Goal: Use online tool/utility: Utilize a website feature to perform a specific function

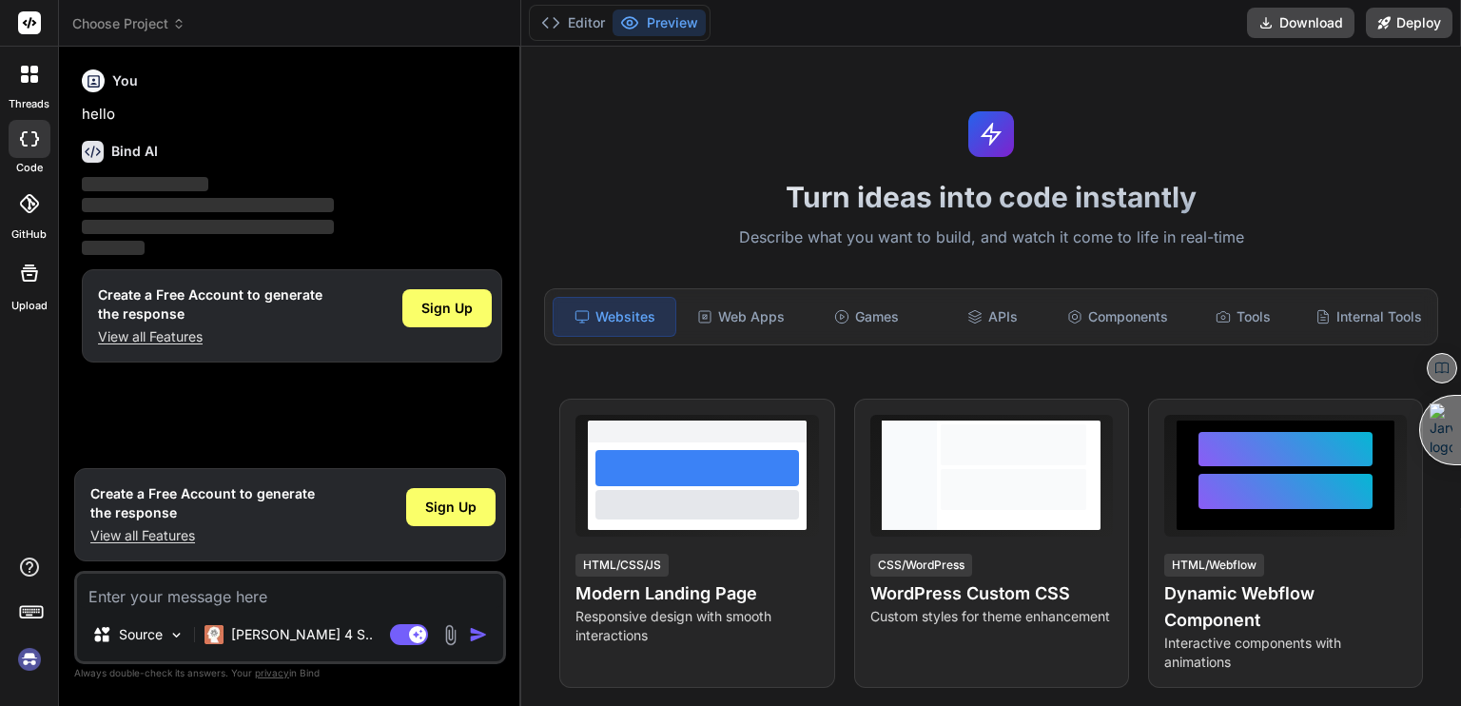
click at [28, 660] on img at bounding box center [29, 659] width 32 height 32
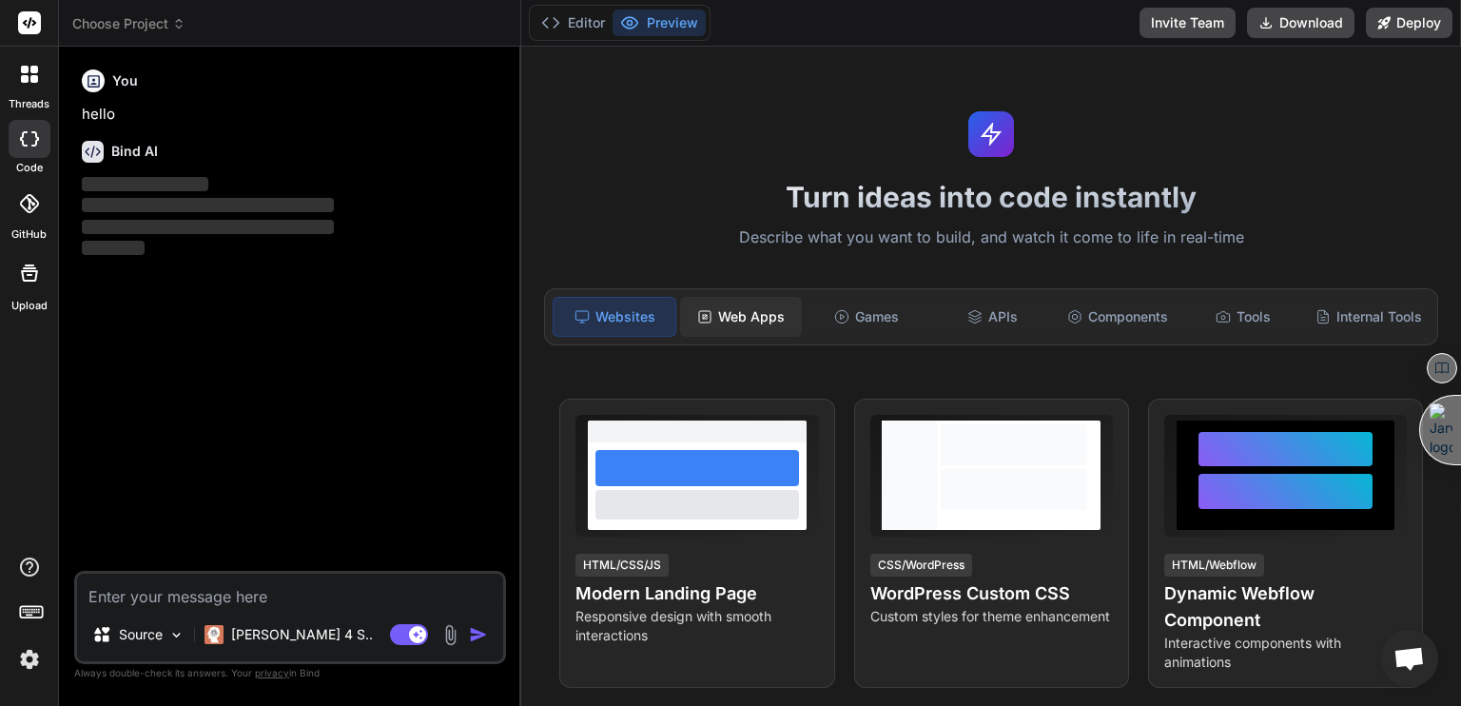
click at [734, 315] on div "Web Apps" at bounding box center [741, 317] width 122 height 40
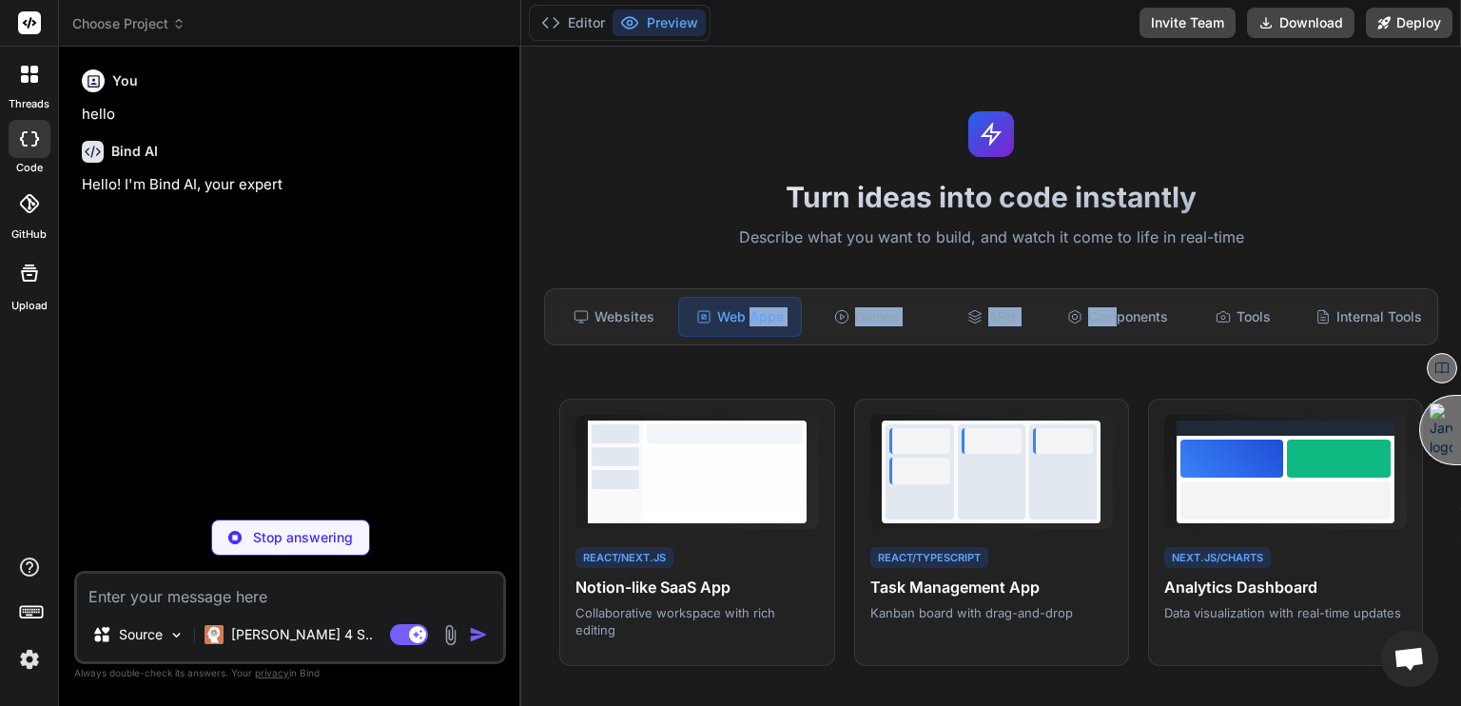
drag, startPoint x: 751, startPoint y: 338, endPoint x: 1105, endPoint y: 346, distance: 354.9
click at [1105, 345] on div "Websites Web Apps Games APIs Components Tools Internal Tools" at bounding box center [991, 316] width 894 height 57
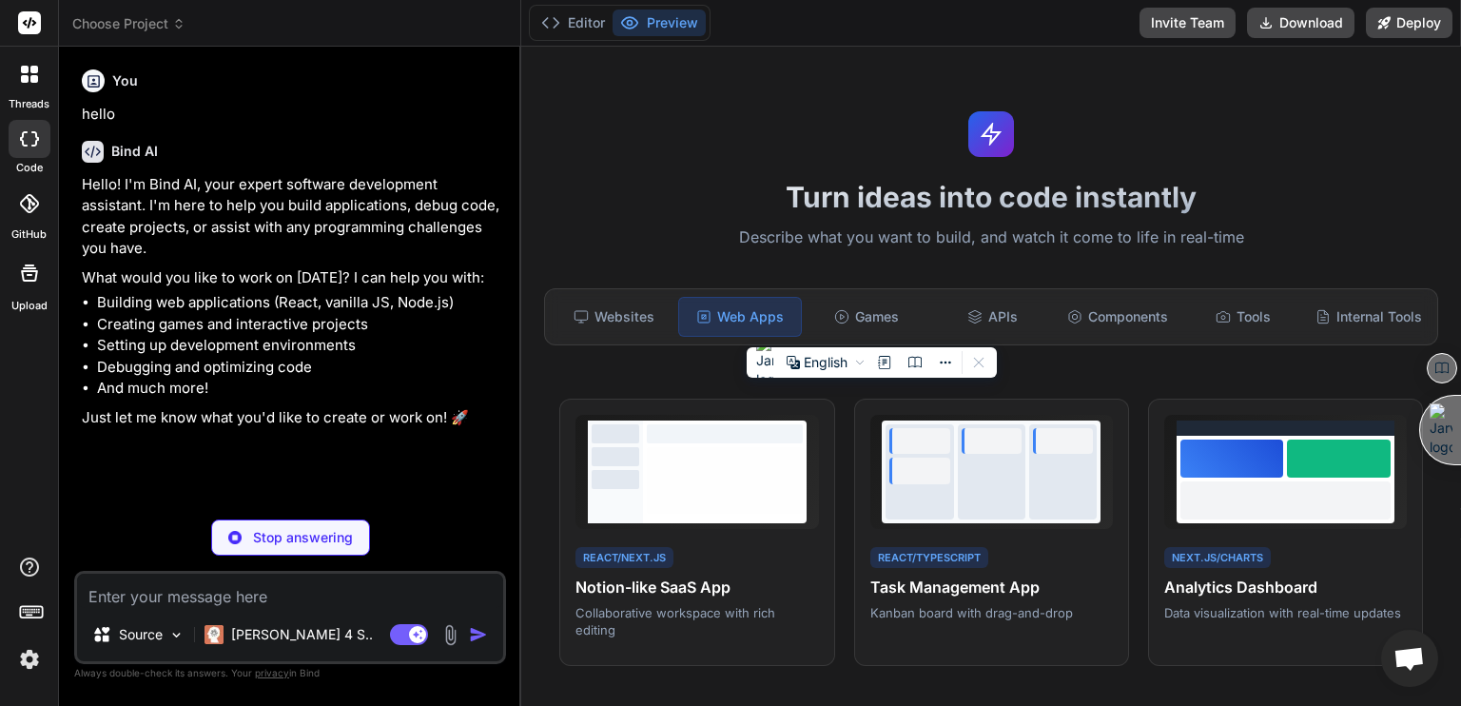
click at [168, 593] on textarea at bounding box center [290, 591] width 426 height 34
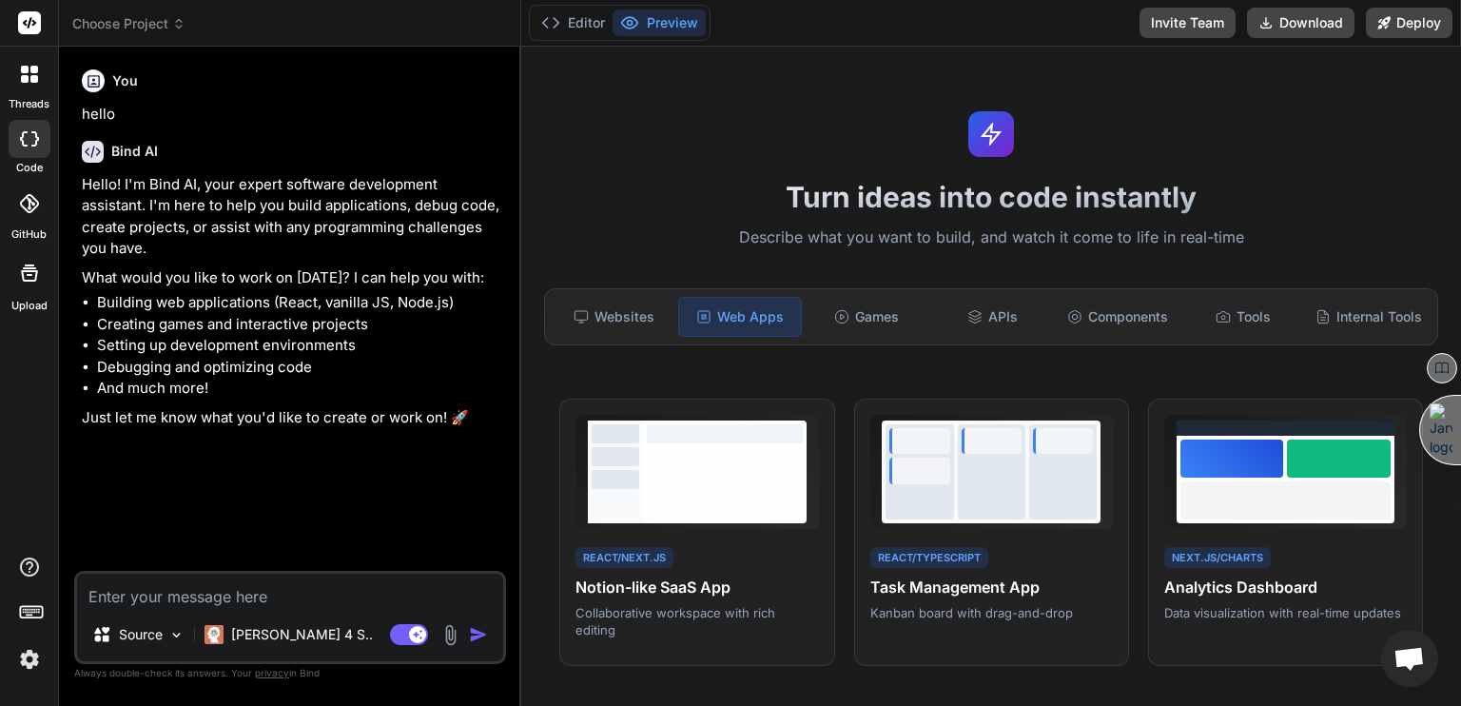
click at [155, 591] on textarea at bounding box center [290, 591] width 426 height 34
click at [154, 595] on textarea at bounding box center [290, 591] width 426 height 34
click at [165, 633] on div "Source" at bounding box center [138, 634] width 107 height 38
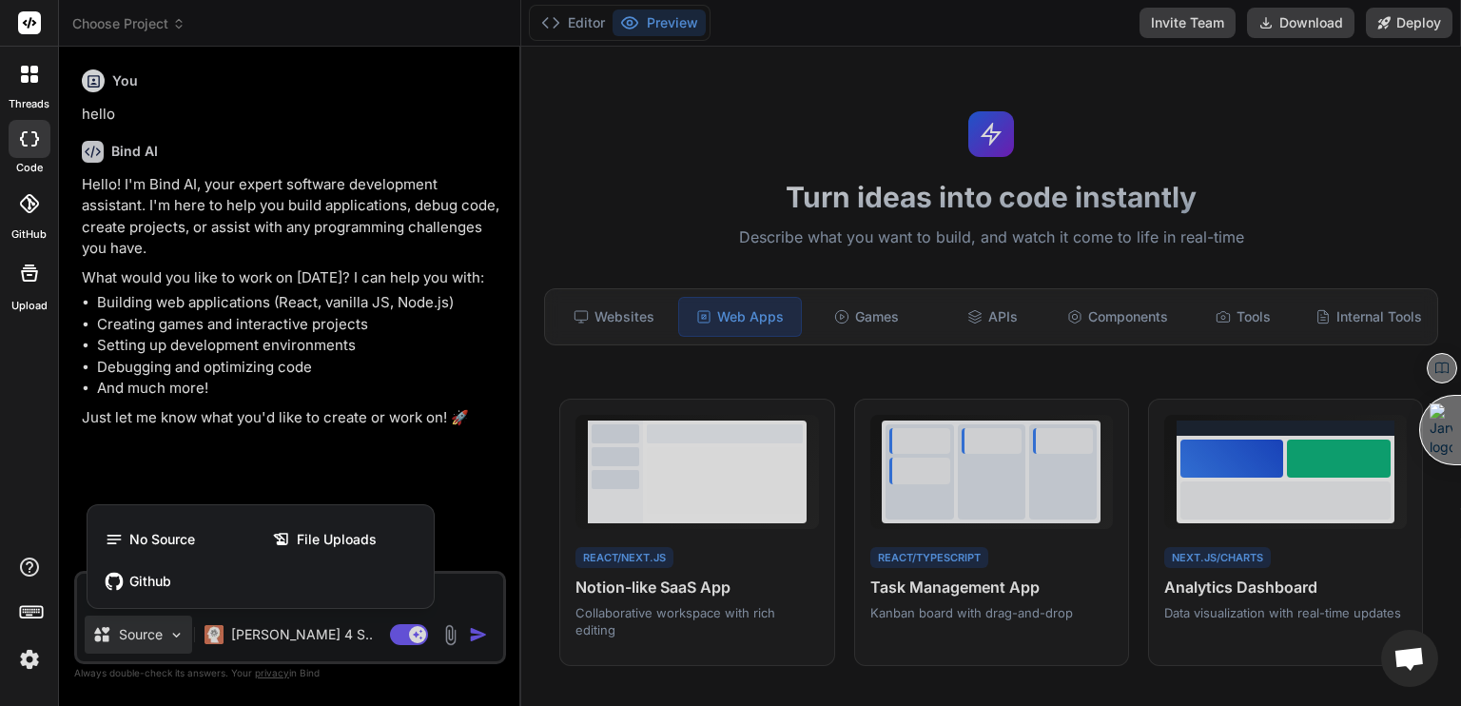
click at [165, 631] on div at bounding box center [730, 353] width 1461 height 706
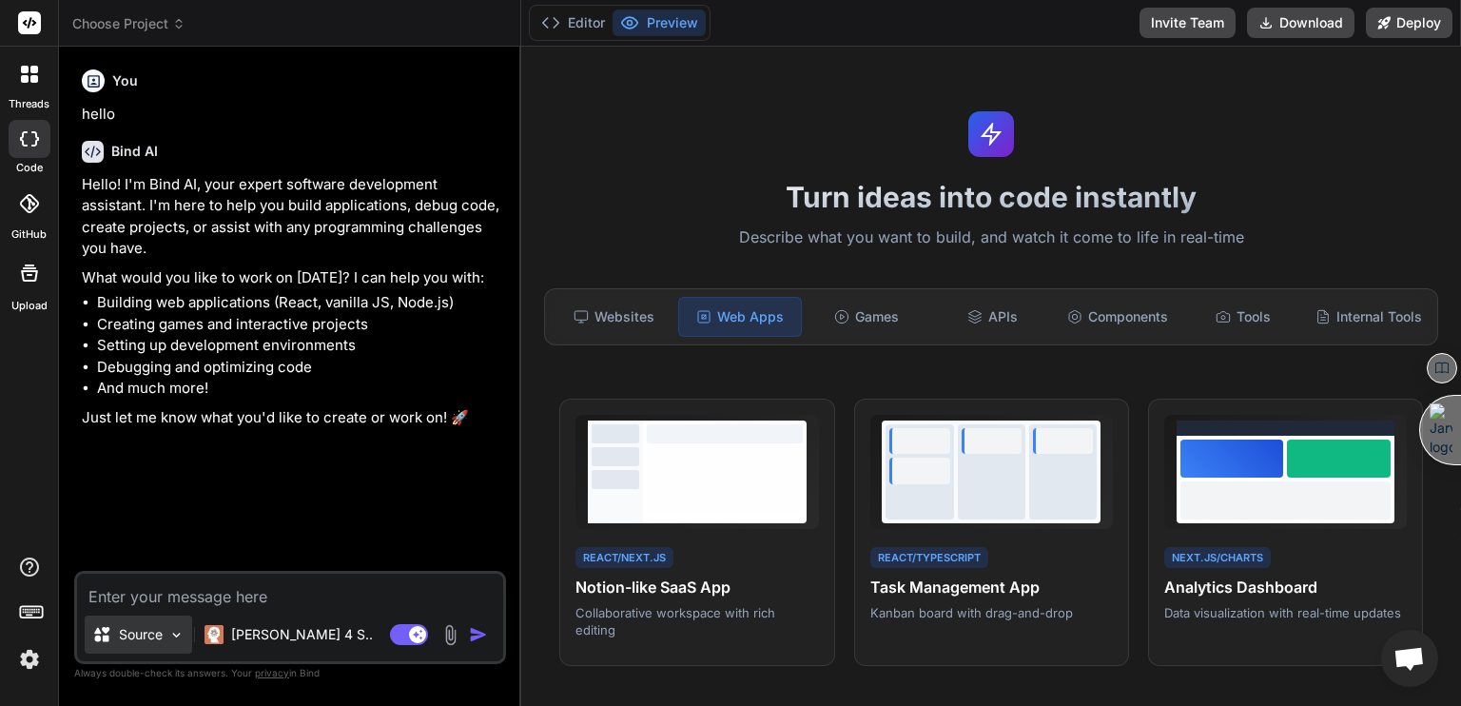
click at [169, 631] on img at bounding box center [176, 635] width 16 height 16
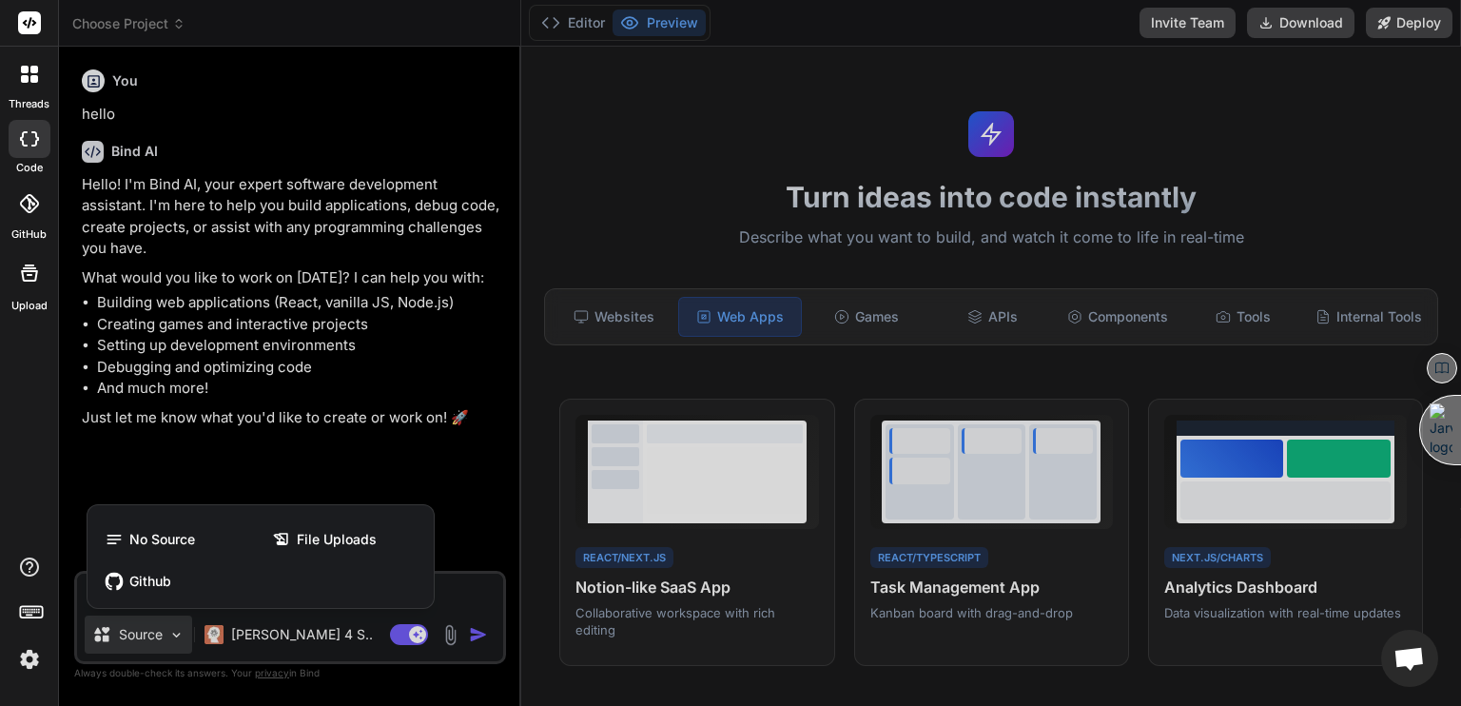
click at [171, 631] on div at bounding box center [730, 353] width 1461 height 706
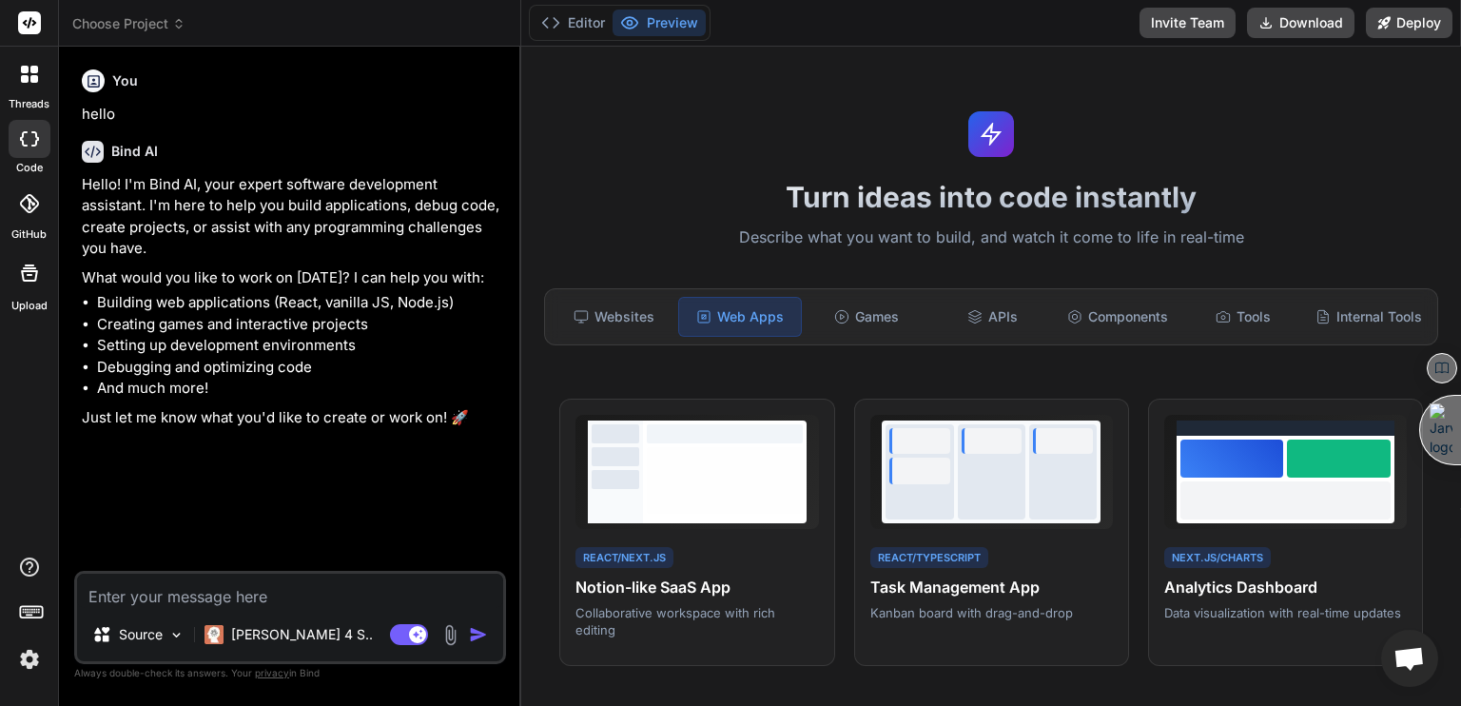
click at [171, 631] on img at bounding box center [176, 635] width 16 height 16
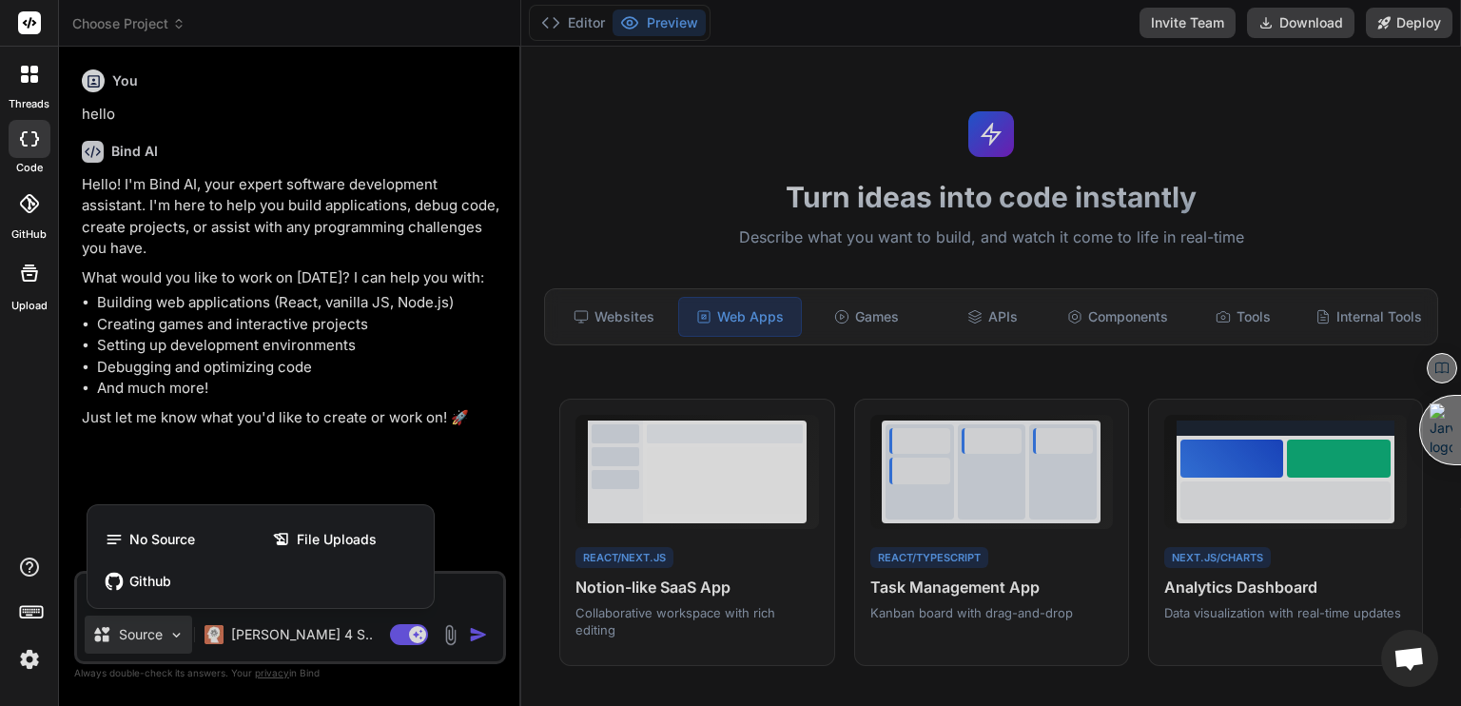
click at [173, 631] on div at bounding box center [730, 353] width 1461 height 706
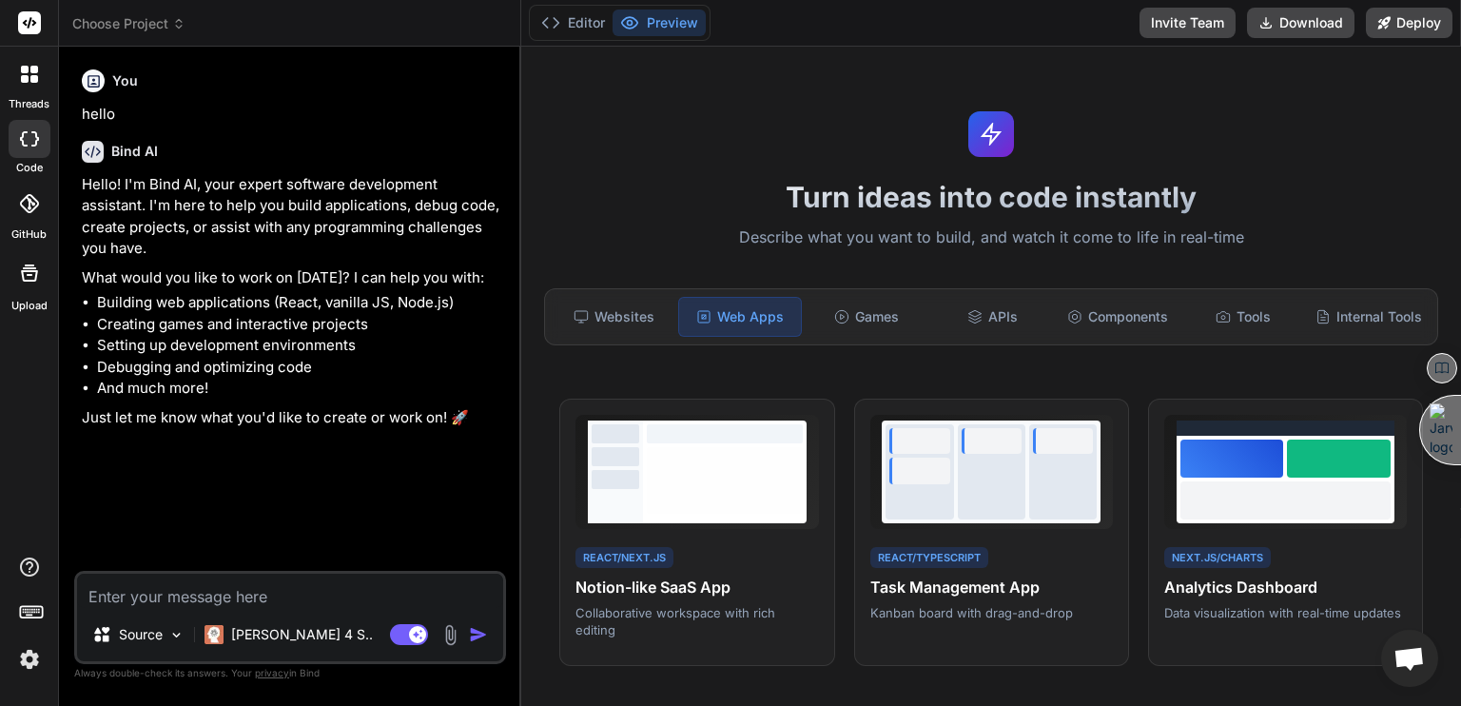
click at [31, 147] on div at bounding box center [30, 139] width 42 height 38
click at [27, 272] on icon at bounding box center [29, 273] width 23 height 23
type textarea "x"
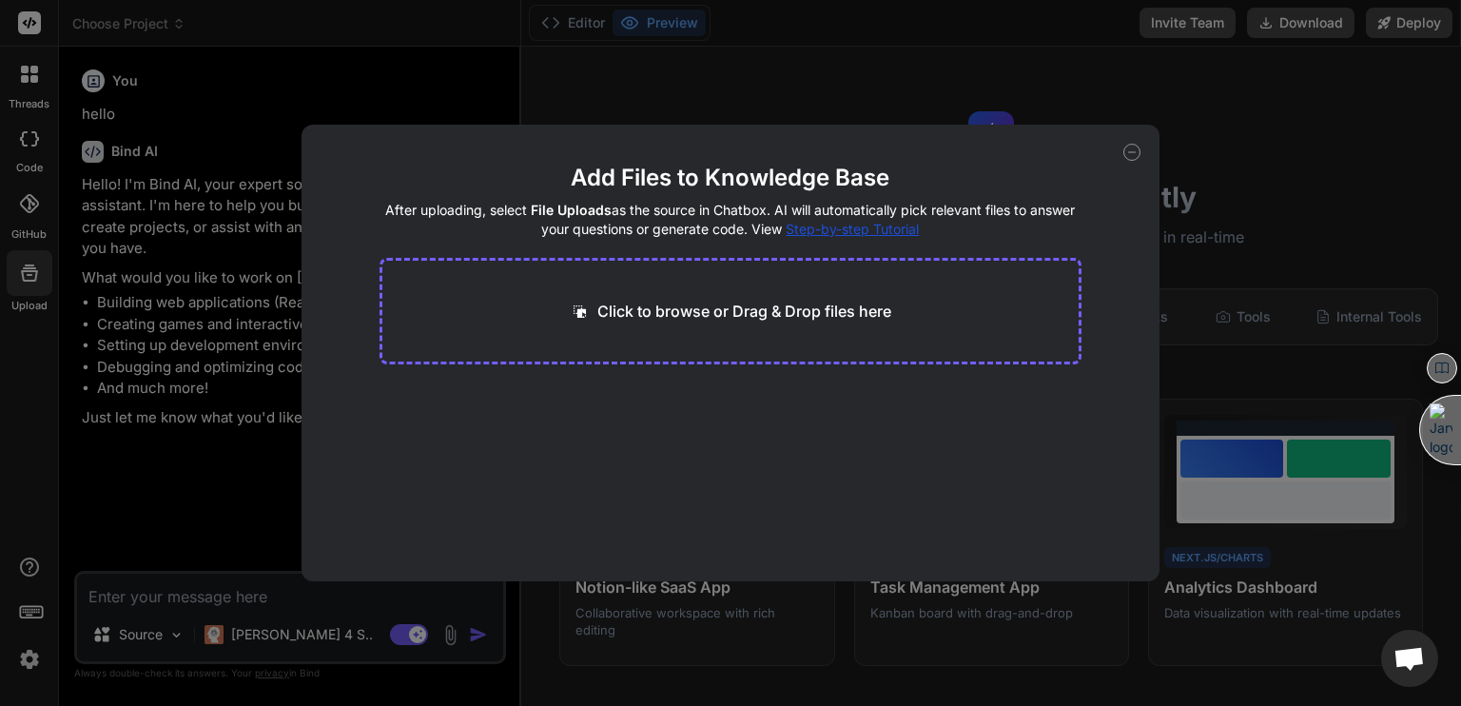
click at [745, 320] on p "Click to browse or Drag & Drop files here" at bounding box center [744, 311] width 294 height 23
click at [808, 291] on div "Click to browse or Drag & Drop files here" at bounding box center [731, 311] width 703 height 107
click at [773, 313] on p "Click to browse or Drag & Drop files here" at bounding box center [744, 311] width 294 height 23
type input "C:\fakepath\EstatePage.zip"
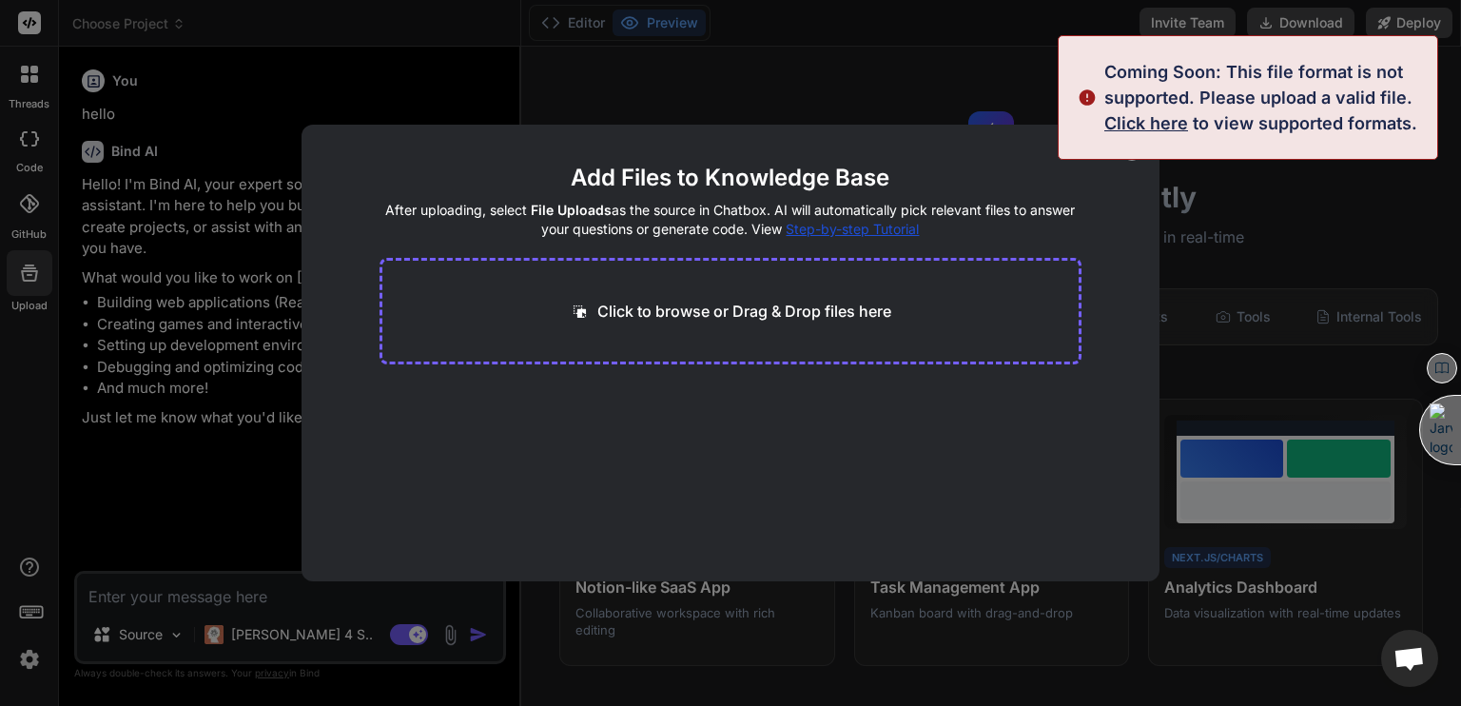
click at [924, 456] on main "Add Files to Knowledge Base After uploading, select File Uploads as the source …" at bounding box center [731, 372] width 703 height 419
click at [819, 72] on div "Add Files to Knowledge Base After uploading, select File Uploads as the source …" at bounding box center [730, 353] width 1461 height 706
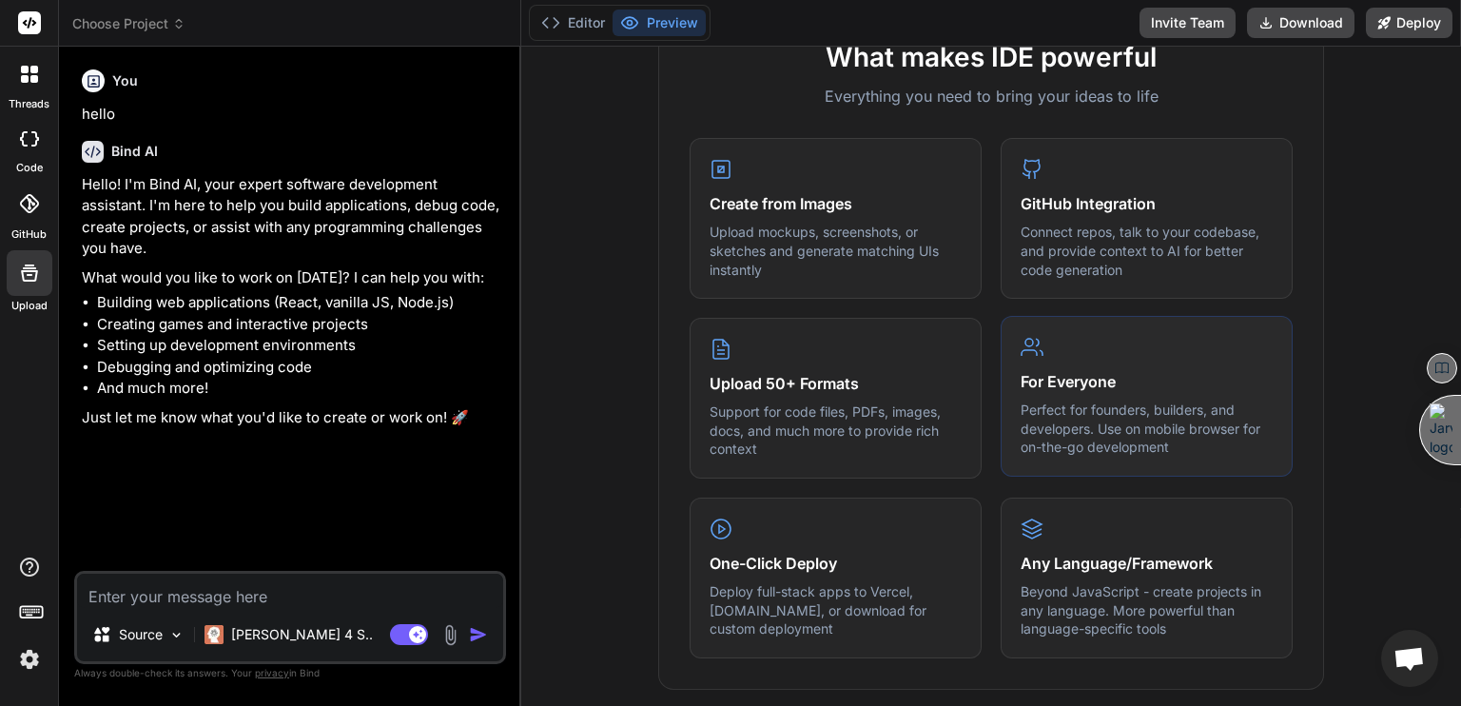
scroll to position [746, 0]
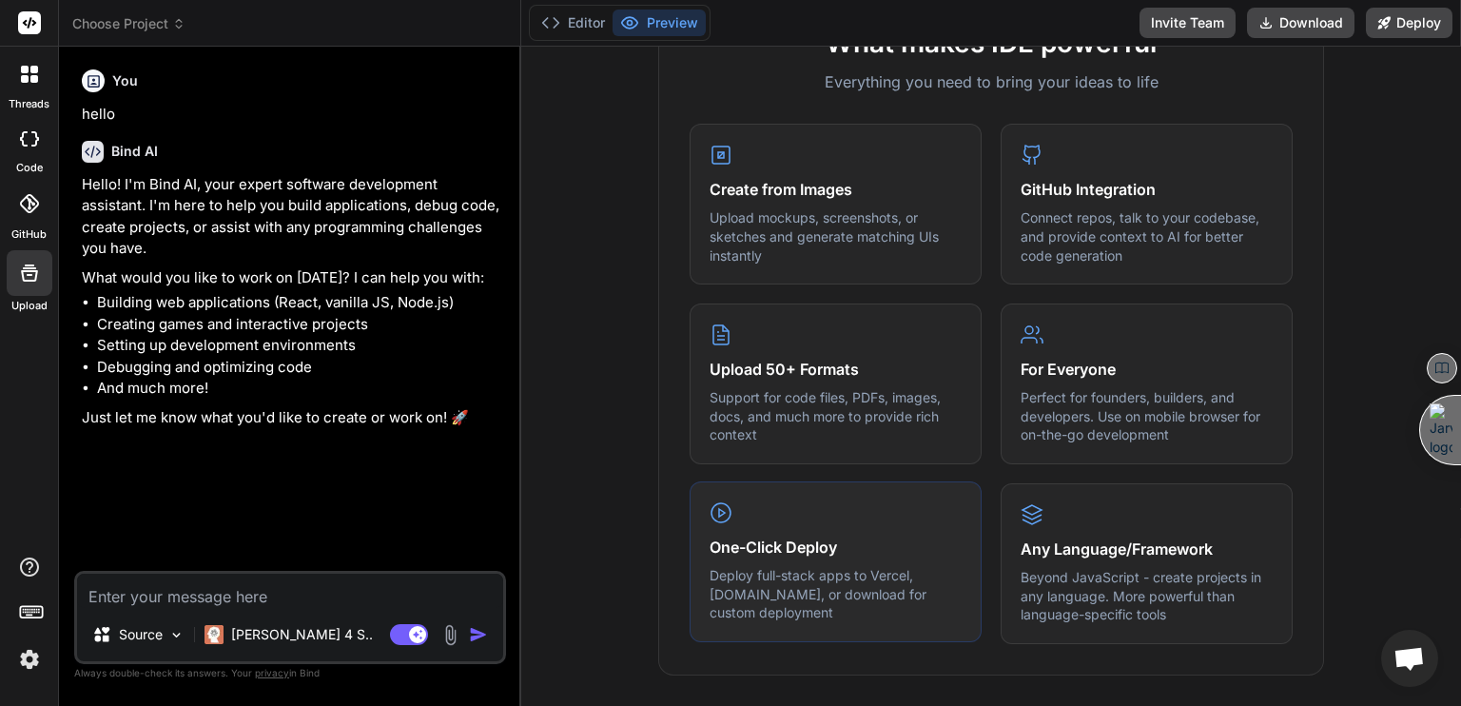
click at [868, 558] on h4 "One-Click Deploy" at bounding box center [836, 547] width 252 height 23
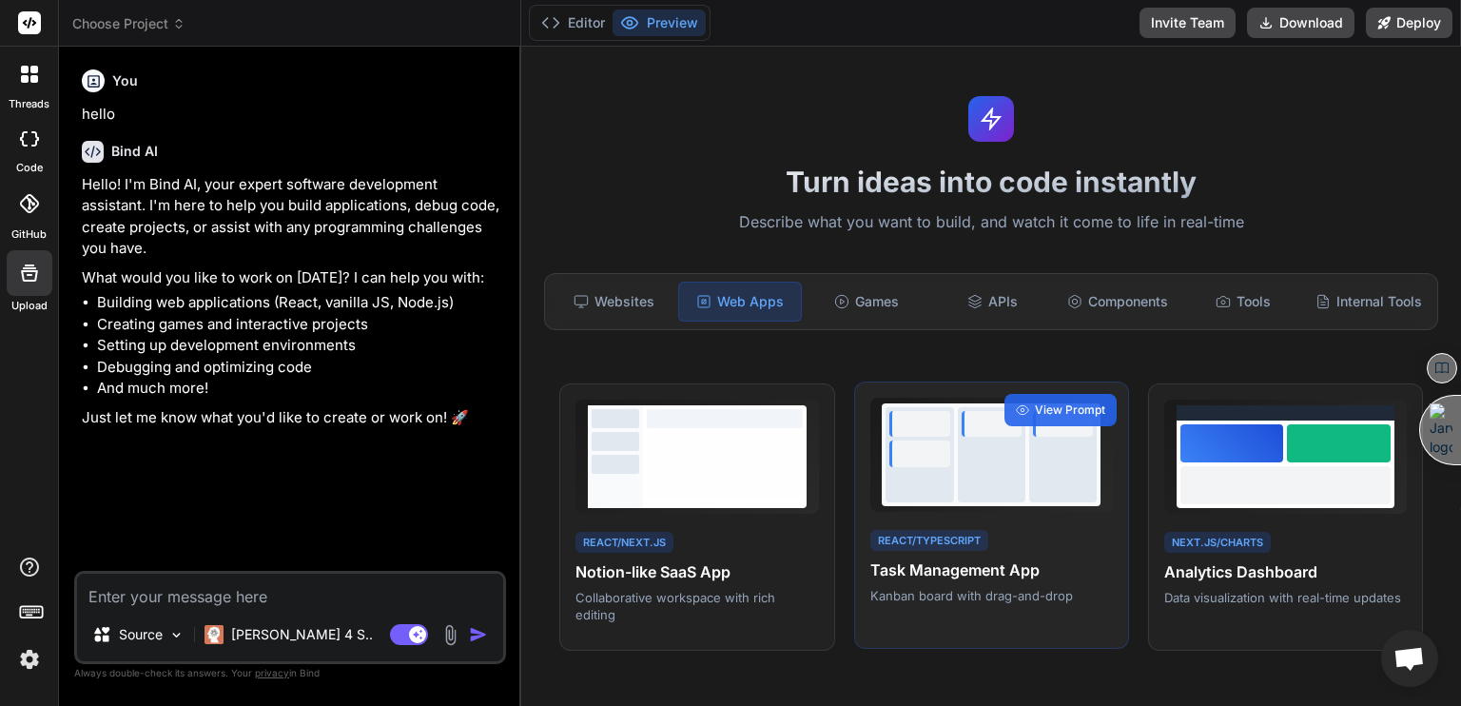
scroll to position [0, 0]
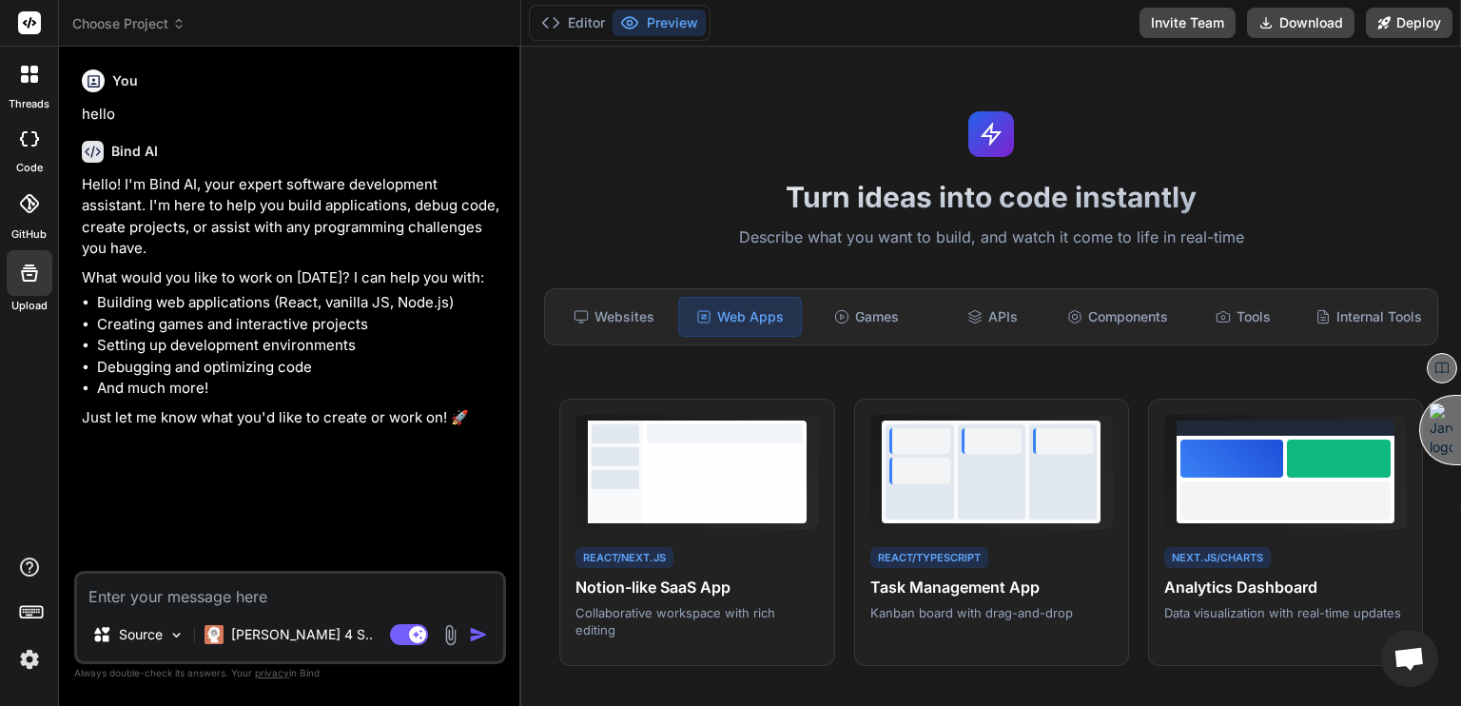
click at [255, 486] on div "You hello Bind AI Hello! I'm Bind AI, your expert software development assistan…" at bounding box center [292, 316] width 428 height 509
click at [193, 603] on textarea at bounding box center [290, 591] width 426 height 34
click at [169, 634] on img at bounding box center [176, 635] width 16 height 16
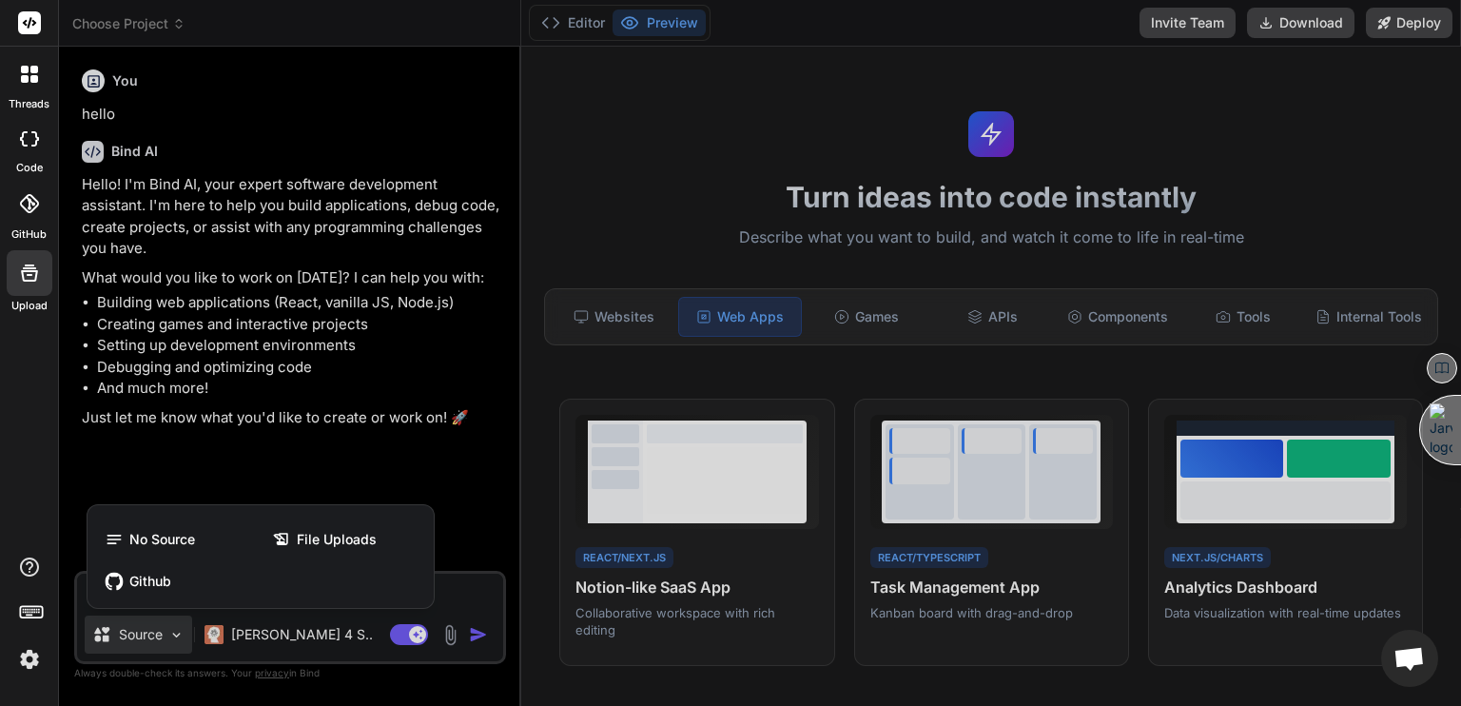
click at [167, 635] on div at bounding box center [730, 353] width 1461 height 706
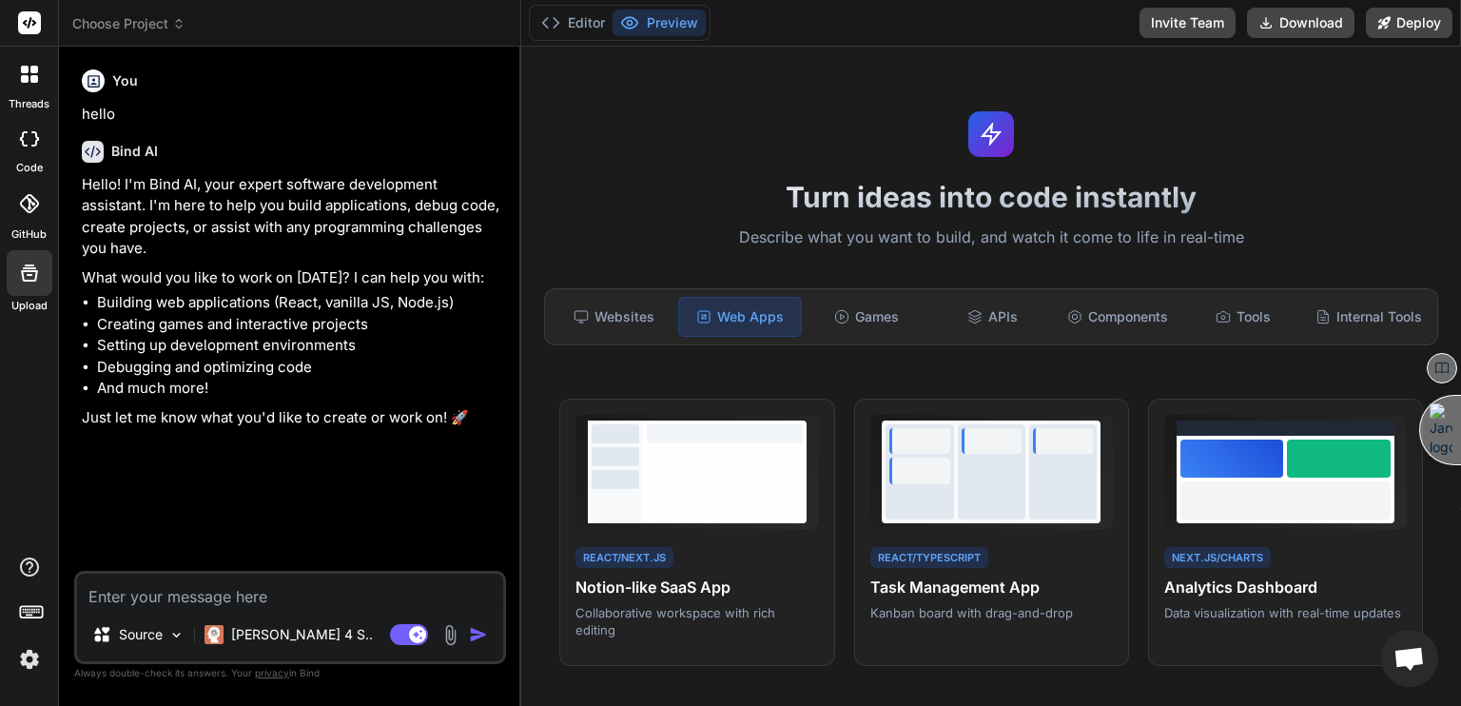
click at [168, 635] on img at bounding box center [176, 635] width 16 height 16
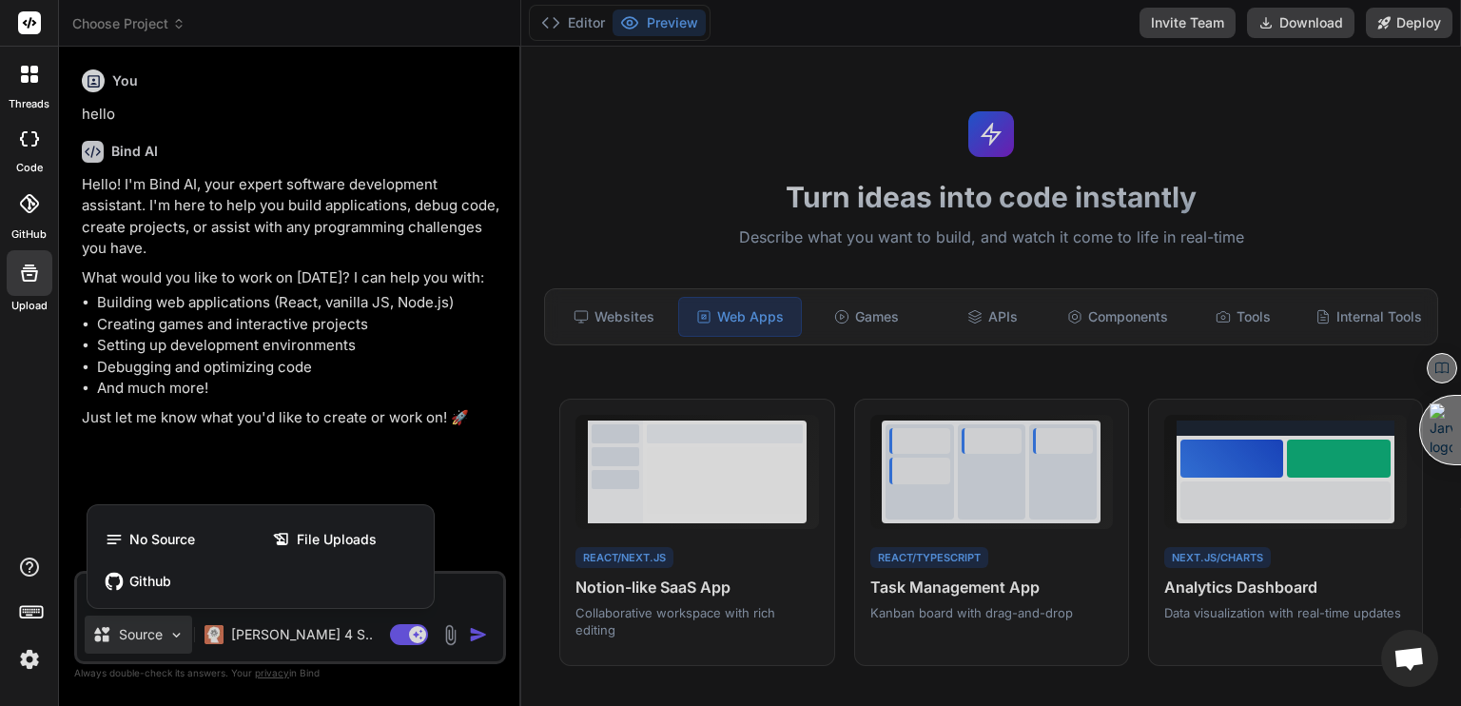
click at [167, 635] on div at bounding box center [730, 353] width 1461 height 706
type textarea "x"
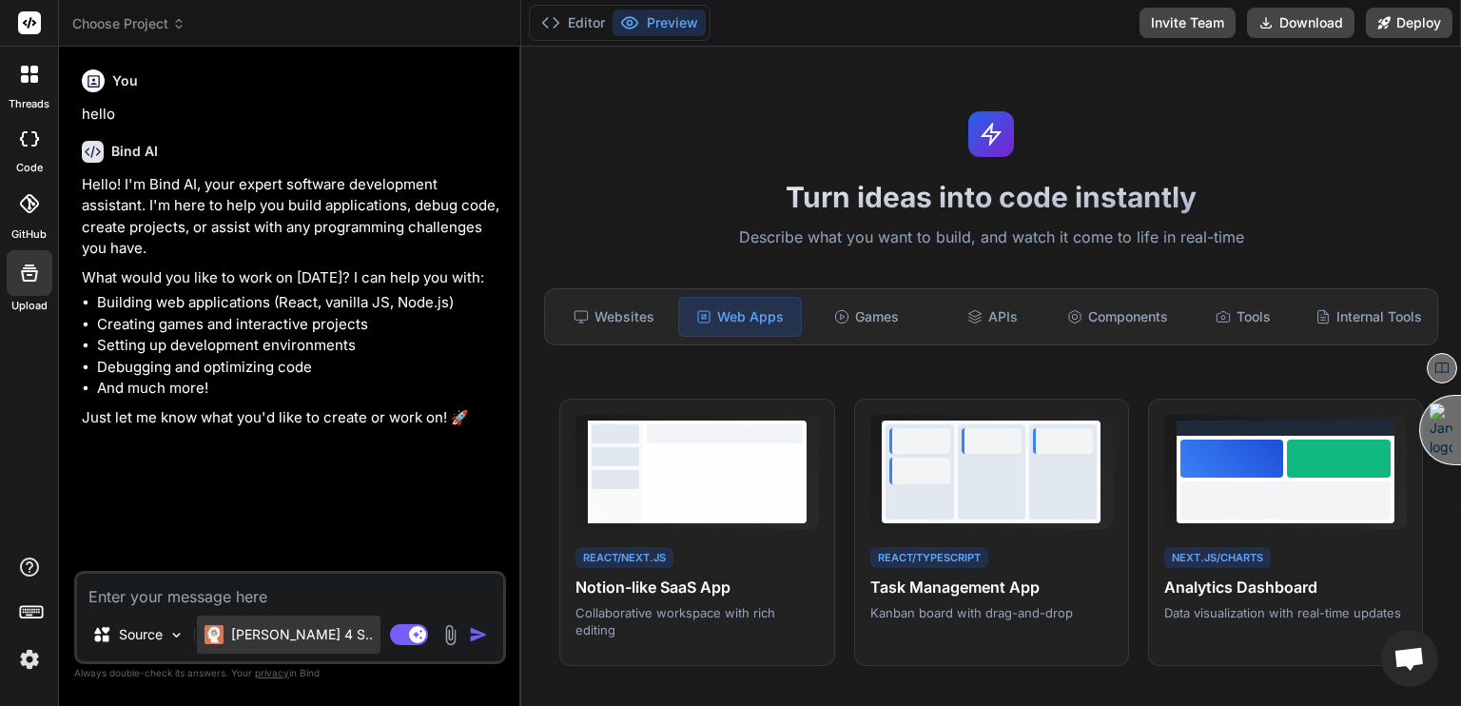
click at [298, 636] on p "[PERSON_NAME] 4 S.." at bounding box center [302, 634] width 142 height 19
click at [278, 635] on p "[PERSON_NAME] 4 S.." at bounding box center [302, 634] width 142 height 19
click at [246, 452] on div "You hello Bind AI Hello! I'm Bind AI, your expert software development assistan…" at bounding box center [292, 316] width 428 height 509
click at [220, 576] on textarea at bounding box center [290, 591] width 426 height 34
type textarea "Y"
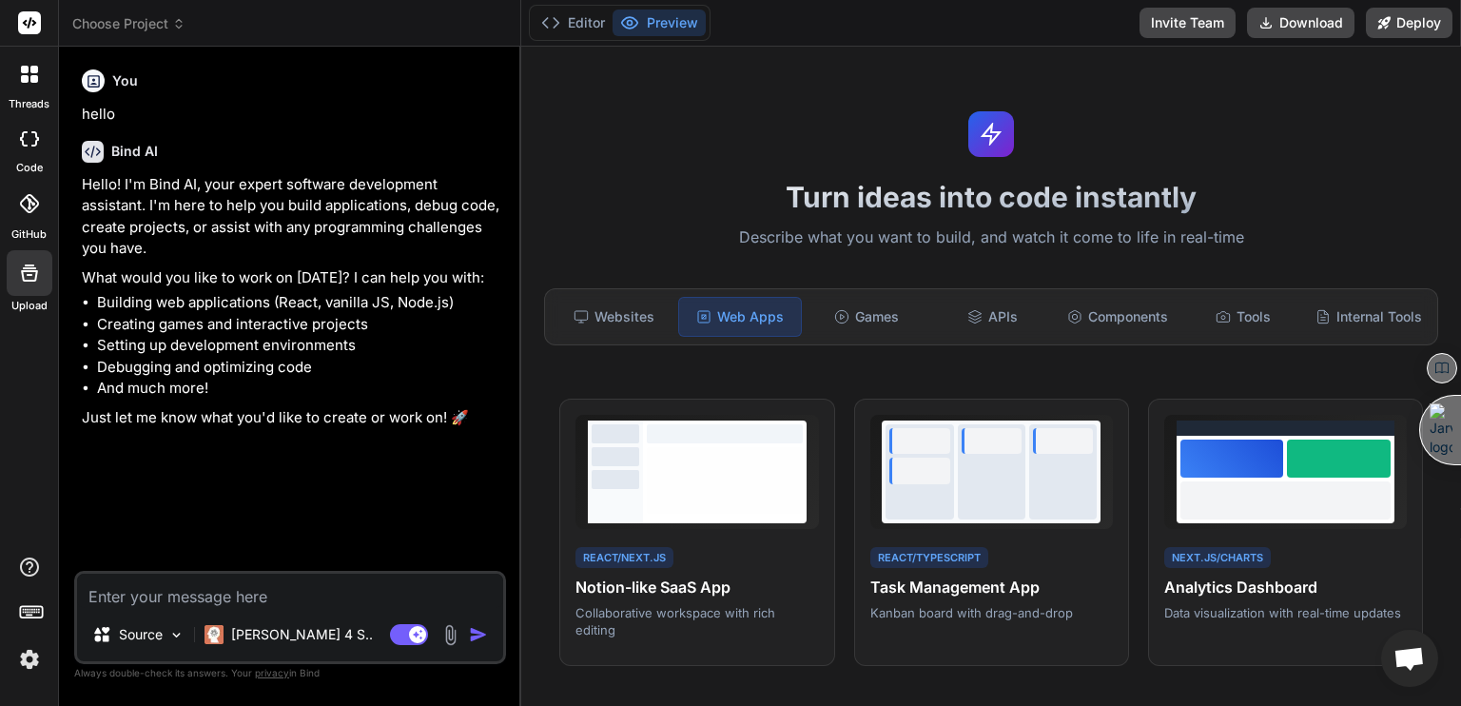
type textarea "x"
type textarea "Yo"
type textarea "x"
type textarea "You"
type textarea "x"
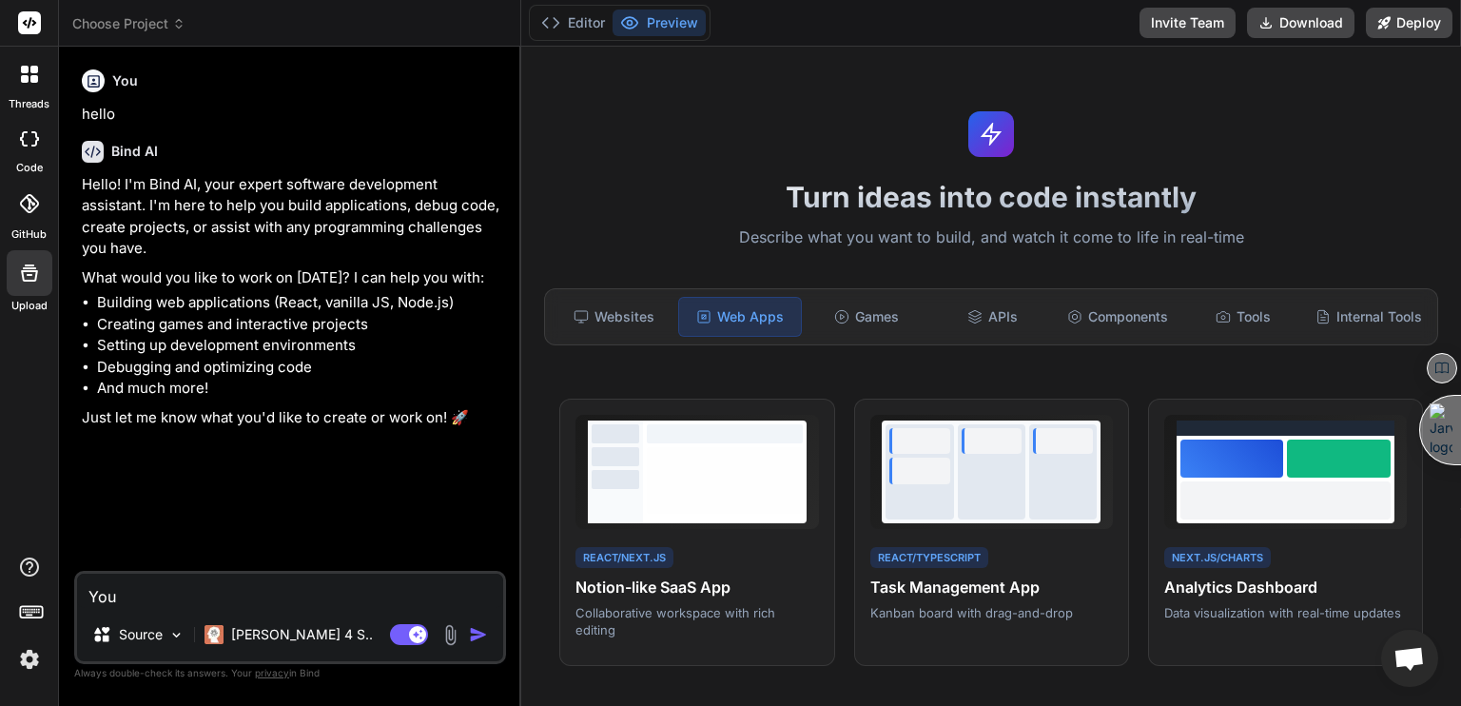
type textarea "You"
type textarea "x"
type textarea "You h"
type textarea "x"
type textarea "You ha"
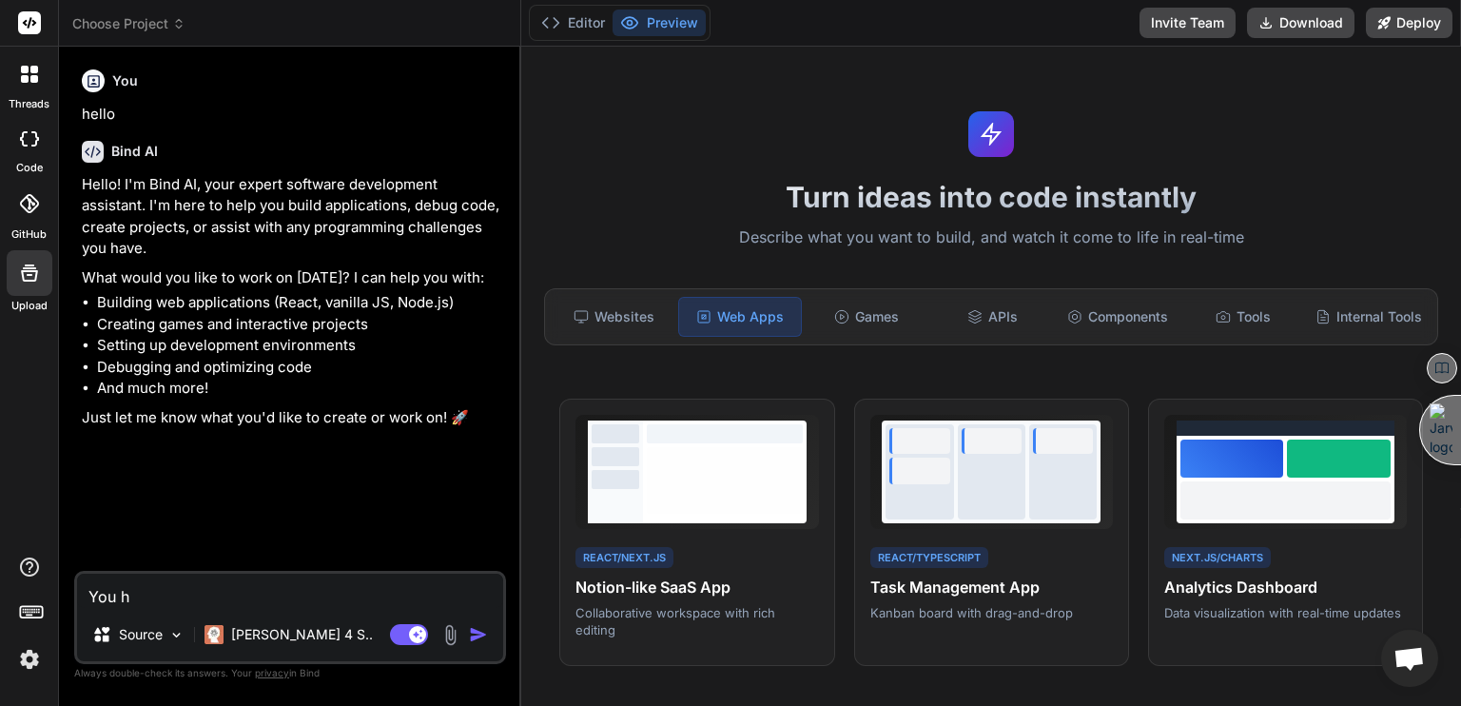
type textarea "x"
type textarea "You hav"
type textarea "x"
type textarea "You have"
type textarea "x"
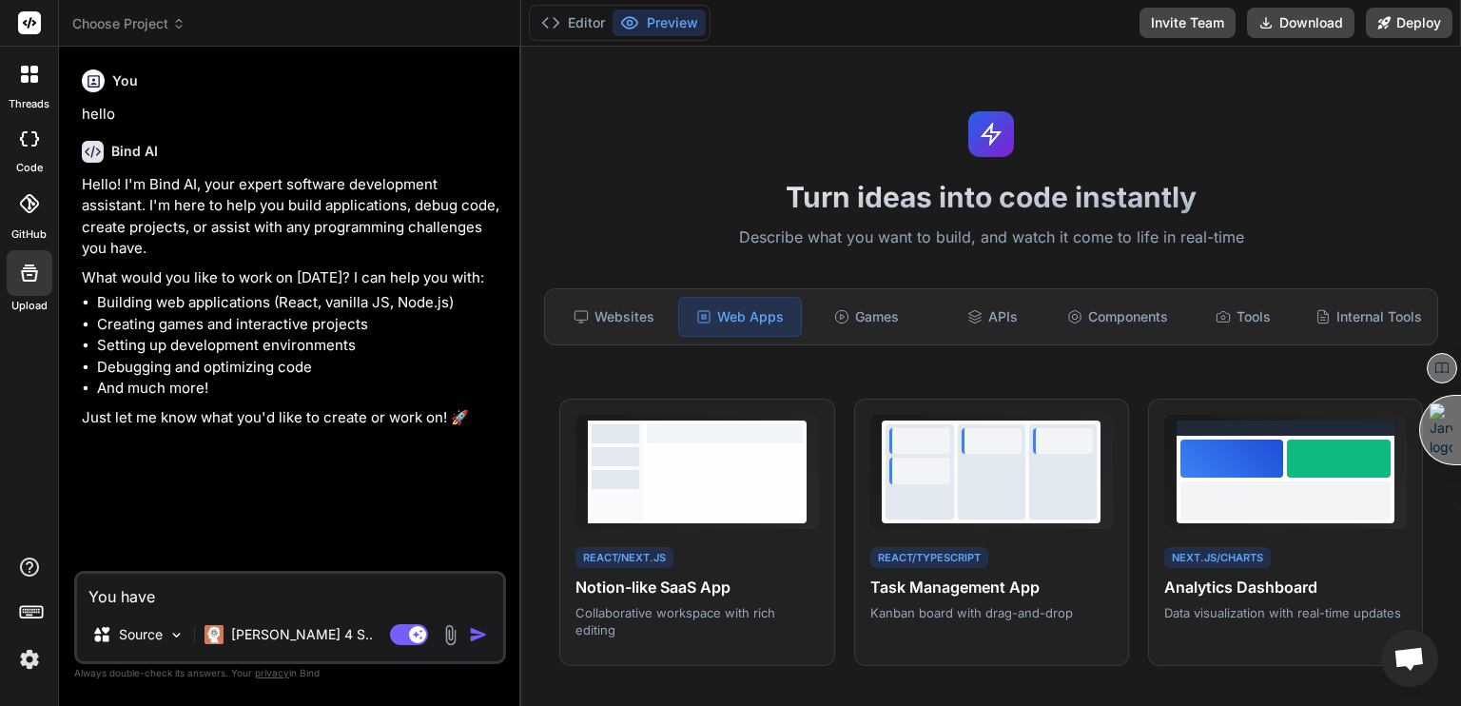
type textarea "You have"
type textarea "x"
type textarea "You have t"
type textarea "x"
type textarea "You have to"
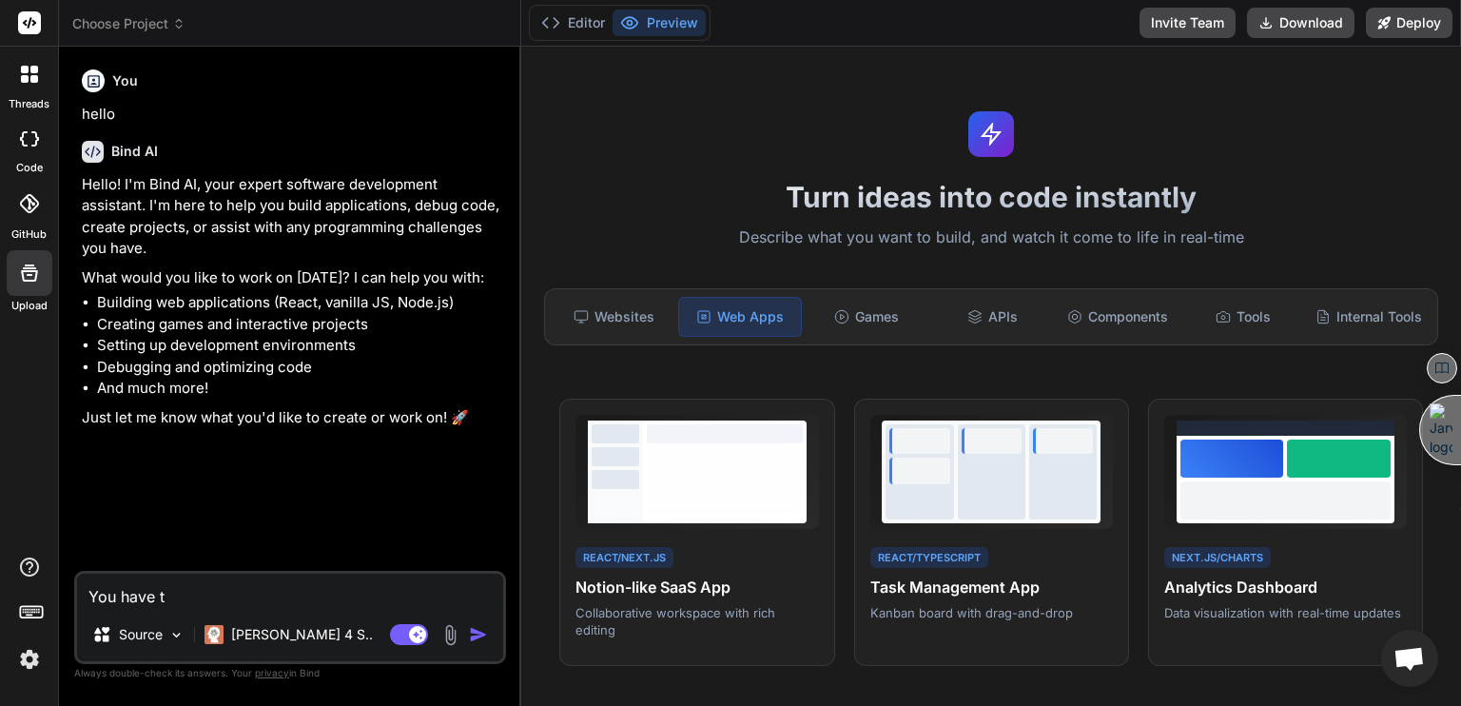
type textarea "x"
type textarea "You have to"
type textarea "x"
type textarea "You have to c"
type textarea "x"
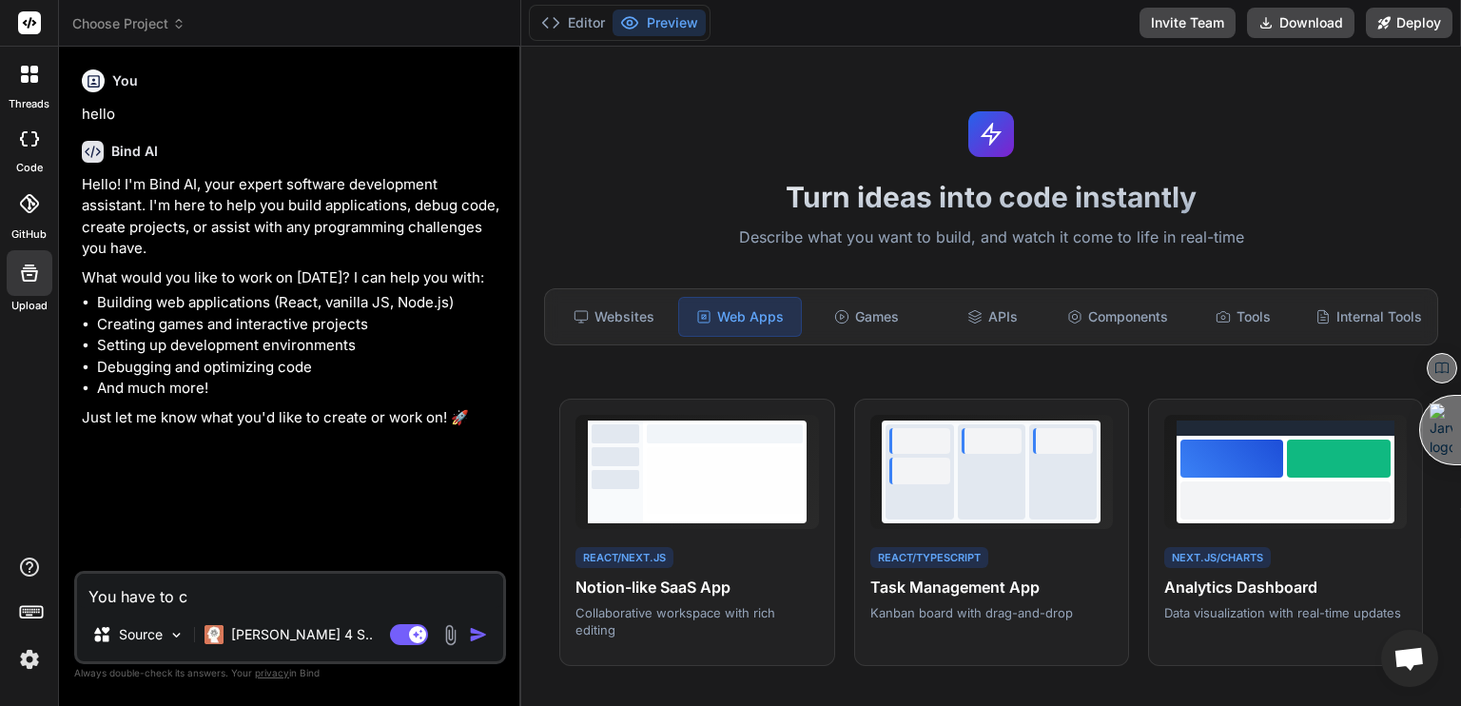
type textarea "You have to cr"
type textarea "x"
type textarea "You have to cre"
type textarea "x"
type textarea "You have to crea"
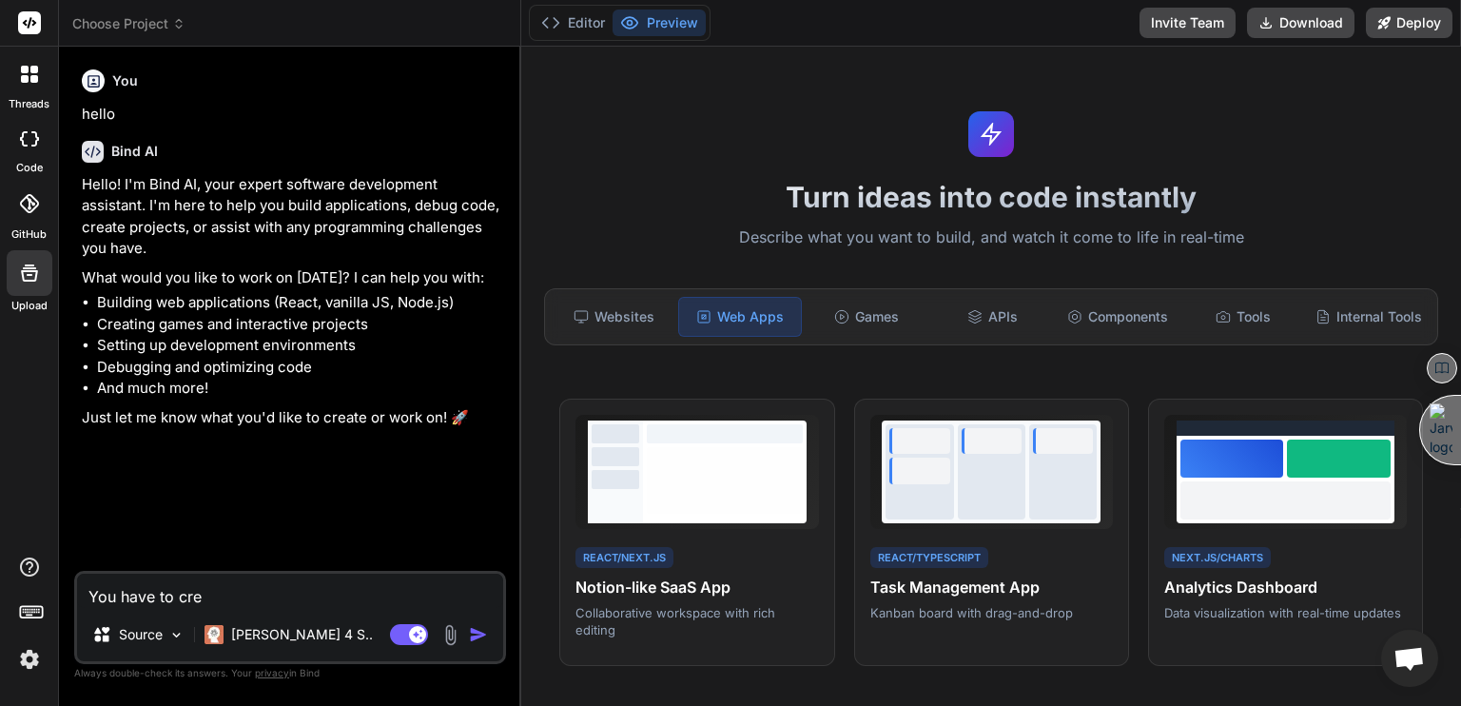
type textarea "x"
type textarea "You have to creat"
type textarea "x"
type textarea "You have to create"
type textarea "x"
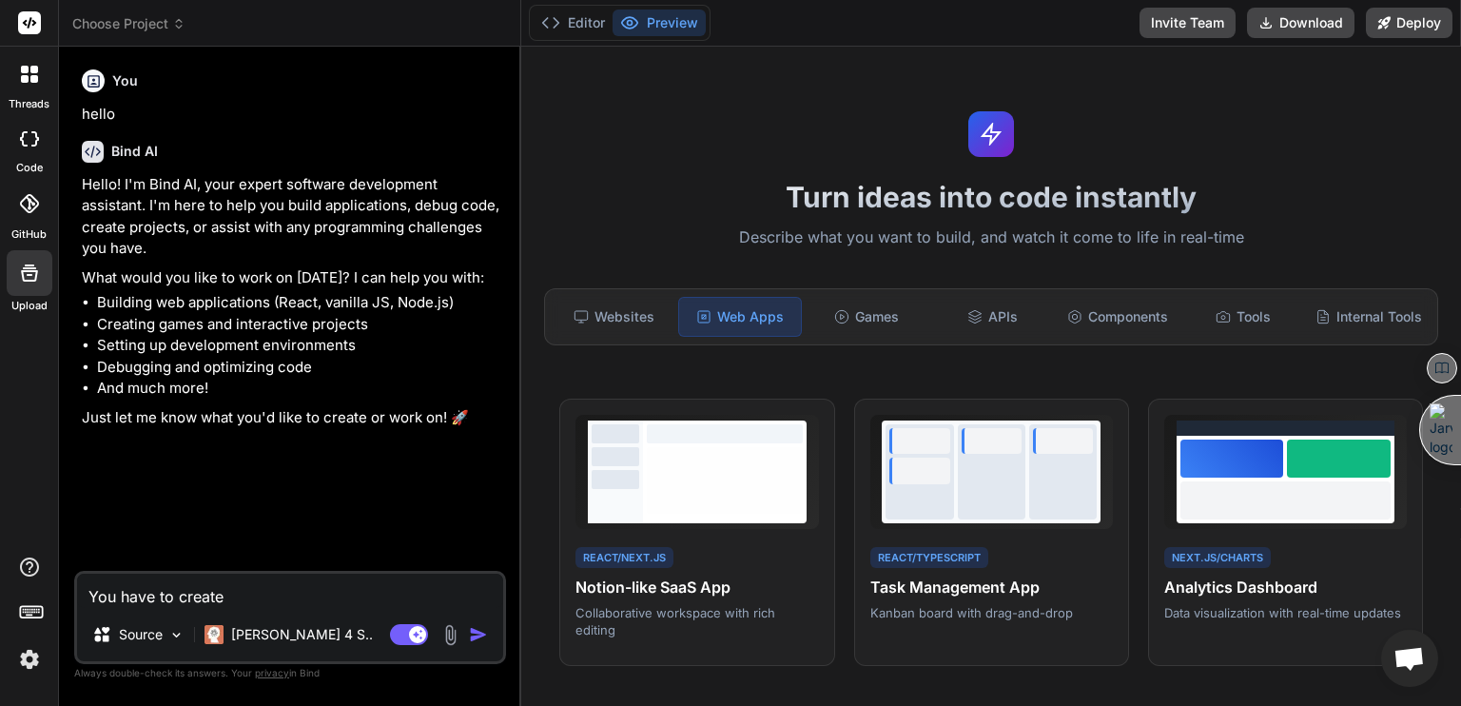
type textarea "You have to create"
type textarea "x"
type textarea "You have to create g"
type textarea "x"
type textarea "You have to create go"
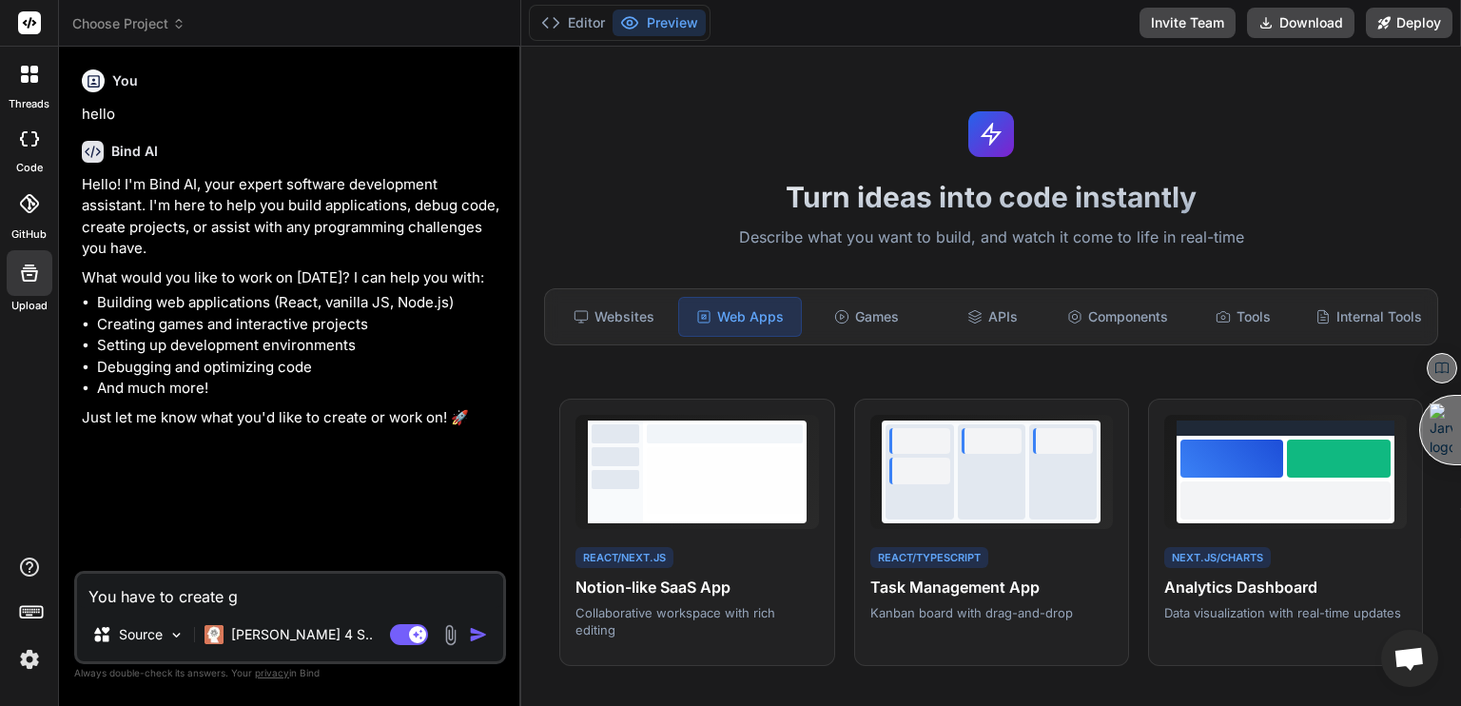
type textarea "x"
type textarea "You have to create goo"
type textarea "x"
type textarea "You have to create goo="
type textarea "x"
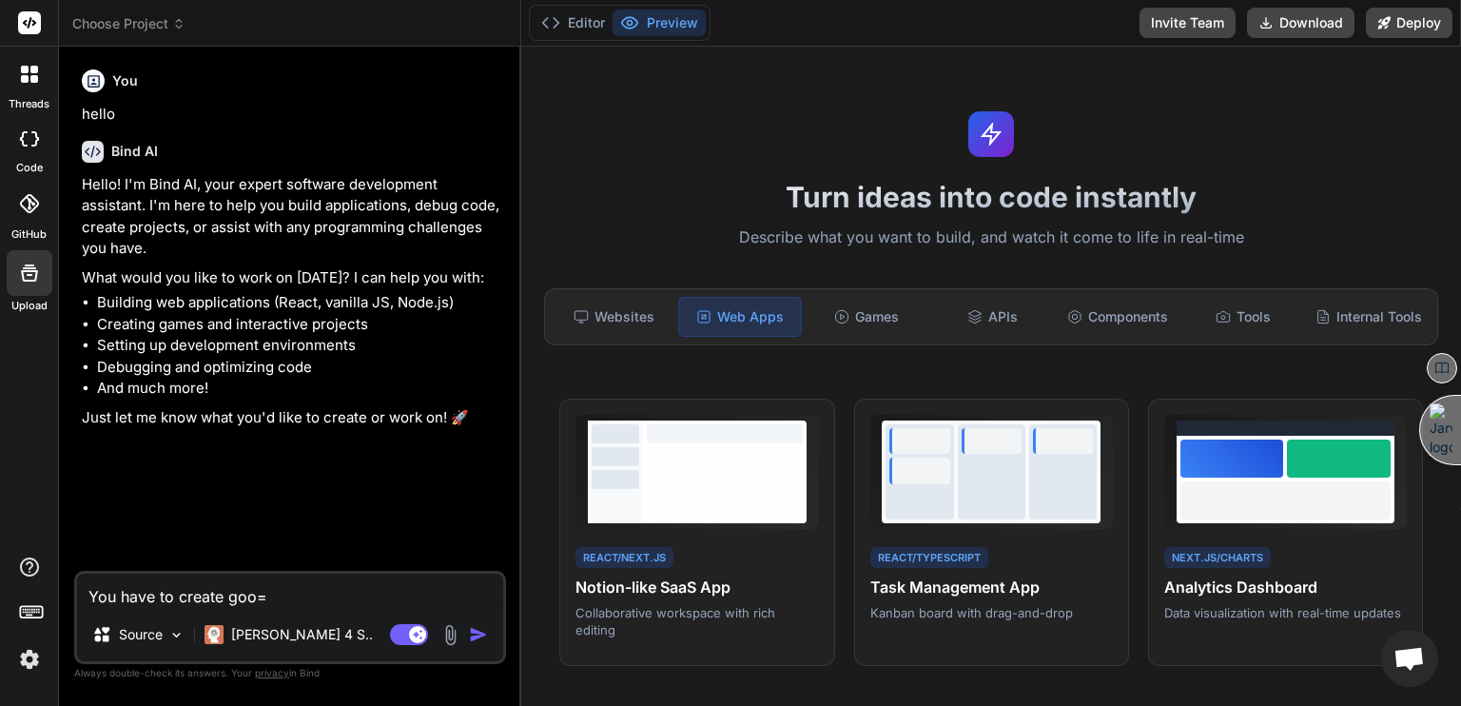
type textarea "You have to create goo"
type textarea "x"
type textarea "You have to create go"
type textarea "x"
type textarea "You have to create goo"
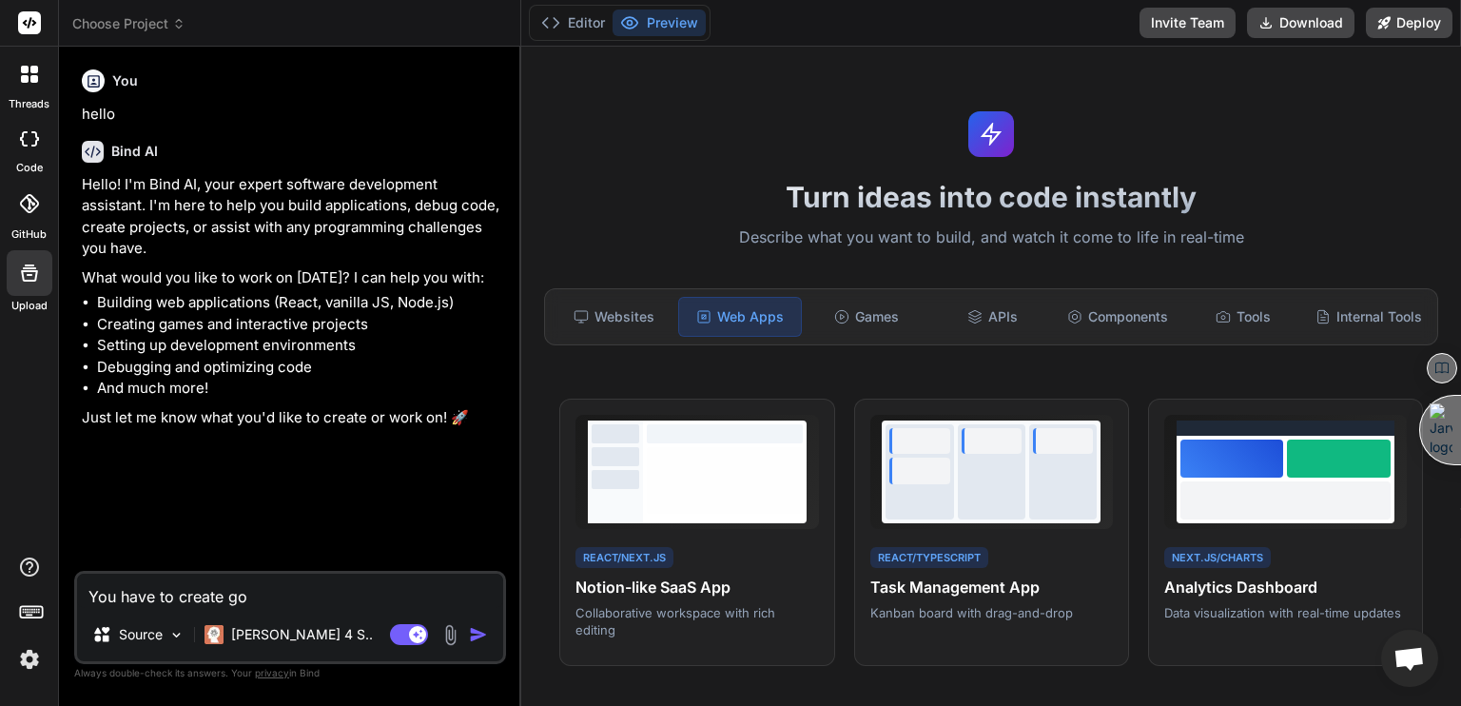
type textarea "x"
type textarea "You have to create goog"
type textarea "x"
type textarea "You have to create goog"
type textarea "x"
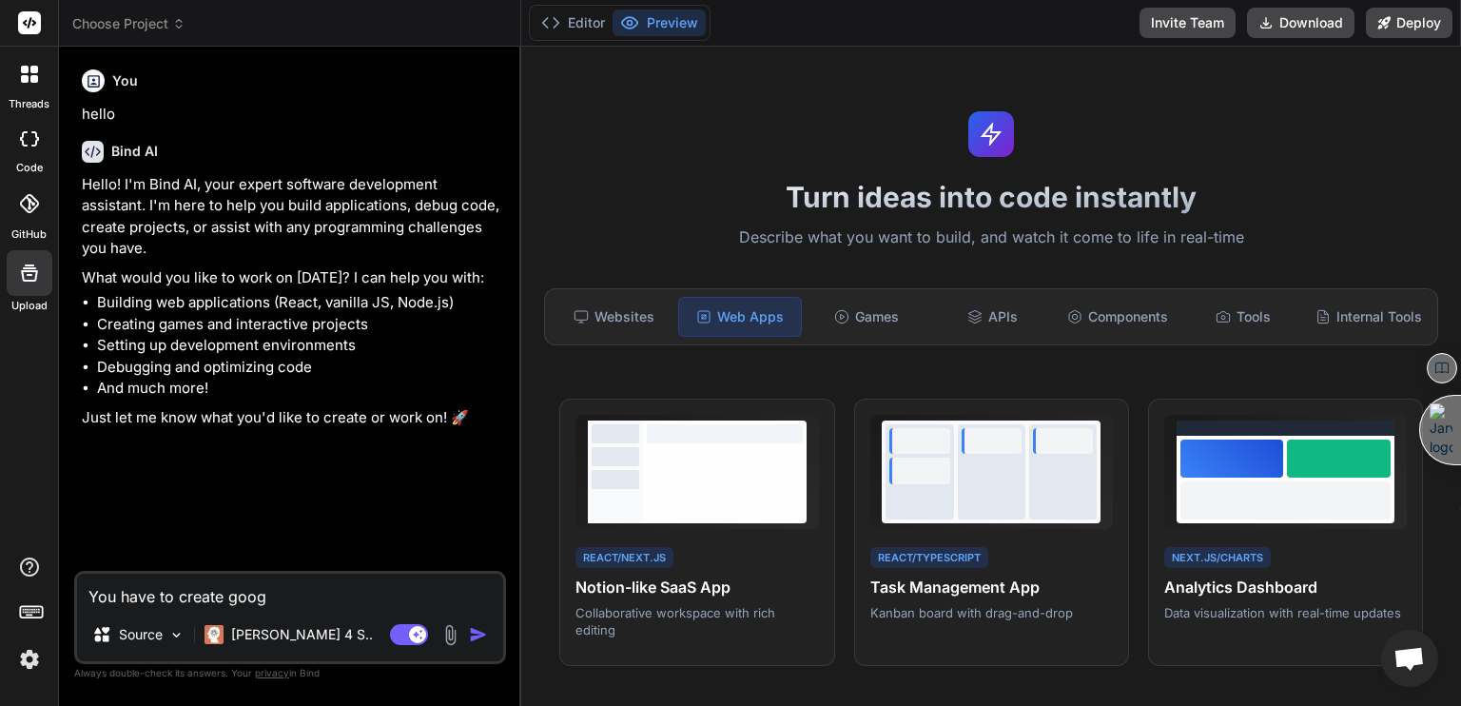
type textarea "You have to create goog"
type textarea "x"
type textarea "You have to create goo"
type textarea "x"
type textarea "You have to create good"
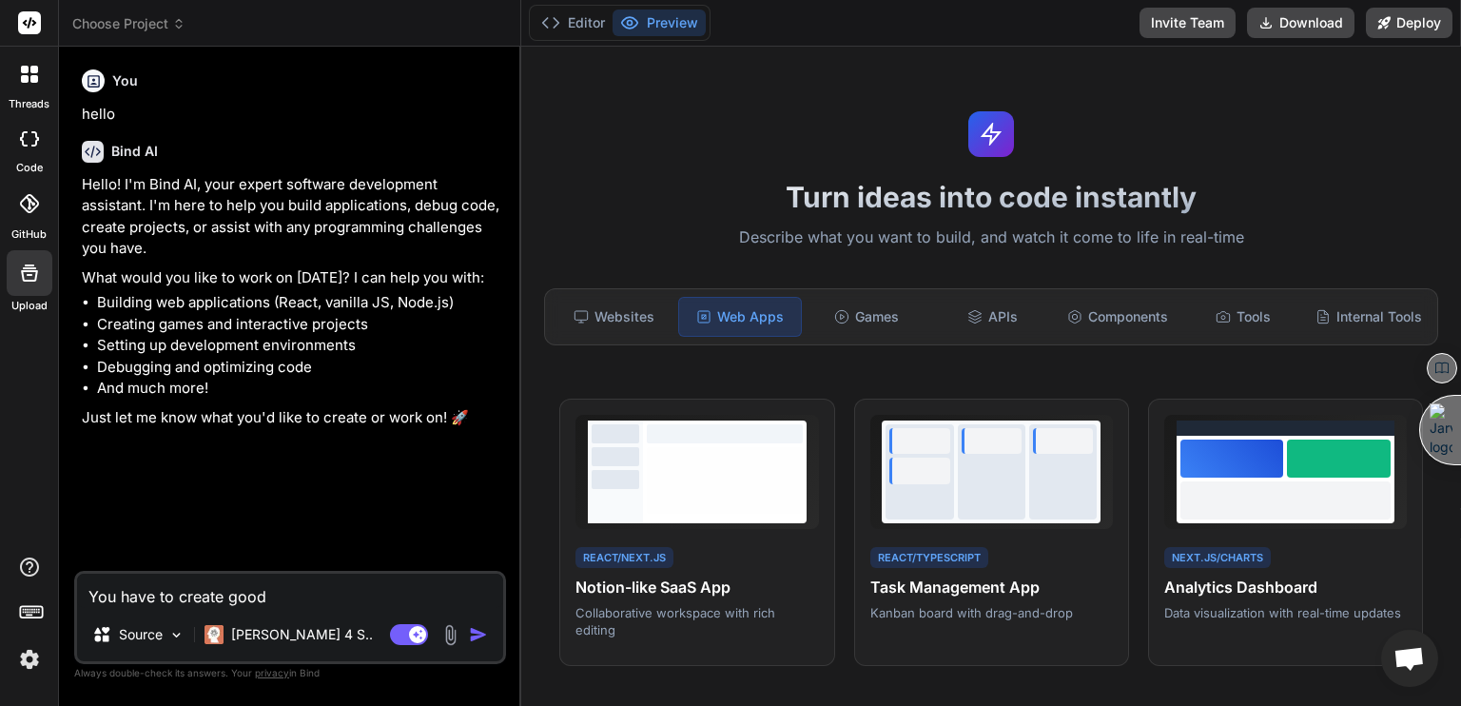
type textarea "x"
type textarea "You have to create good"
type textarea "x"
type textarea "You have to create good w"
type textarea "x"
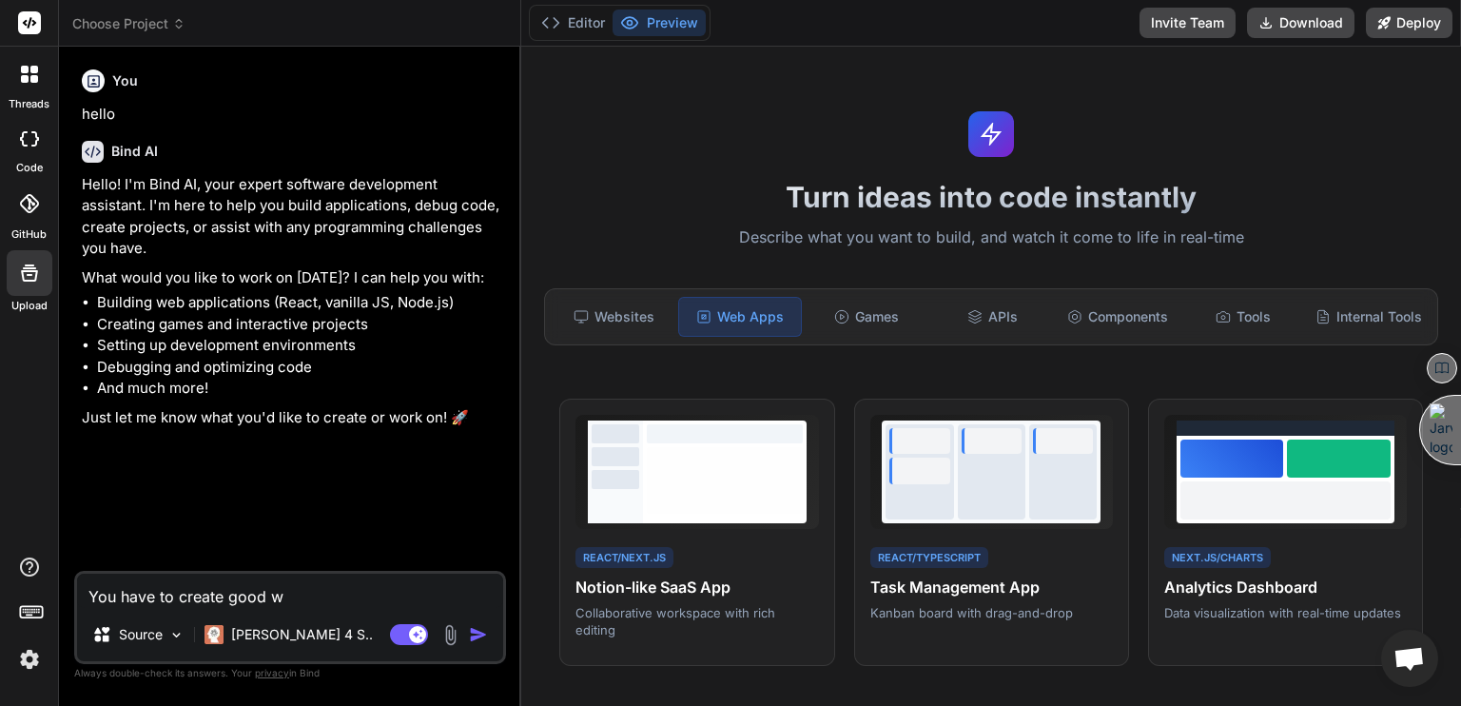
type textarea "You have to create good wo"
type textarea "x"
type textarea "You have to create good wor"
type textarea "x"
type textarea "You have to create good work"
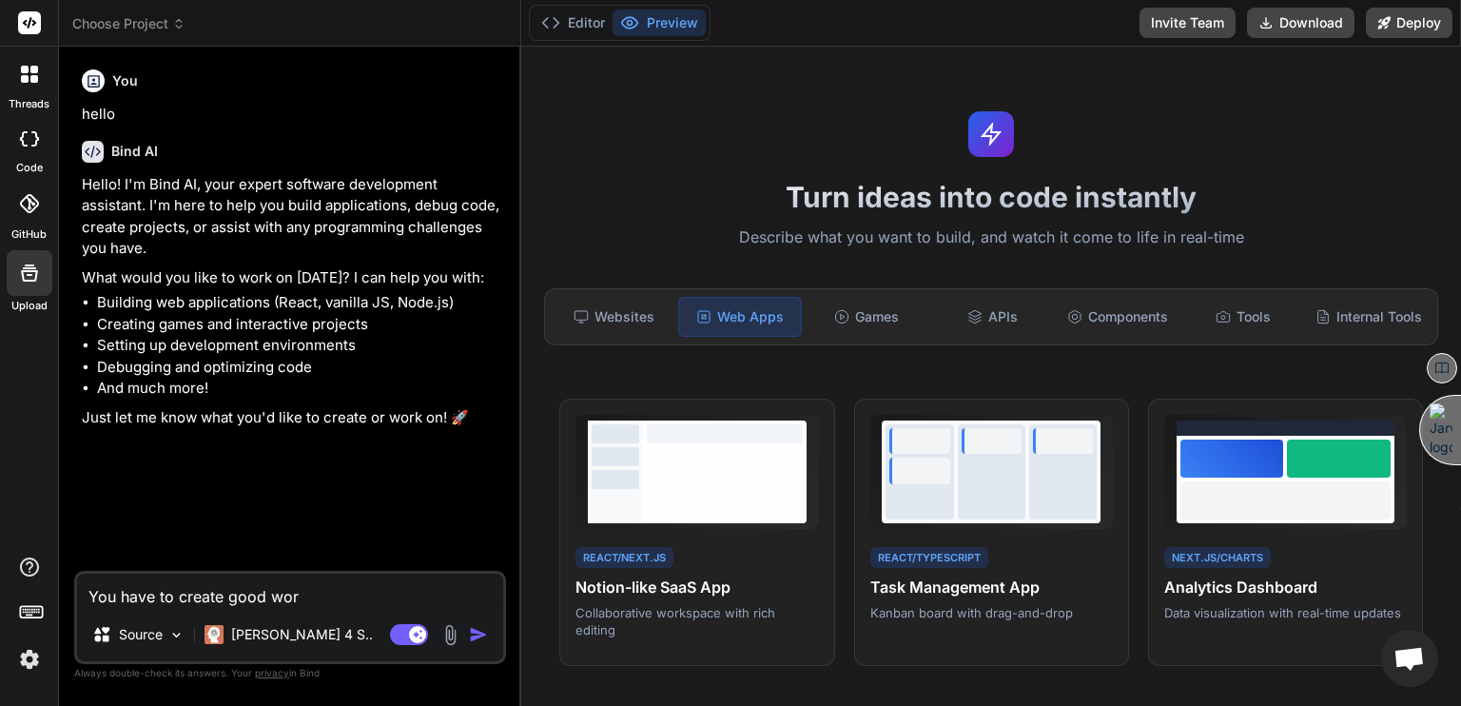
type textarea "x"
type textarea "You have to create good workk"
type textarea "x"
type textarea "You have to create good workki"
type textarea "x"
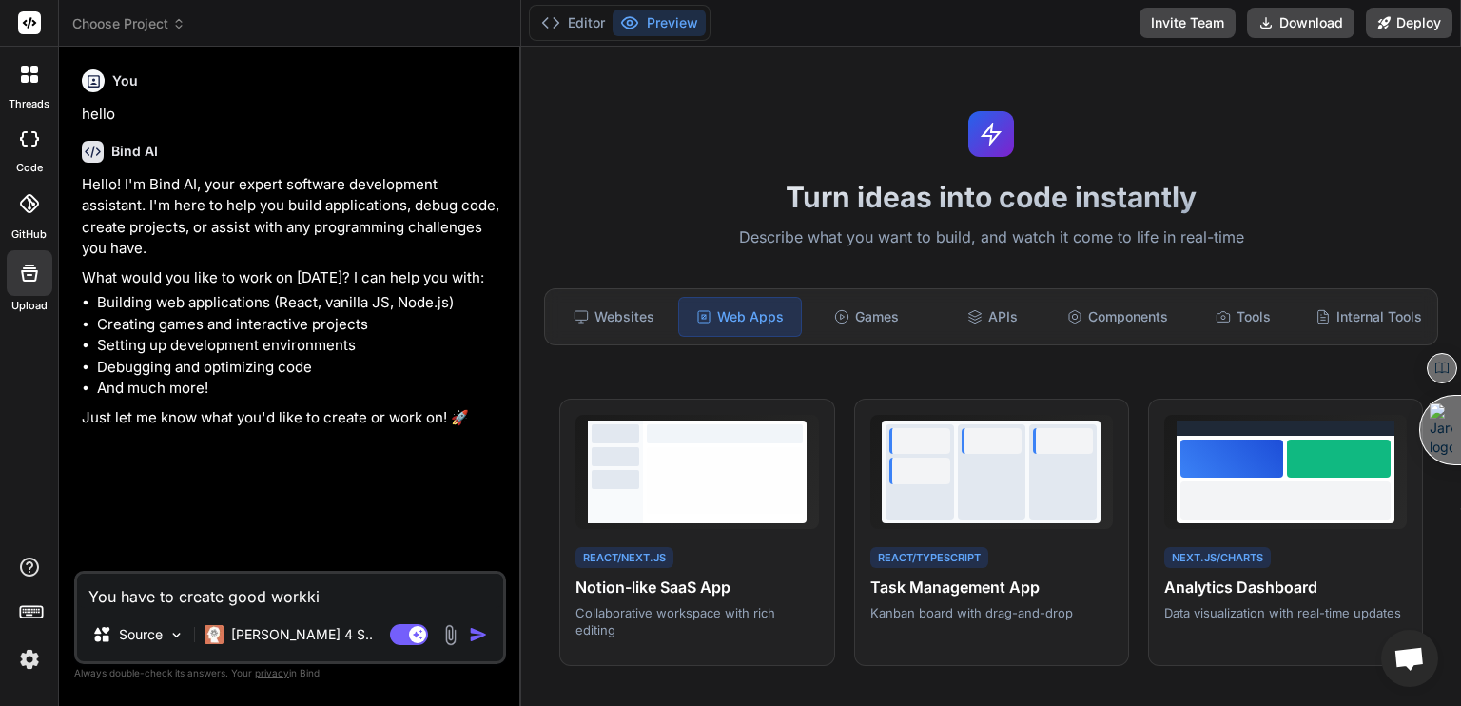
type textarea "You have to create good workkin"
type textarea "x"
type textarea "You have to create good workki"
type textarea "x"
type textarea "You have to create good workk"
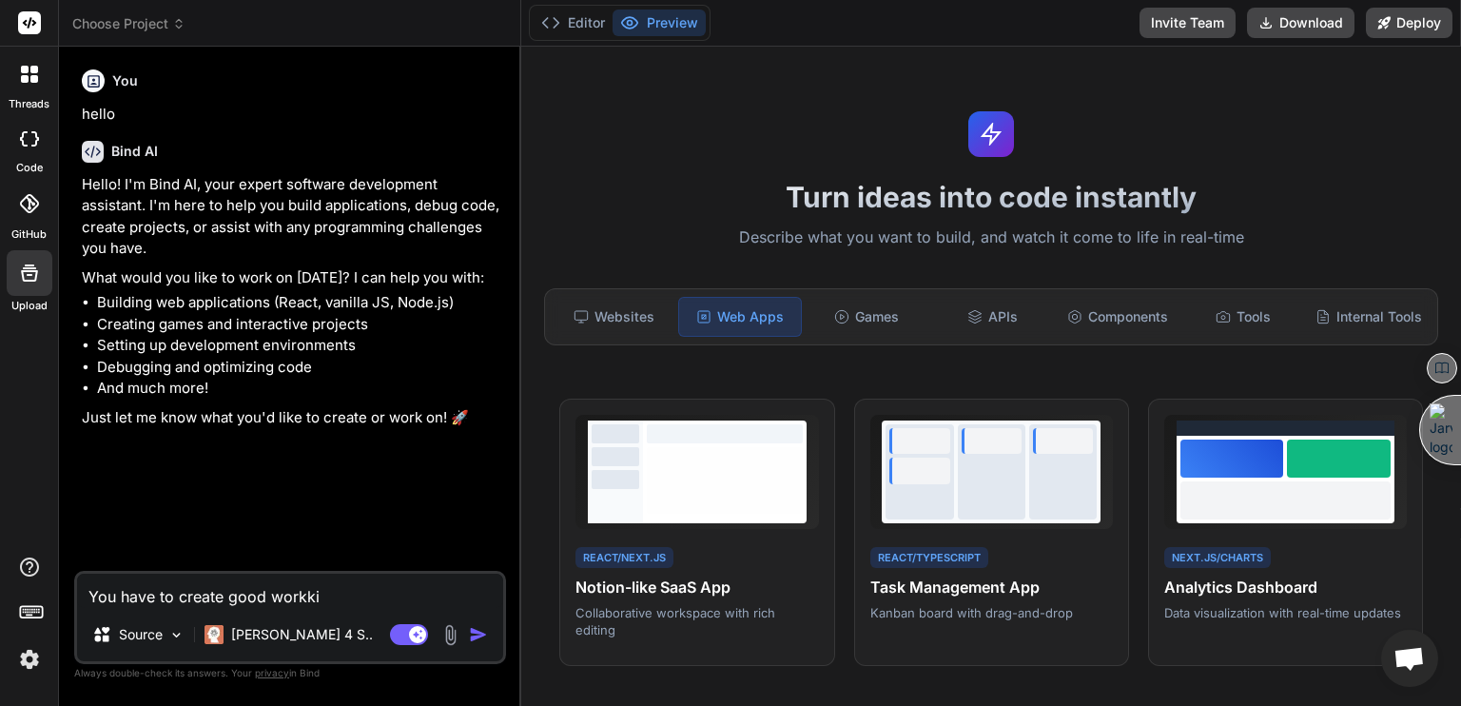
type textarea "x"
type textarea "You have to create good work"
type textarea "x"
type textarea "You have to create good worki"
type textarea "x"
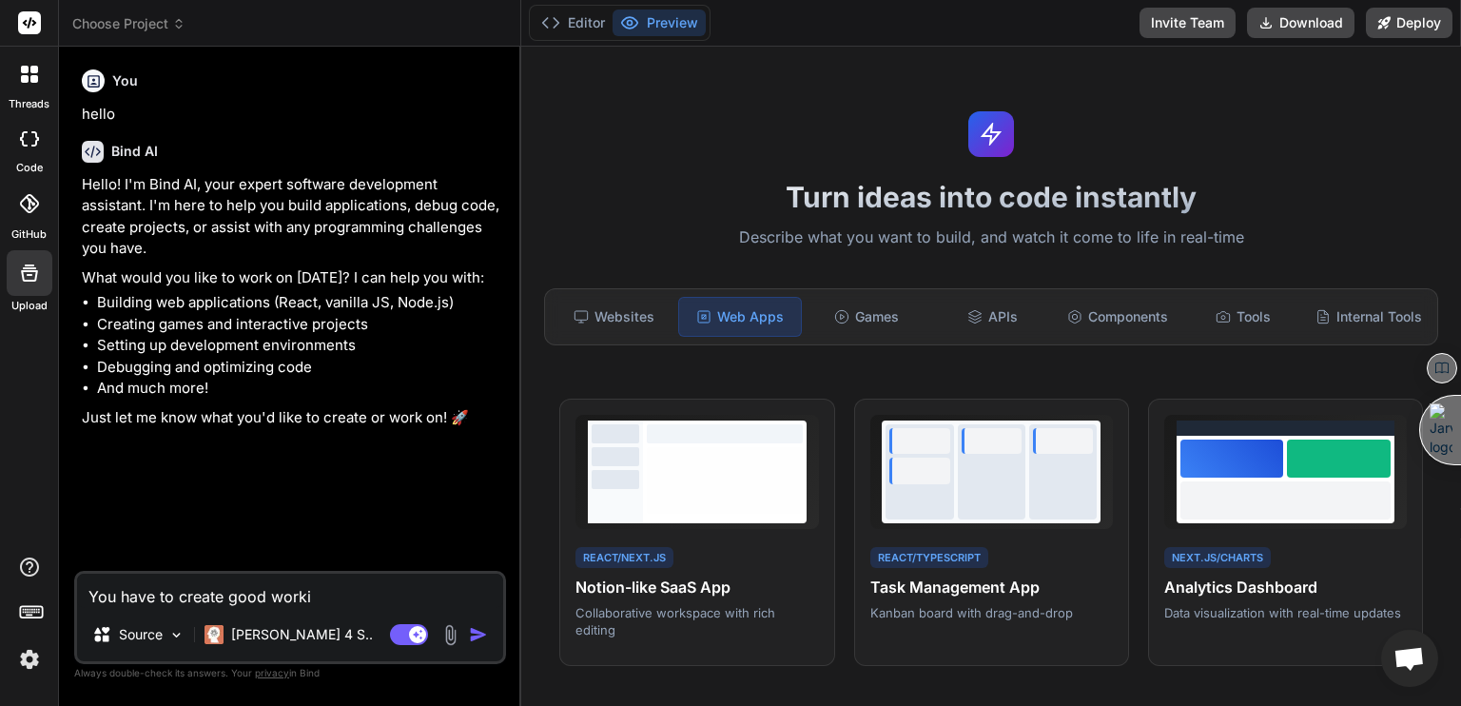
type textarea "You have to create good workin"
type textarea "x"
type textarea "You have to create good working"
type textarea "x"
type textarea "You have to create good working"
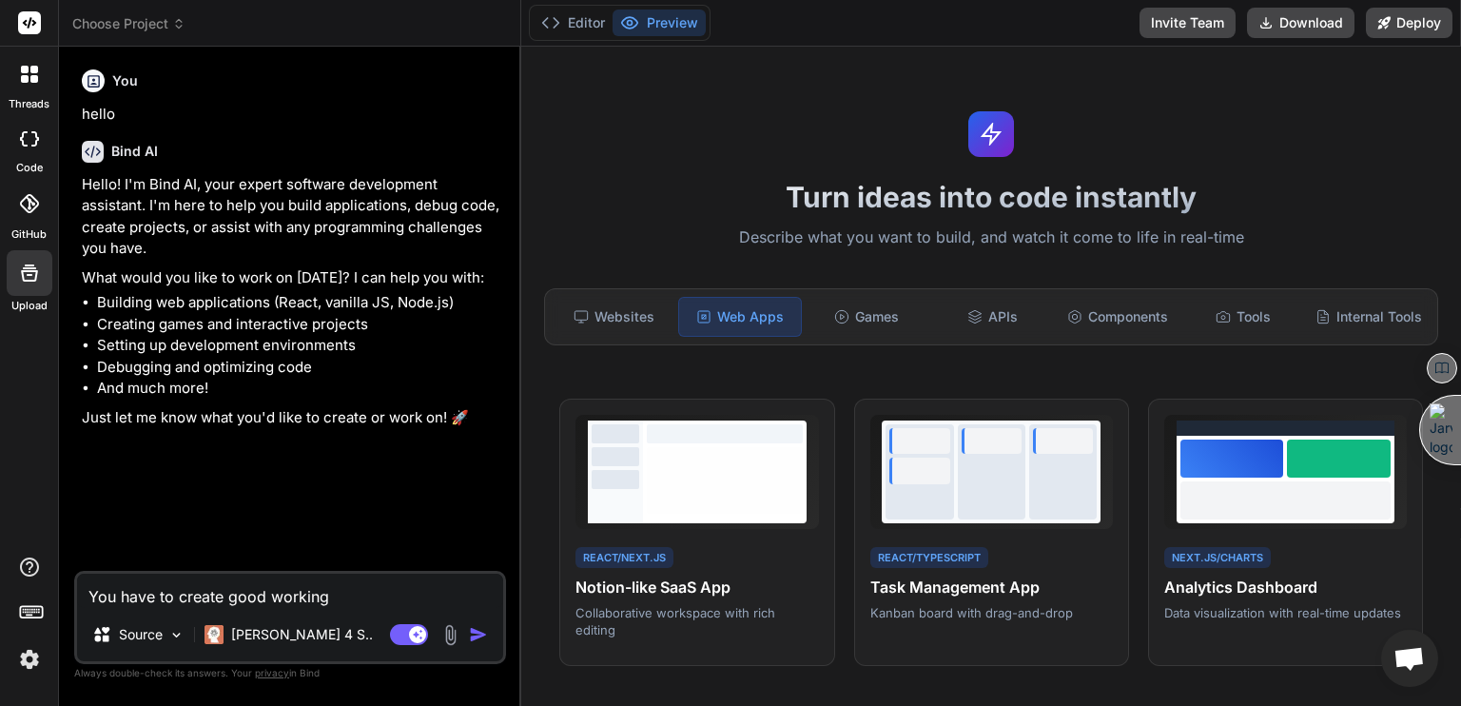
type textarea "x"
type textarea "You have to create good working t"
type textarea "x"
type textarea "You have to create good working to"
type textarea "x"
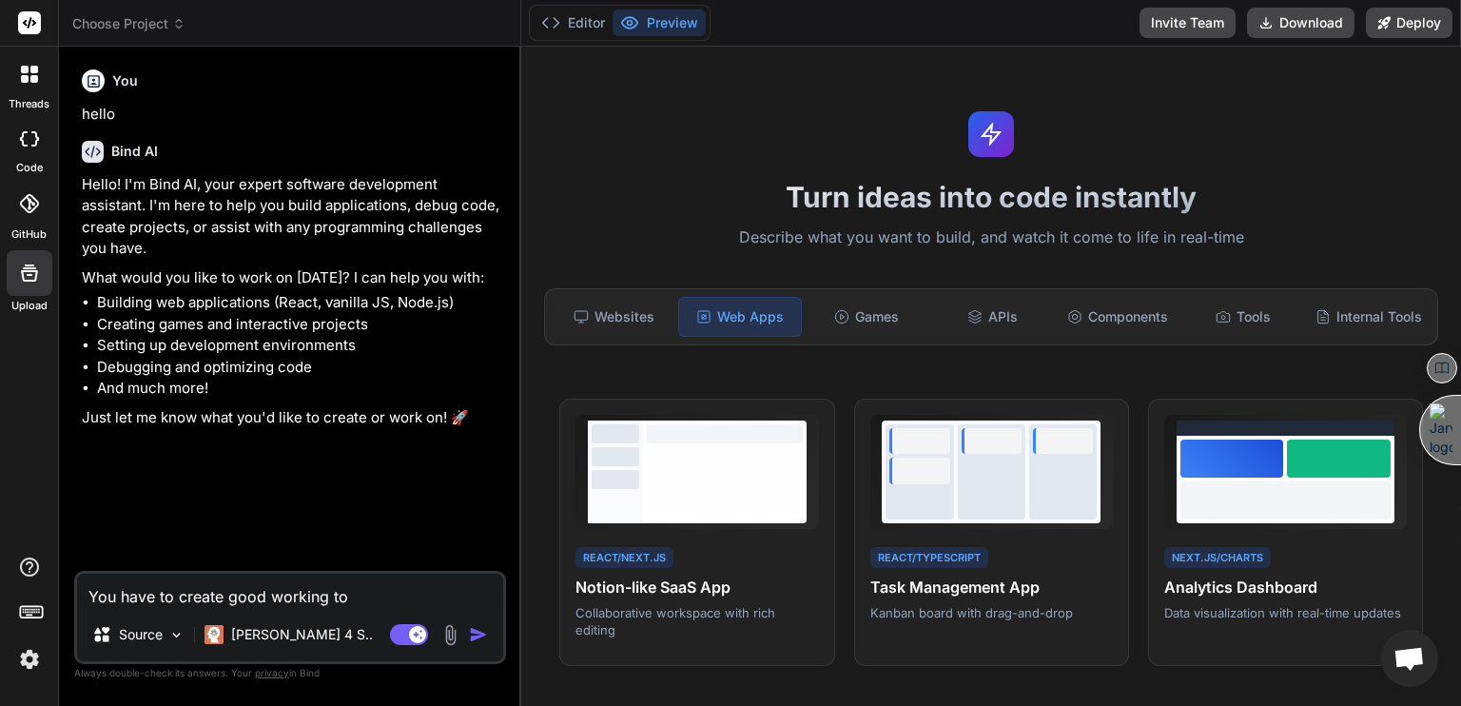
type textarea "You have to create good working too"
type textarea "x"
type textarea "You have to create good working tool"
type textarea "x"
type textarea "You have to create good working tool"
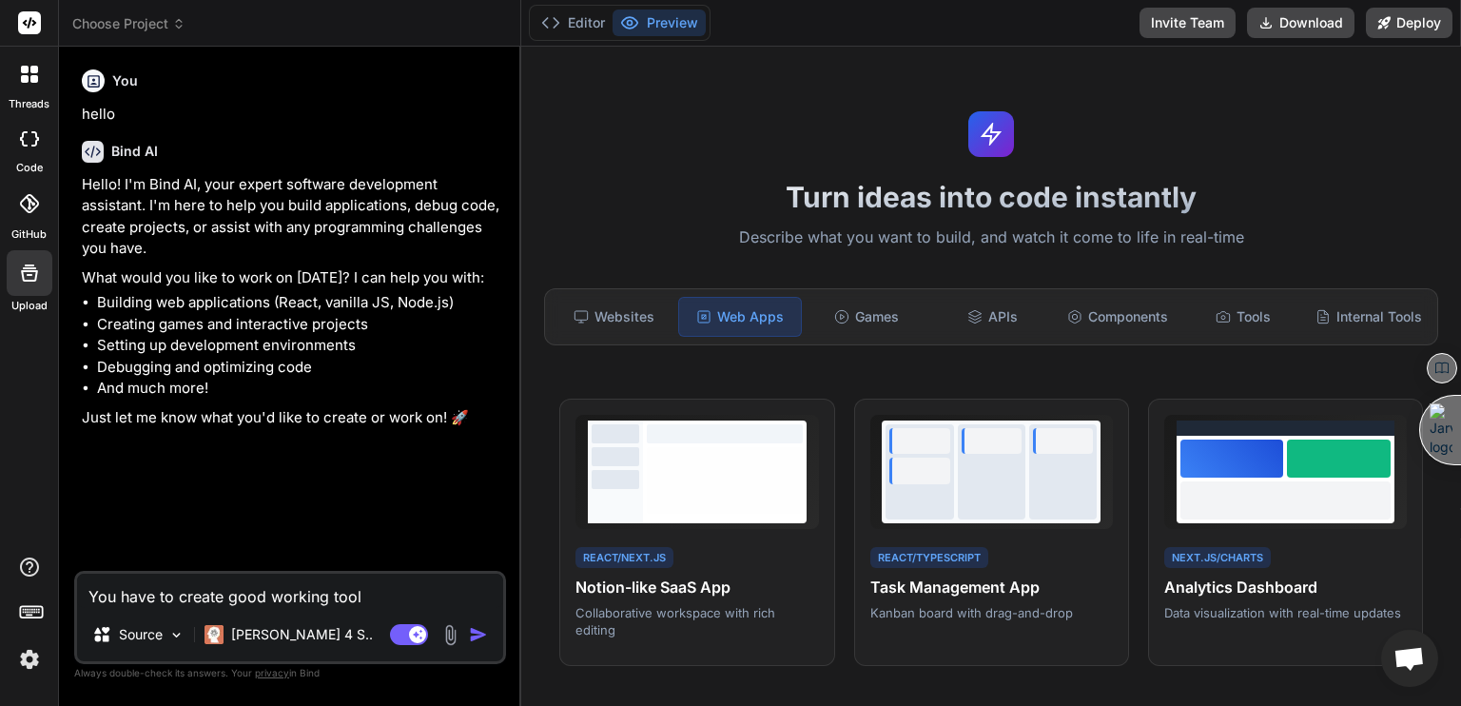
type textarea "x"
type textarea "You have to create good working tool w"
type textarea "x"
type textarea "You have to create good working tool wi"
type textarea "x"
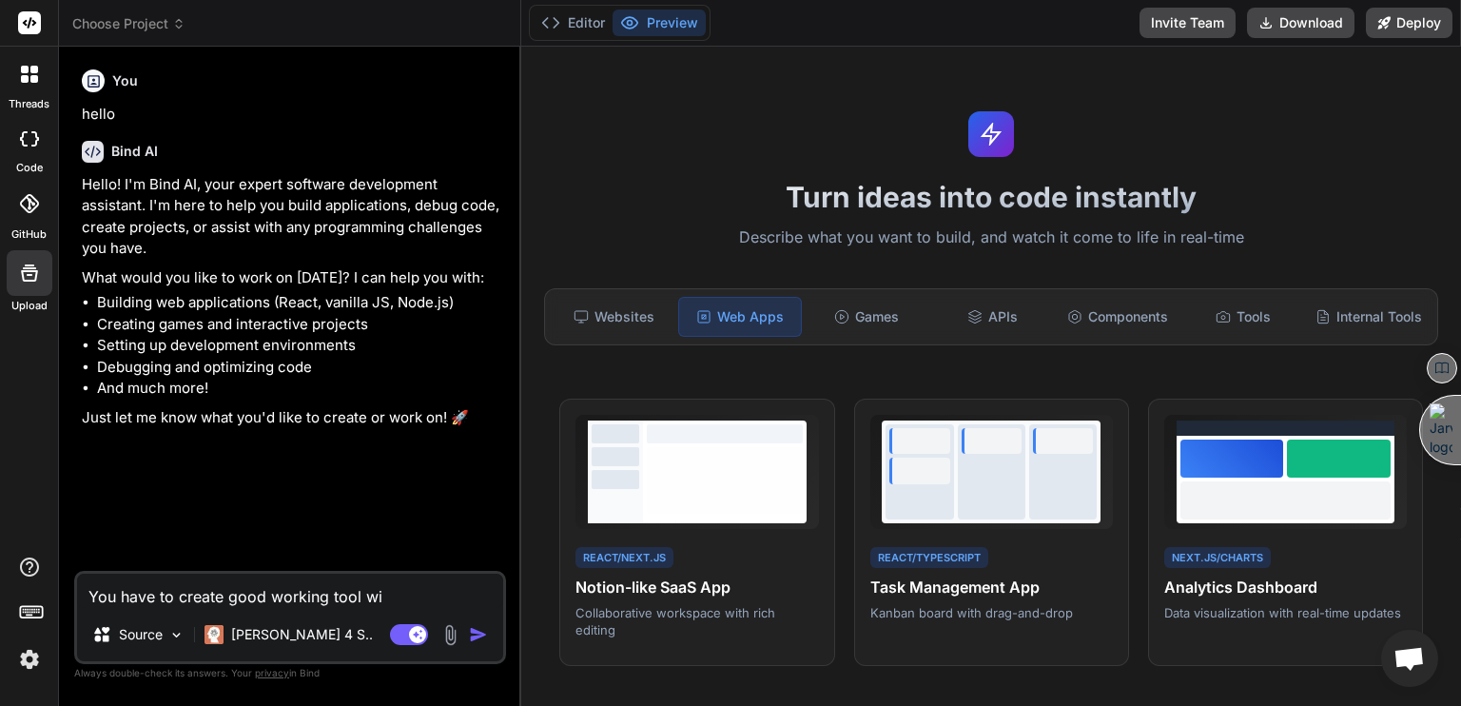
type textarea "You have to create good working tool wit"
type textarea "x"
type textarea "You have to create good working tool with"
type textarea "x"
type textarea "You have to create good working tool with"
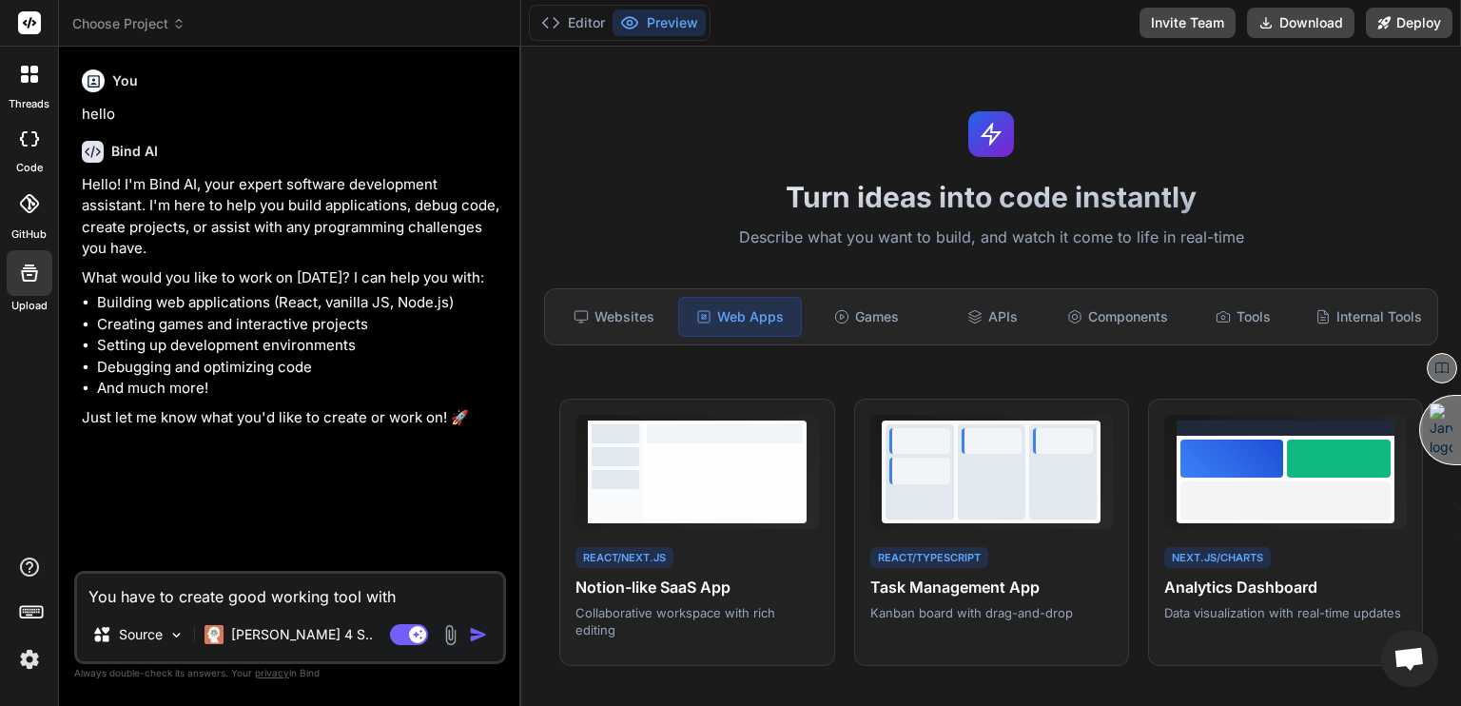
type textarea "x"
type textarea "You have to create good working tool with g"
type textarea "x"
type textarea "You have to create good working tool with go"
type textarea "x"
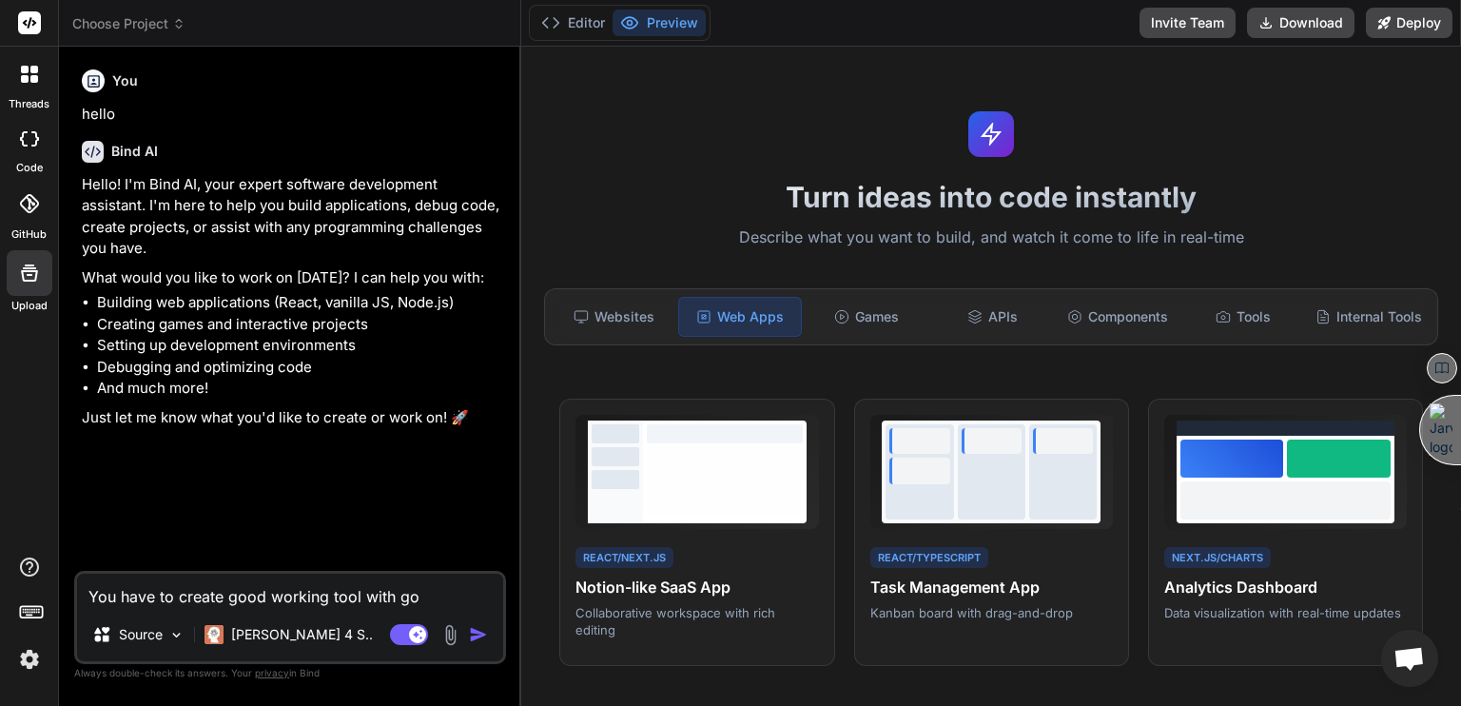
type textarea "You have to create good working tool with goo"
type textarea "x"
type textarea "You have to create good working tool with good"
type textarea "x"
type textarea "You have to create good working tool with good"
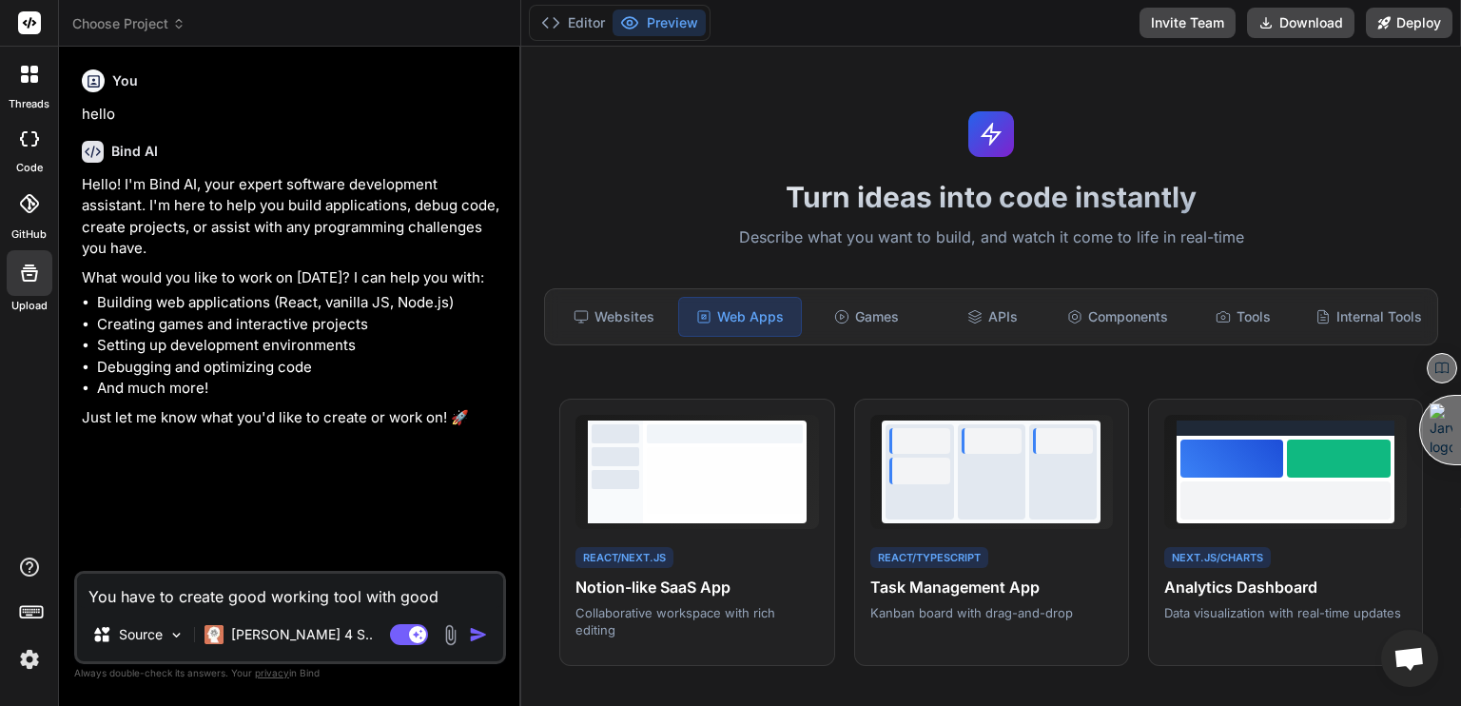
type textarea "x"
type textarea "You have to create good working tool with good"
type textarea "x"
type textarea "You have to create good working tool with goo"
type textarea "x"
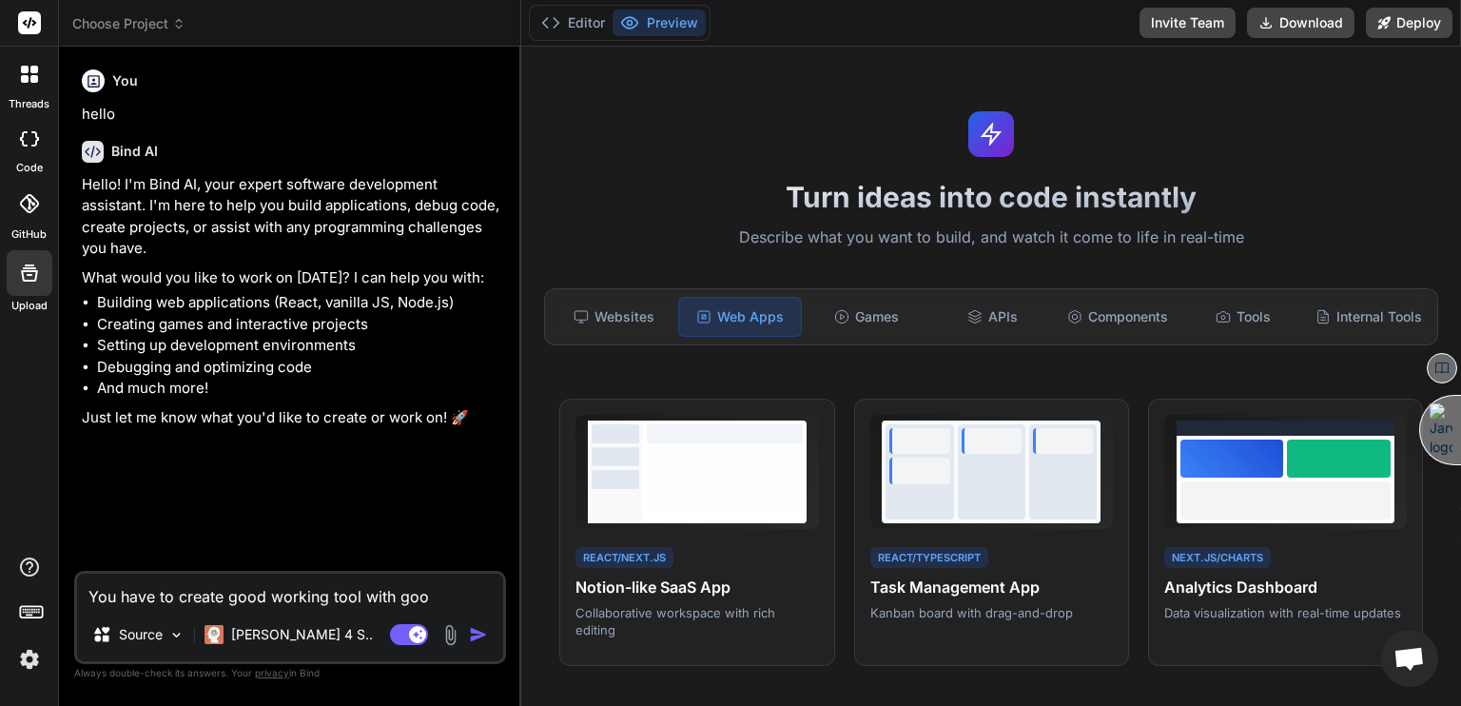
type textarea "You have to create good working tool with go"
type textarea "x"
type textarea "You have to create good working tool with g"
type textarea "x"
type textarea "You have to create good working tool with"
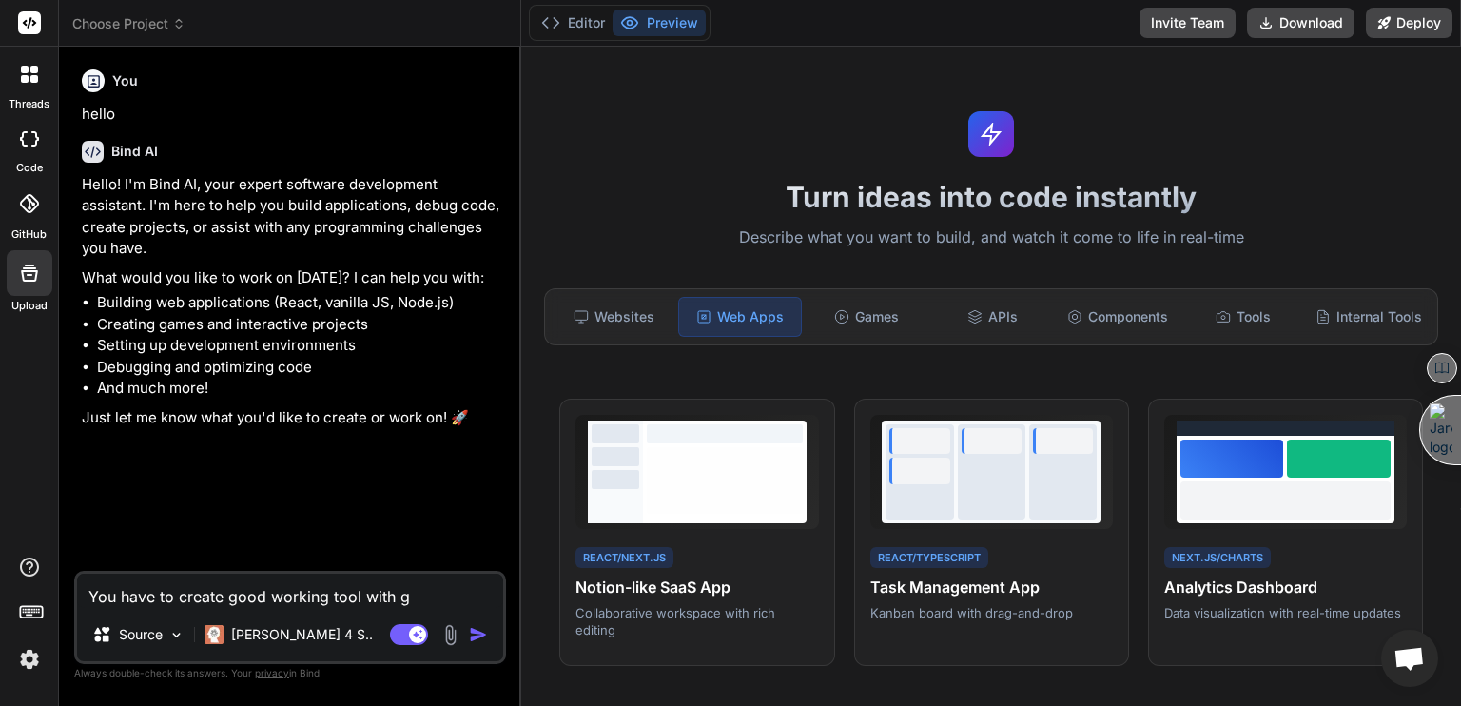
type textarea "x"
type textarea "You have to create good working tool with s"
type textarea "x"
type textarea "You have to create good working tool with si"
type textarea "x"
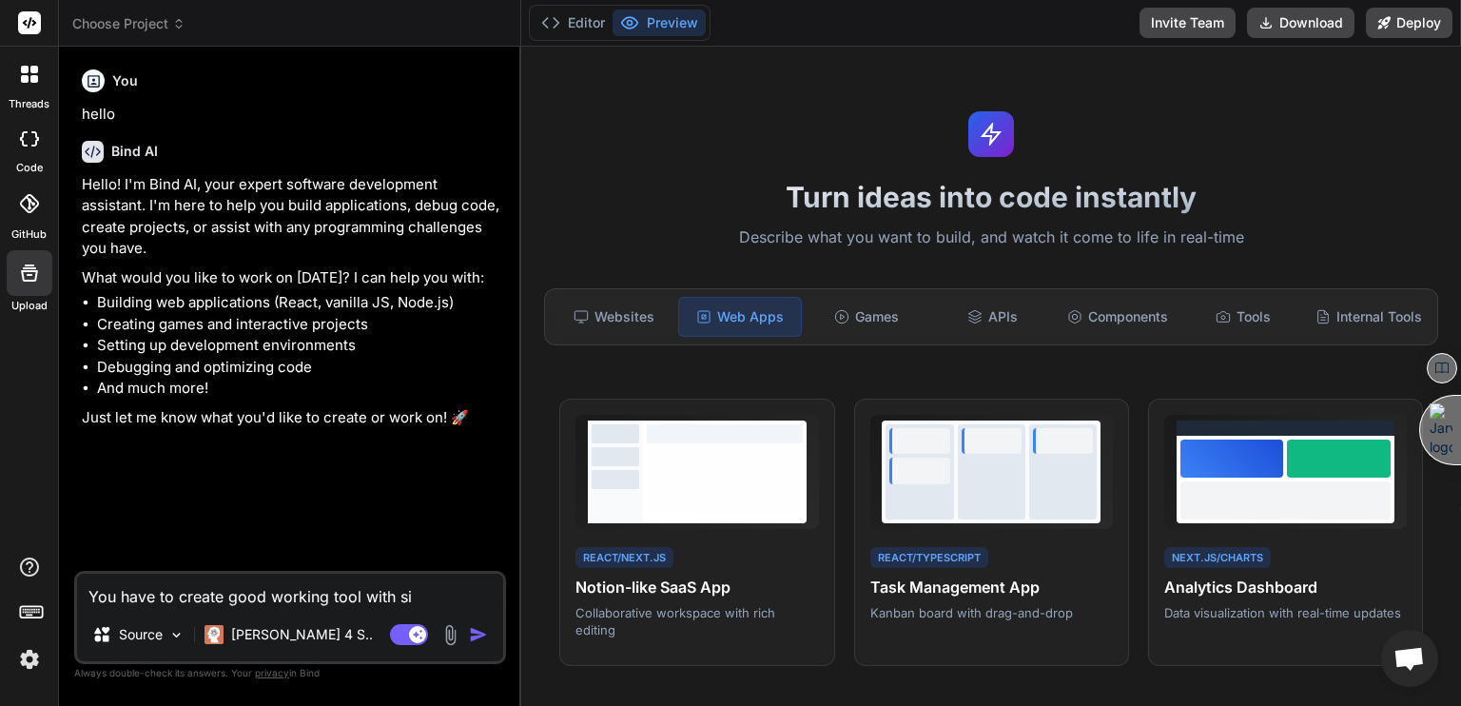
type textarea "You have to create good working tool with sim"
type textarea "x"
type textarea "You have to create good working tool with simp"
type textarea "x"
type textarea "You have to create good working tool with simpl"
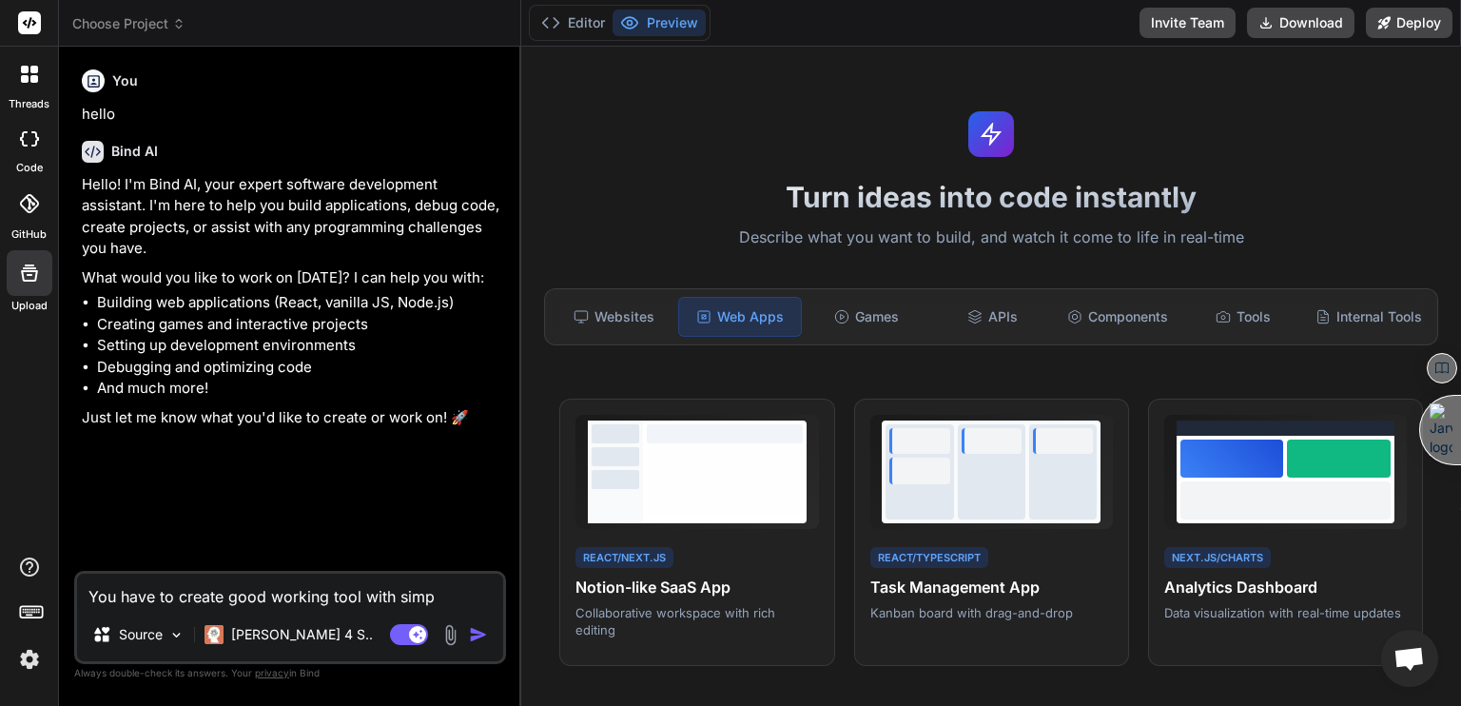
type textarea "x"
type textarea "You have to create good working tool with simple"
type textarea "x"
type textarea "You have to create good working tool with simple"
type textarea "x"
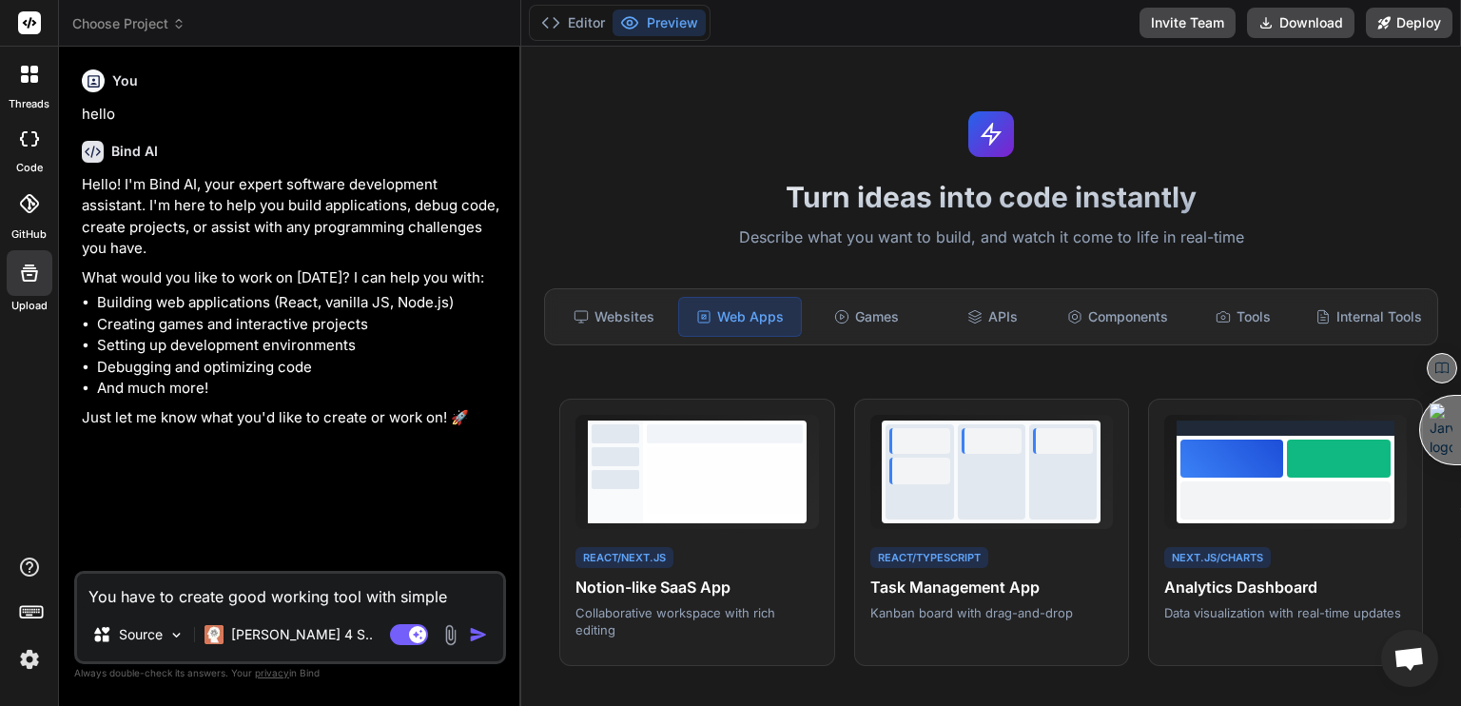
type textarea "You have to create good working tool with simple G"
type textarea "x"
type textarea "You have to create good working tool with simple GU"
type textarea "x"
type textarea "You have to create good working tool with simple GUI"
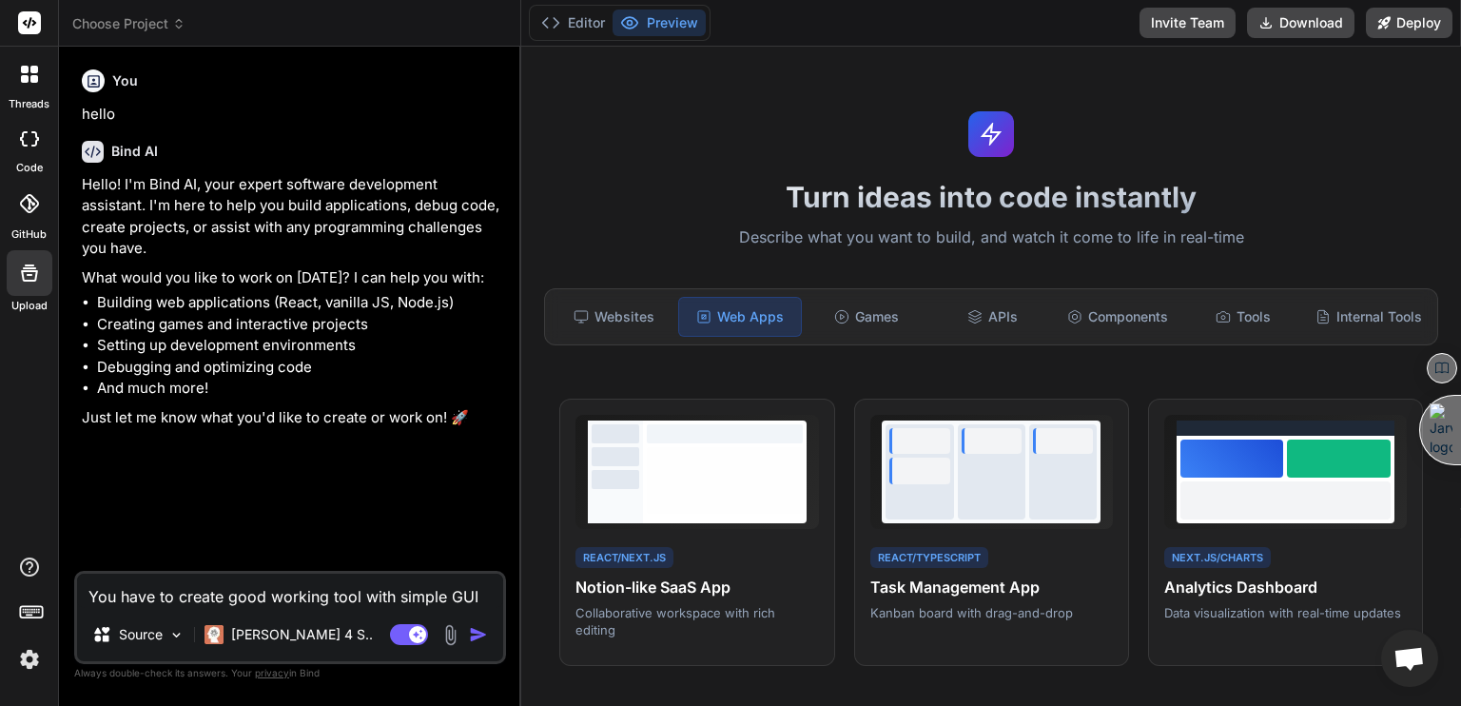
type textarea "x"
type textarea "You have to create good working tool with simple GUI."
type textarea "x"
type textarea "You have to create good working tool with simple GUI.."
type textarea "x"
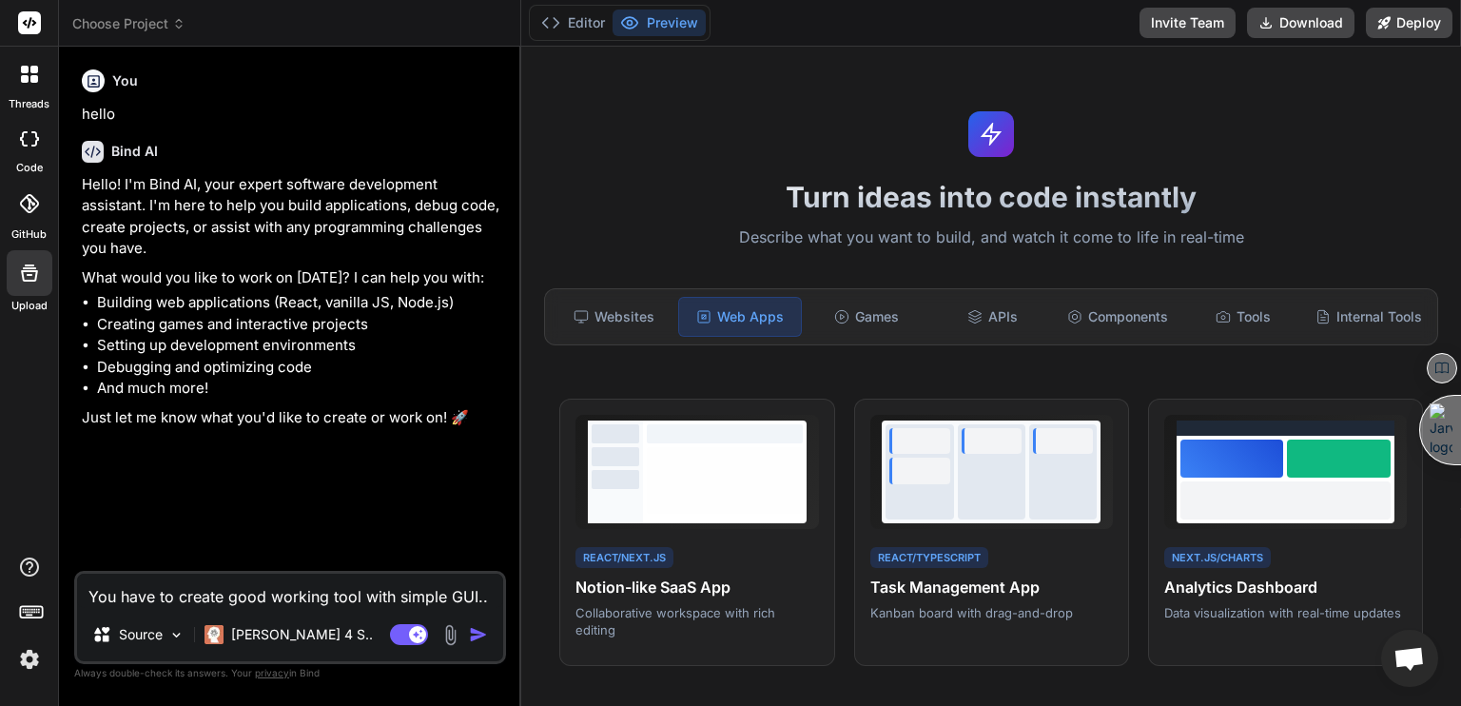
type textarea "You have to create good working tool with simple GUI."
type textarea "x"
type textarea "You have to create good working tool with simple GUI.."
type textarea "x"
type textarea "You have to create good working tool with simple GUI..."
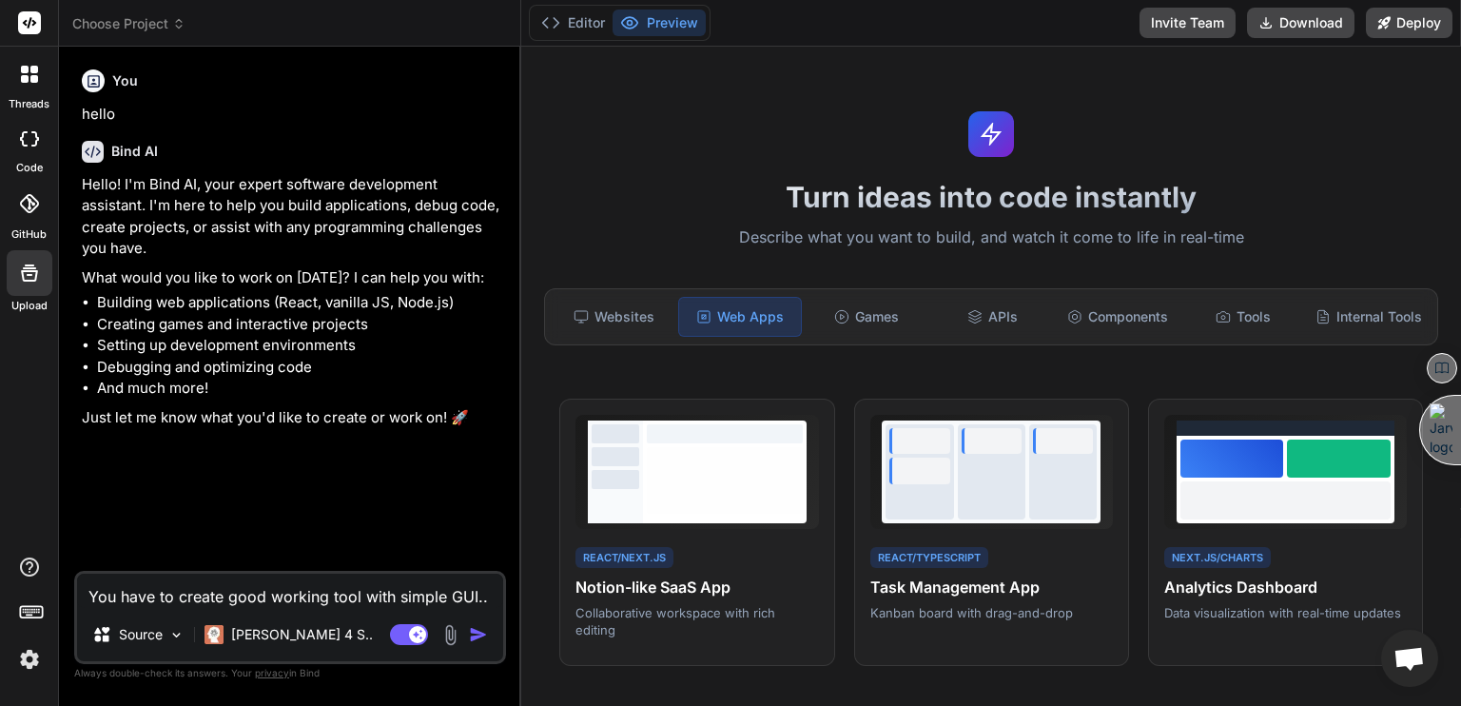
type textarea "x"
type textarea "You have to create good working tool with simple GUI..."
type textarea "x"
type textarea "You have to create good working tool with simple GUI... w"
type textarea "x"
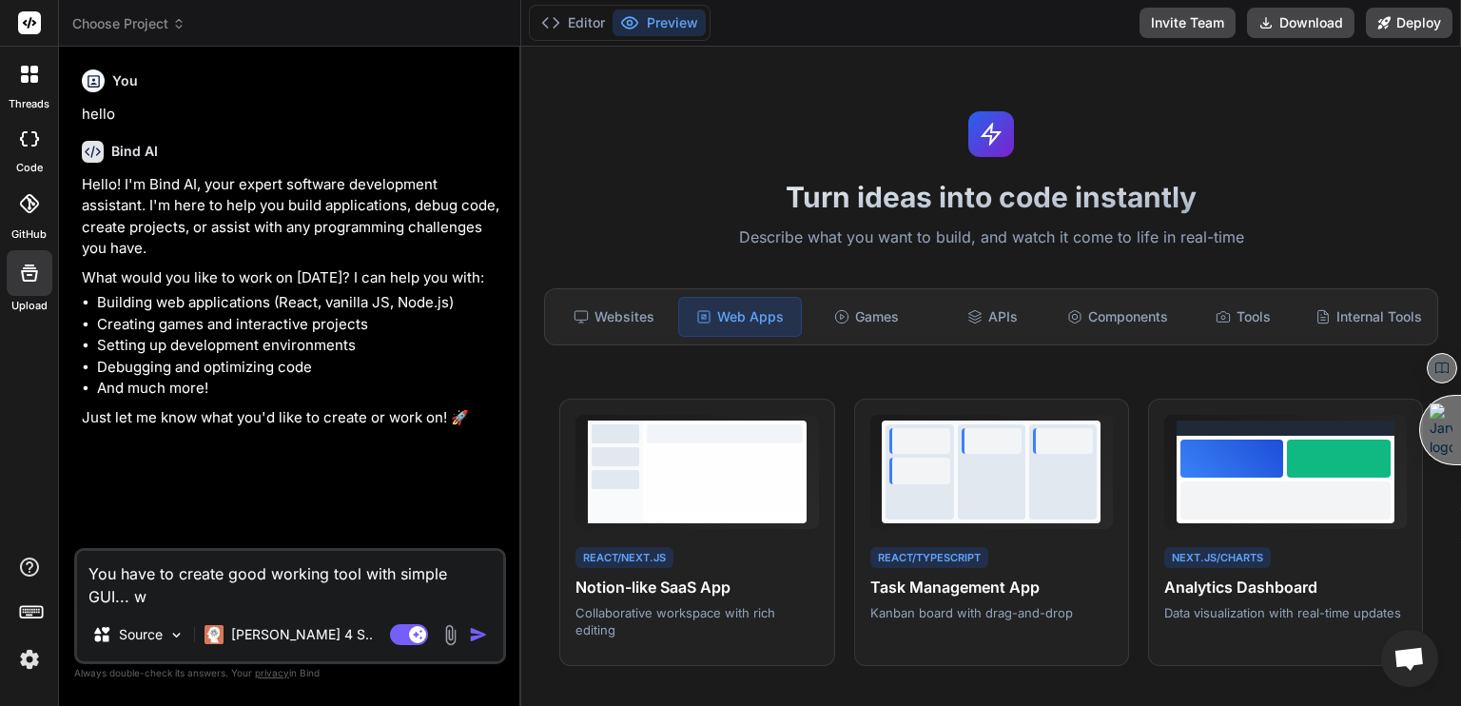
type textarea "You have to create good working tool with simple GUI... wh"
type textarea "x"
type textarea "You have to create good working tool with simple GUI... whe"
type textarea "x"
type textarea "You have to create good working tool with simple GUI... wher"
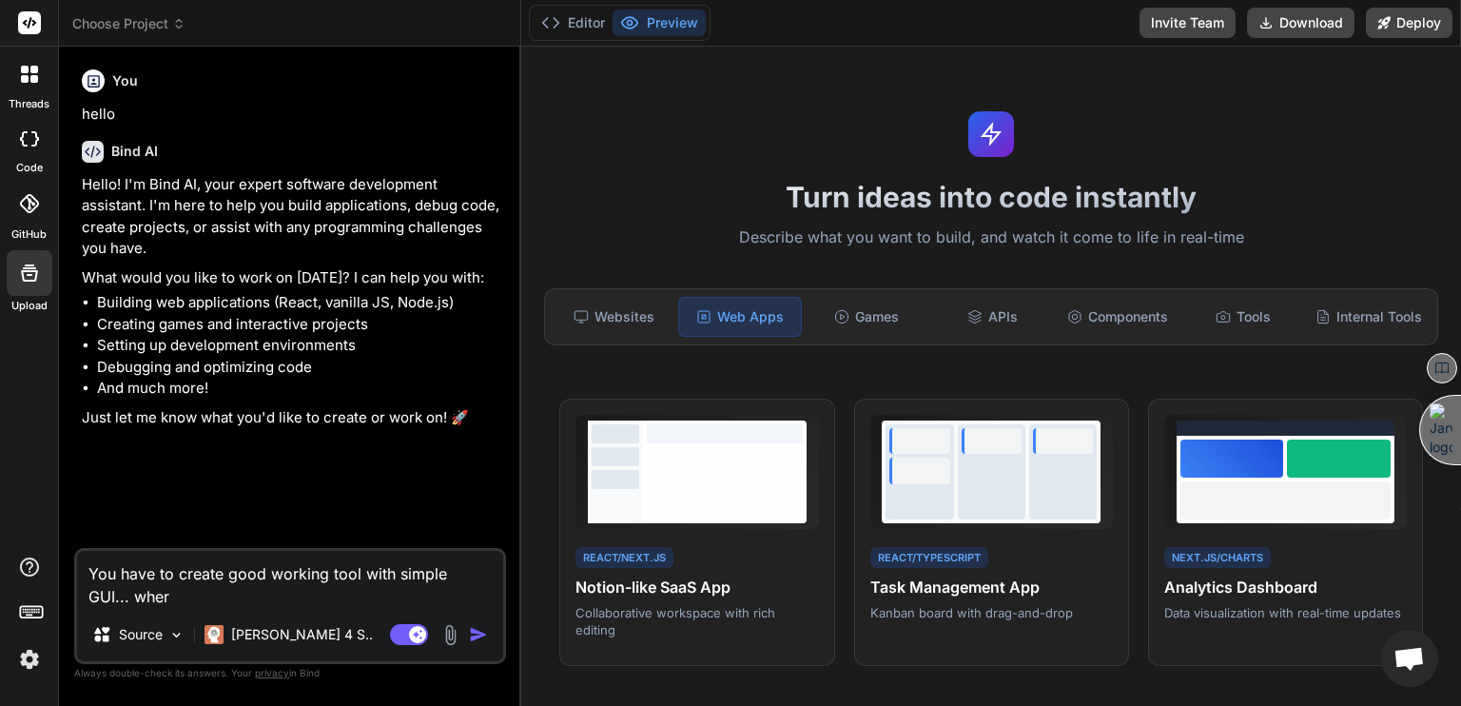
type textarea "x"
type textarea "You have to create good working tool with simple GUI... where"
type textarea "x"
type textarea "You have to create good working tool with simple GUI... where"
type textarea "x"
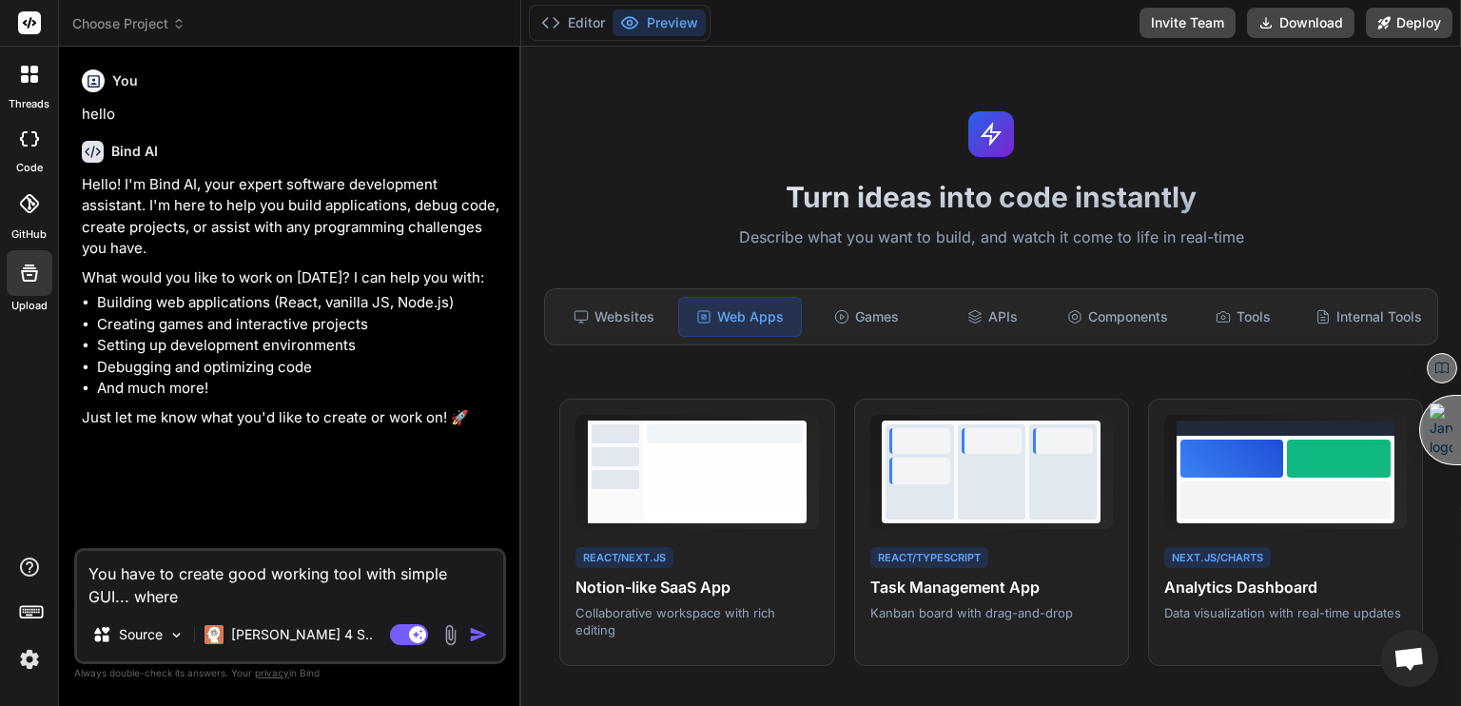
type textarea "You have to create good working tool with simple GUI... where i"
type textarea "x"
type textarea "You have to create good working tool with simple GUI... where if"
type textarea "x"
type textarea "You have to create good working tool with simple GUI... where if"
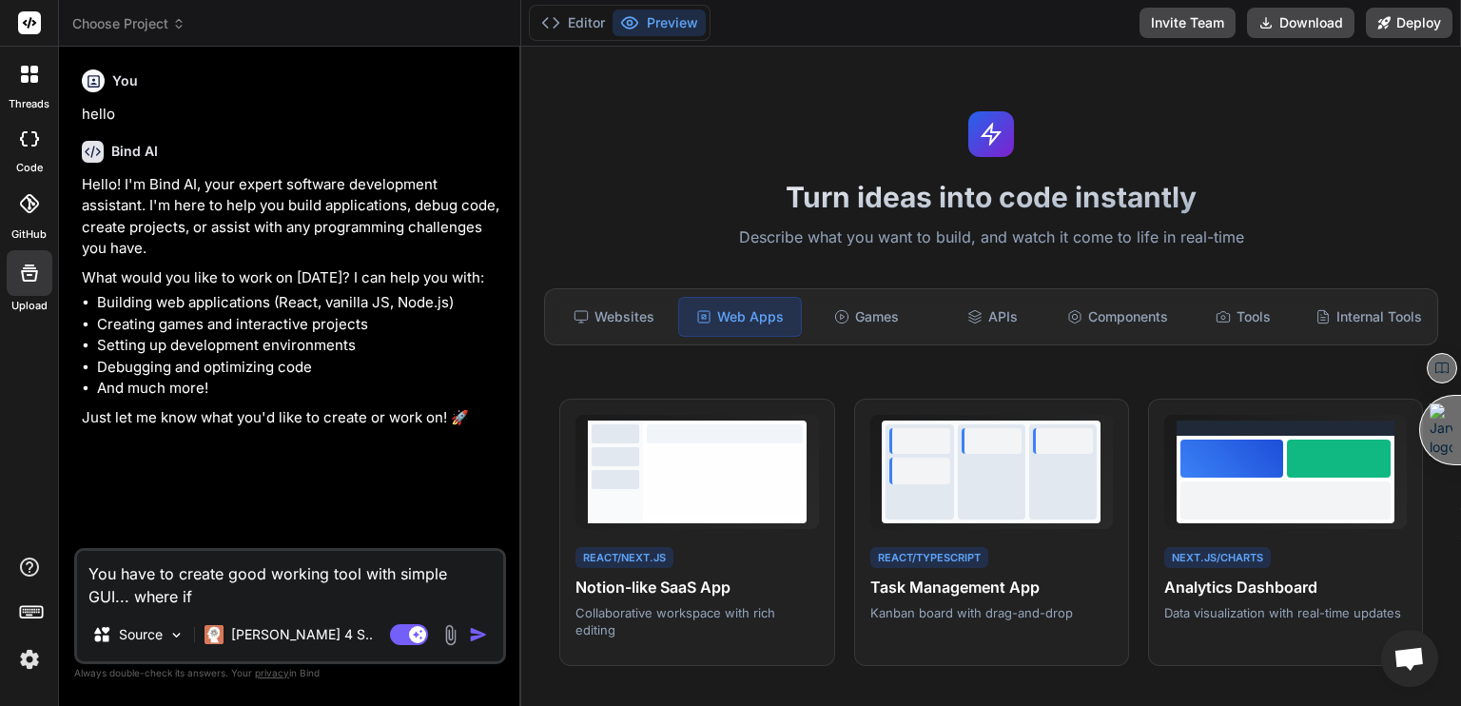
type textarea "x"
type textarea "You have to create good working tool with simple GUI... where if i"
type textarea "x"
type textarea "You have to create good working tool with simple GUI... where if i"
type textarea "x"
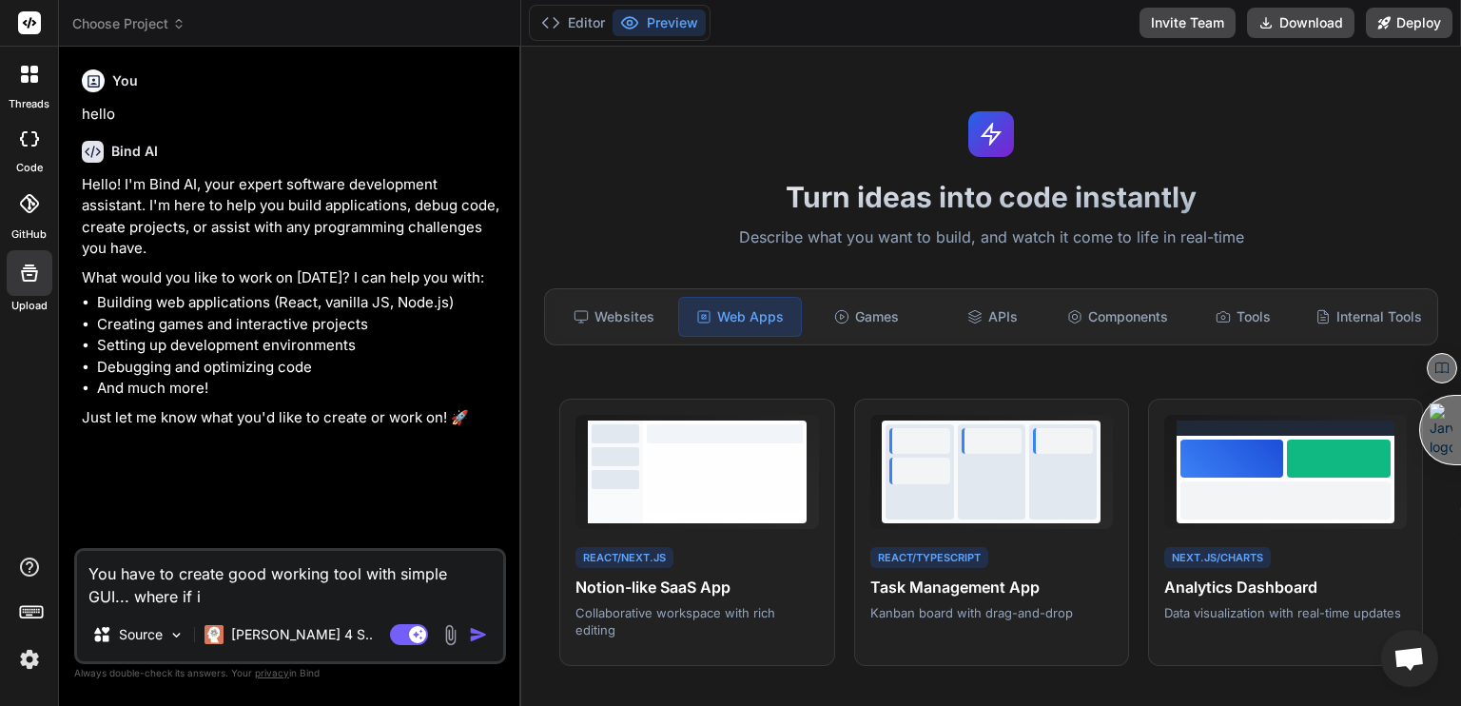
type textarea "You have to create good working tool with simple GUI... where if i s"
type textarea "x"
type textarea "You have to create good working tool with simple GUI... where if i su"
type textarea "x"
type textarea "You have to create good working tool with simple GUI... where if i sub"
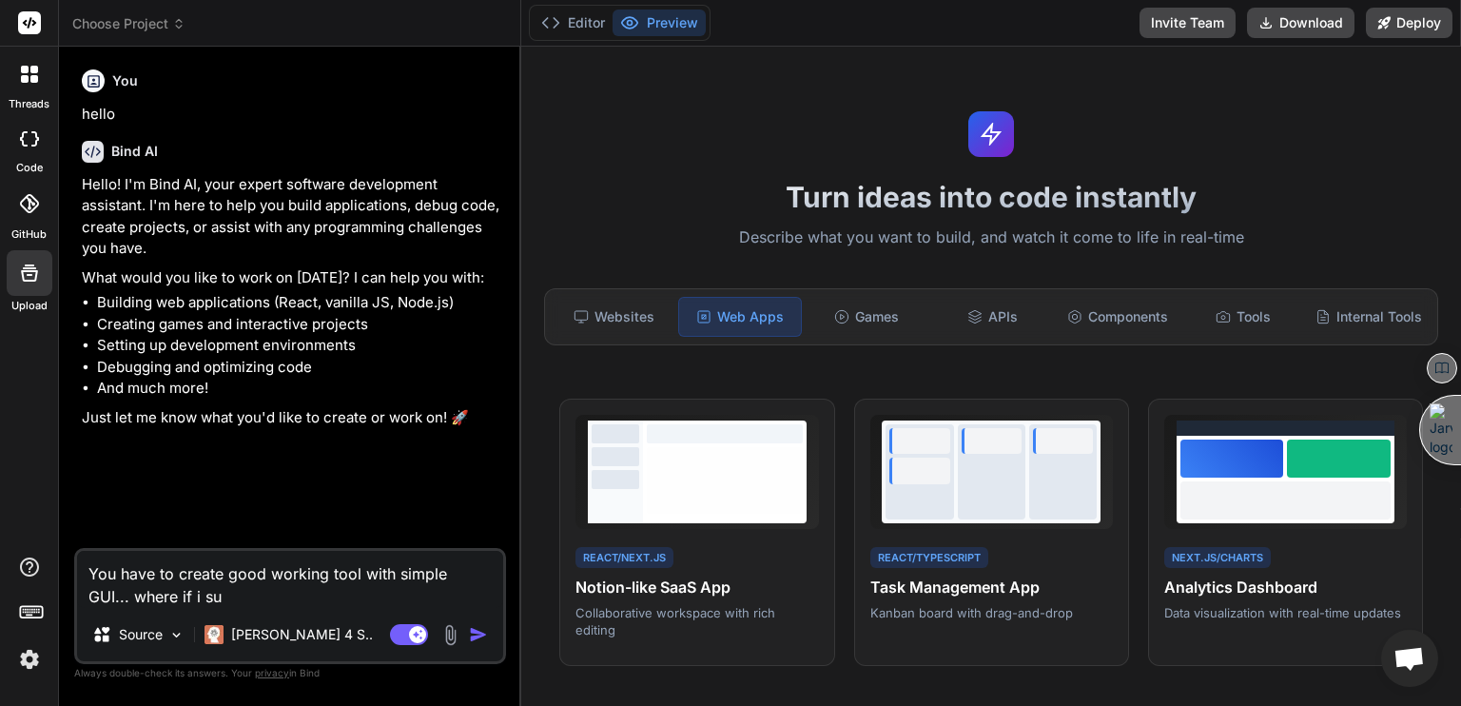
type textarea "x"
type textarea "You have to create good working tool with simple GUI... where if i subm"
type textarea "x"
type textarea "You have to create good working tool with simple GUI... where if i submi"
type textarea "x"
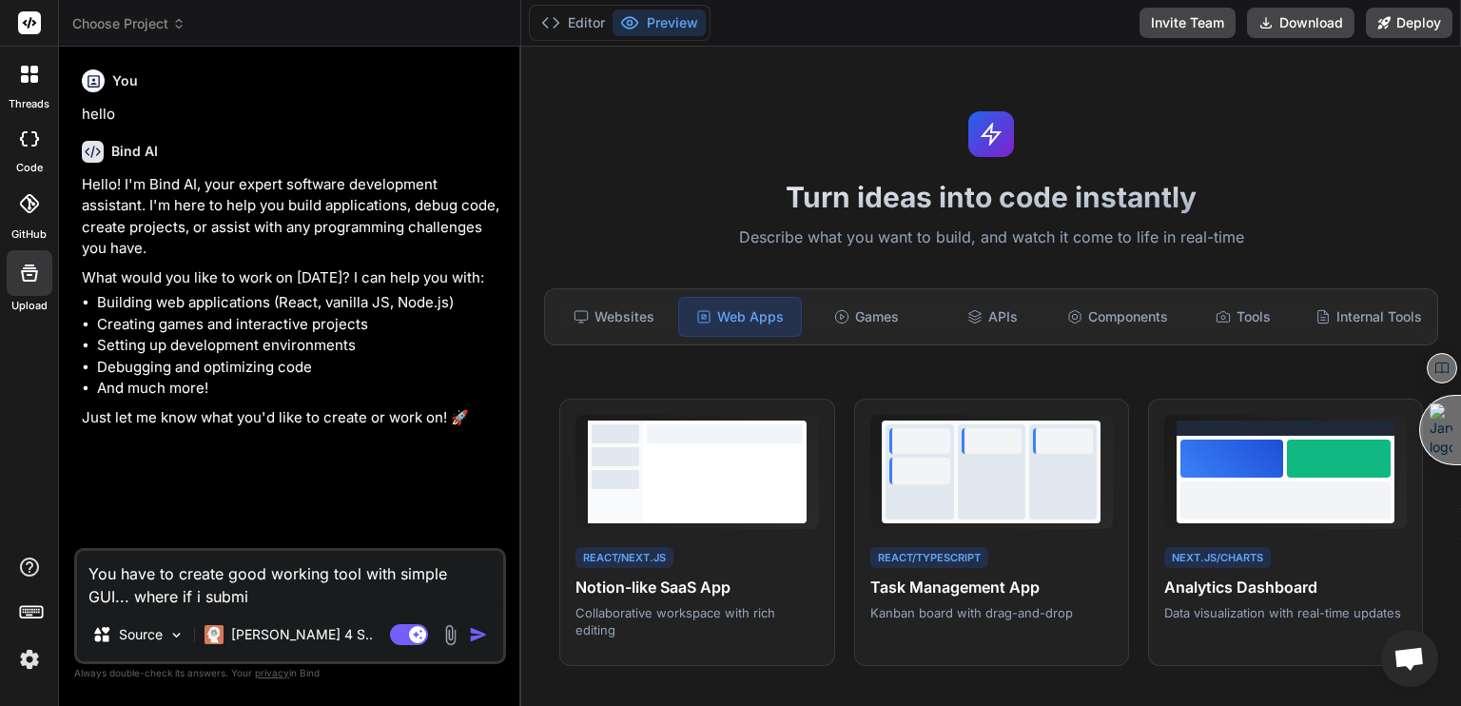
type textarea "You have to create good working tool with simple GUI... where if i submit"
click at [182, 592] on textarea "You have to create good working tool with simple GUI... where you" at bounding box center [290, 579] width 426 height 57
paste textarea "[URL]"
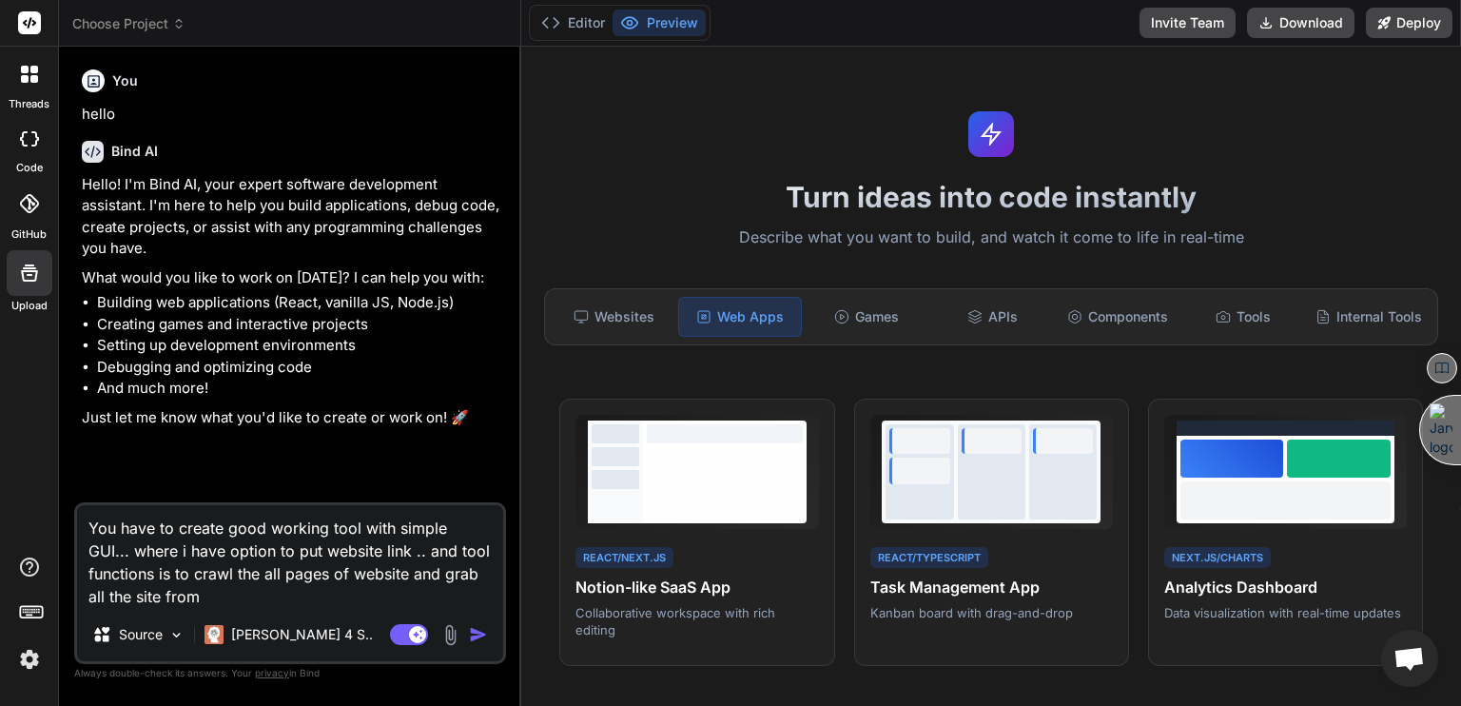
click at [369, 555] on textarea "You have to create good working tool with simple GUI... where i have option to …" at bounding box center [290, 556] width 426 height 103
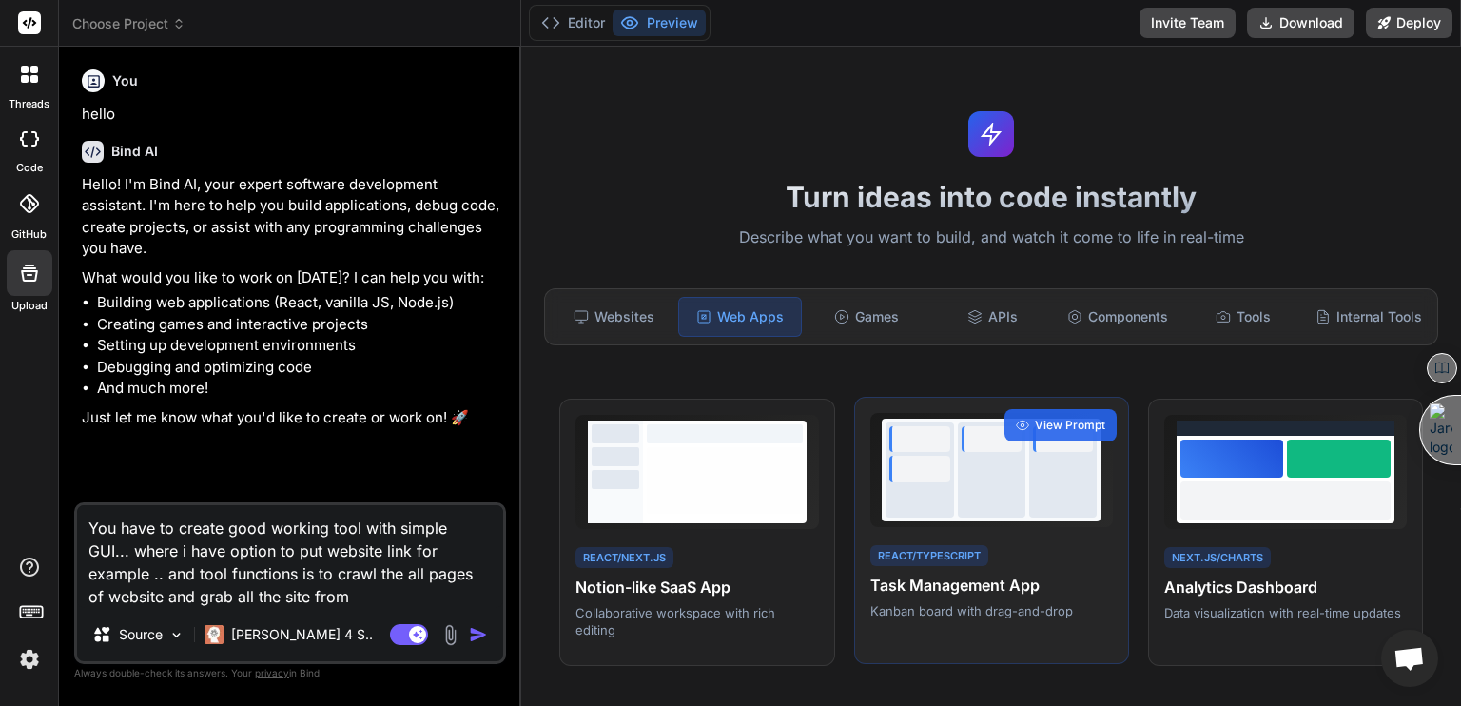
paste textarea "[URL]"
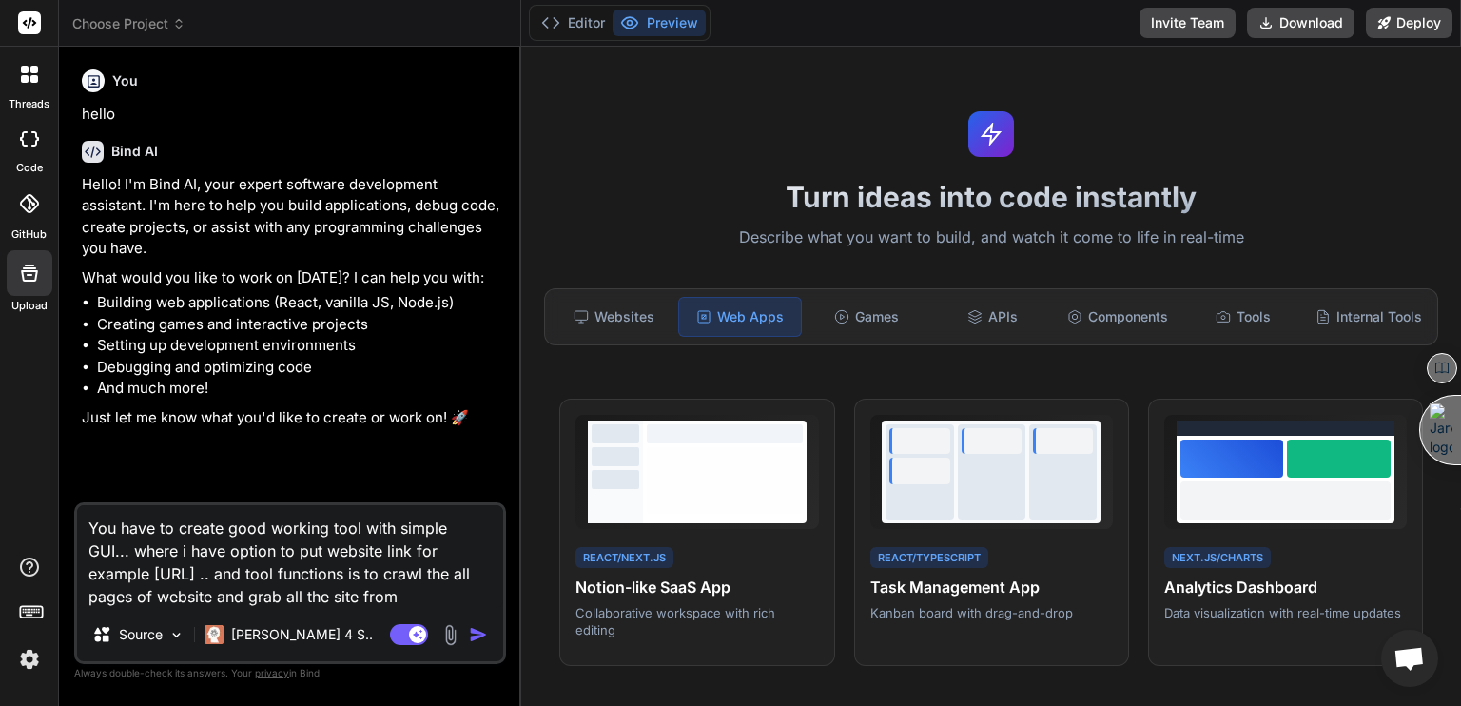
click at [443, 601] on textarea "You have to create good working tool with simple GUI... where i have option to …" at bounding box center [290, 556] width 426 height 103
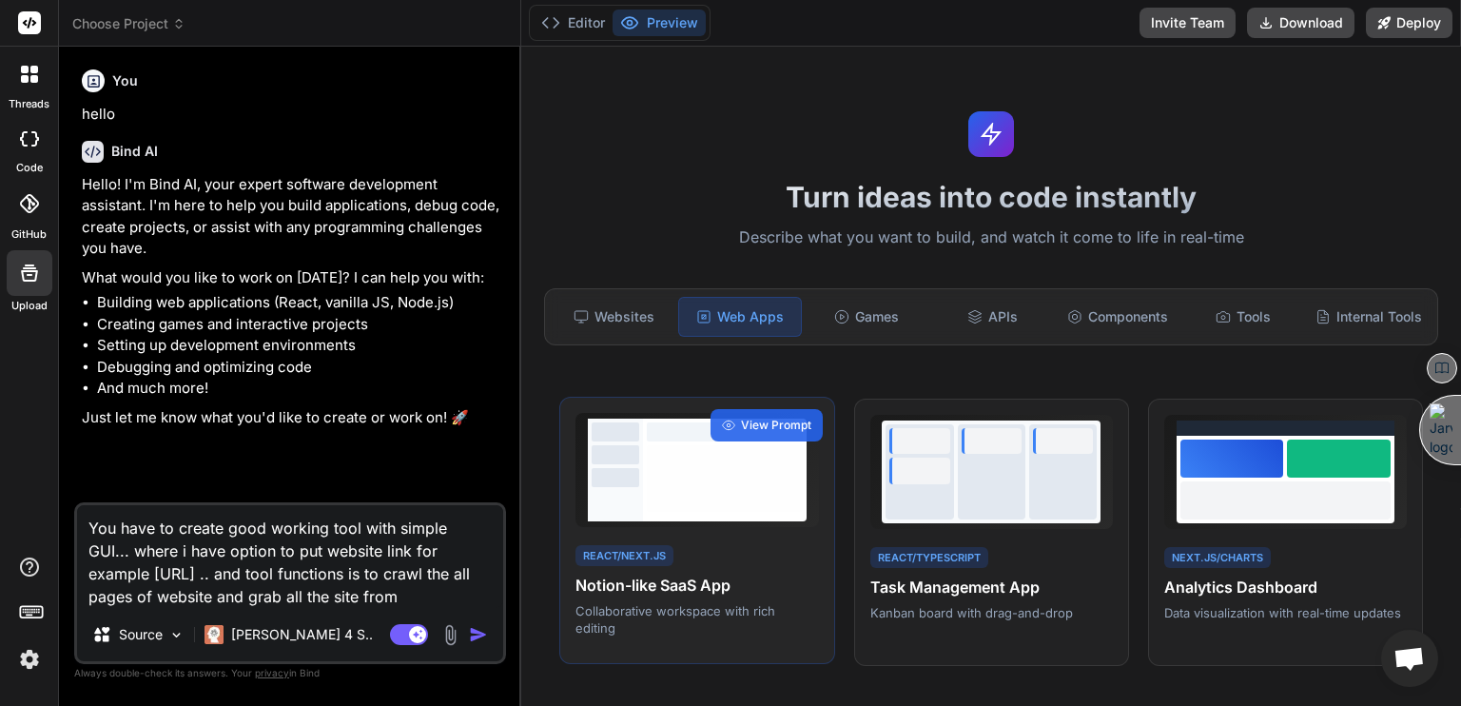
paste textarea "[URL]"
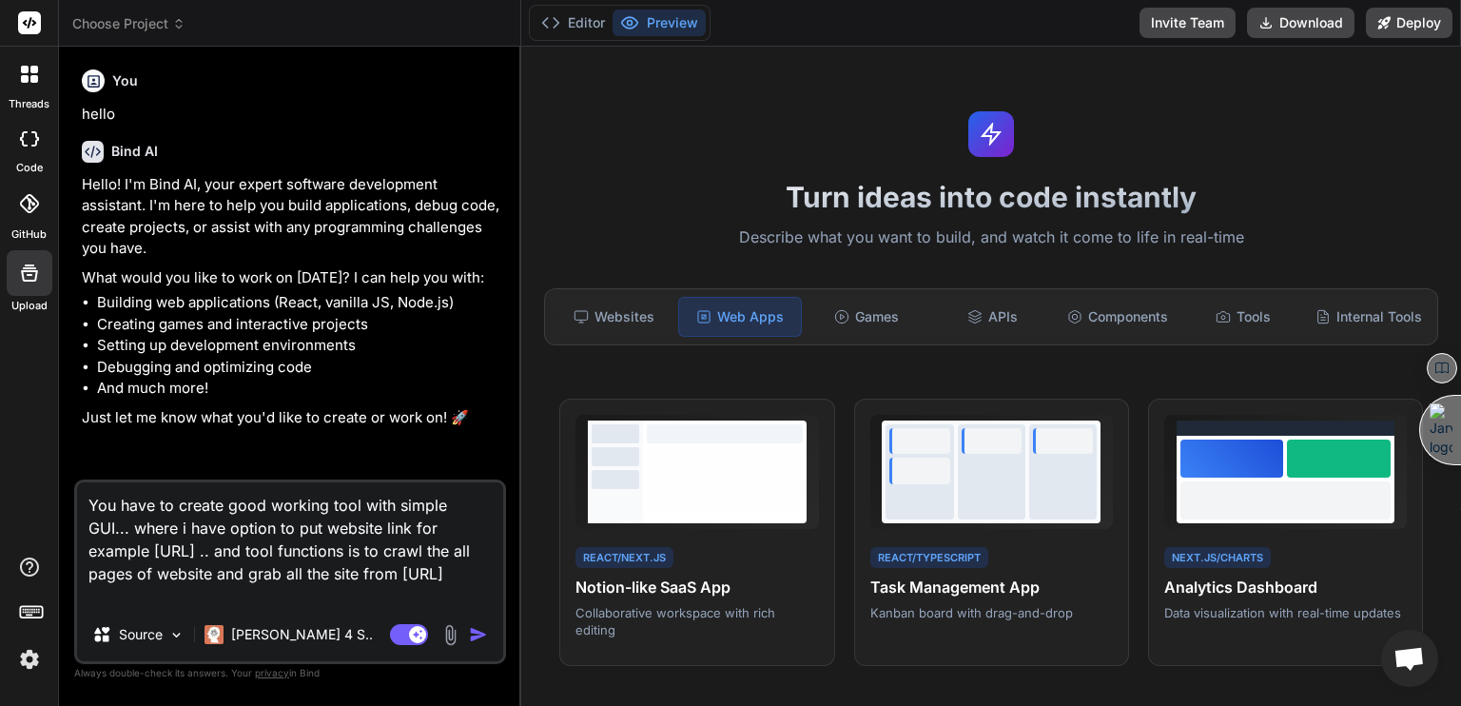
drag, startPoint x: 313, startPoint y: 596, endPoint x: 89, endPoint y: 601, distance: 223.6
click at [89, 601] on textarea "You have to create good working tool with simple GUI... where i have option to …" at bounding box center [290, 545] width 426 height 126
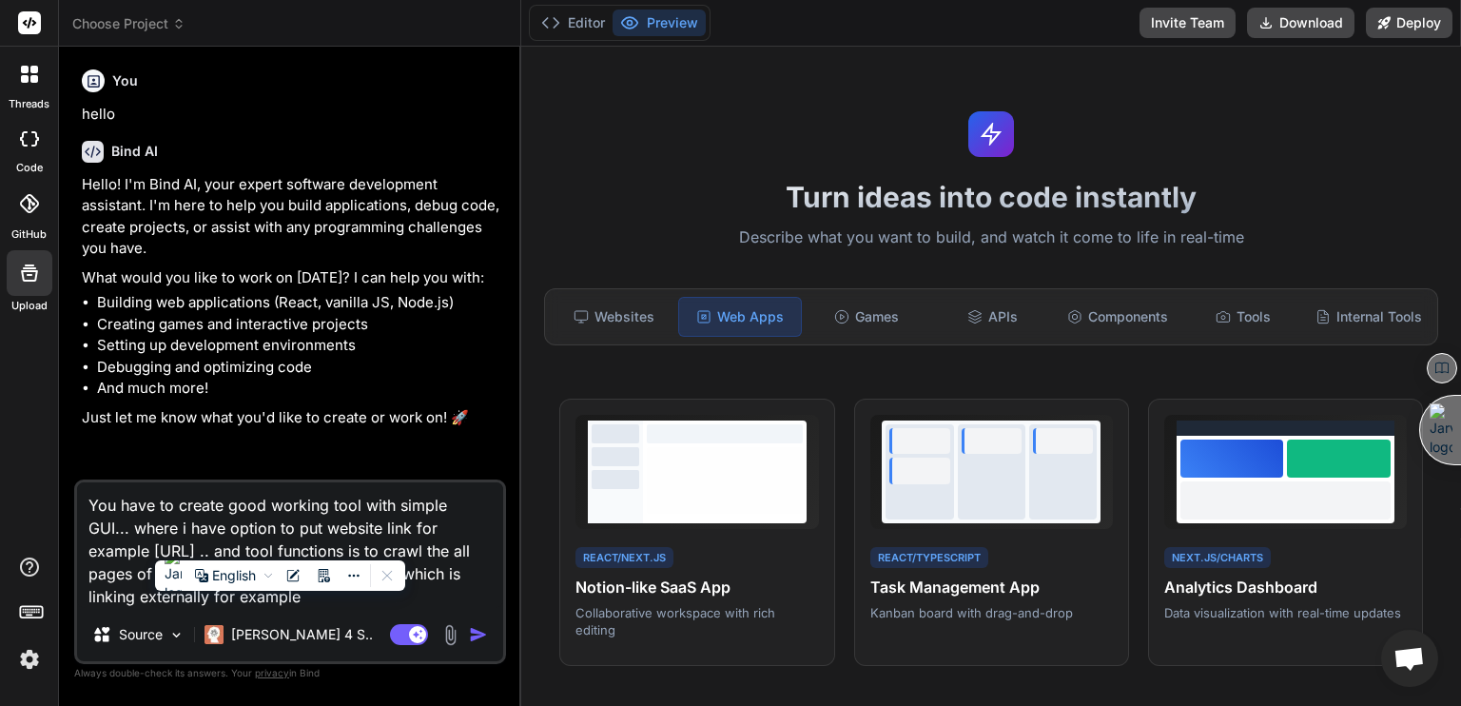
paste textarea "https://invoiceclip.com/?utm_source=toolify"
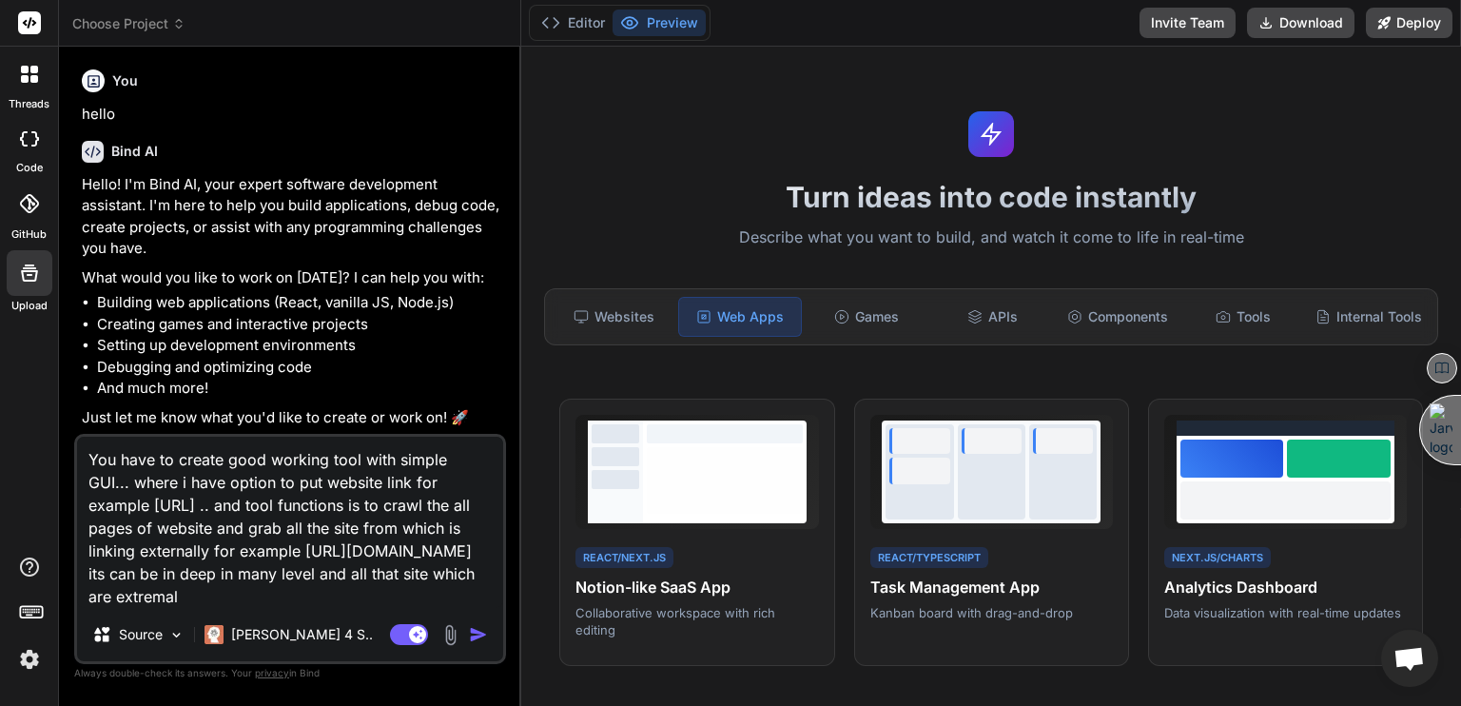
drag, startPoint x: 495, startPoint y: 595, endPoint x: 476, endPoint y: 599, distance: 19.4
click at [466, 599] on textarea "You have to create good working tool with simple GUI... where i have option to …" at bounding box center [290, 522] width 426 height 171
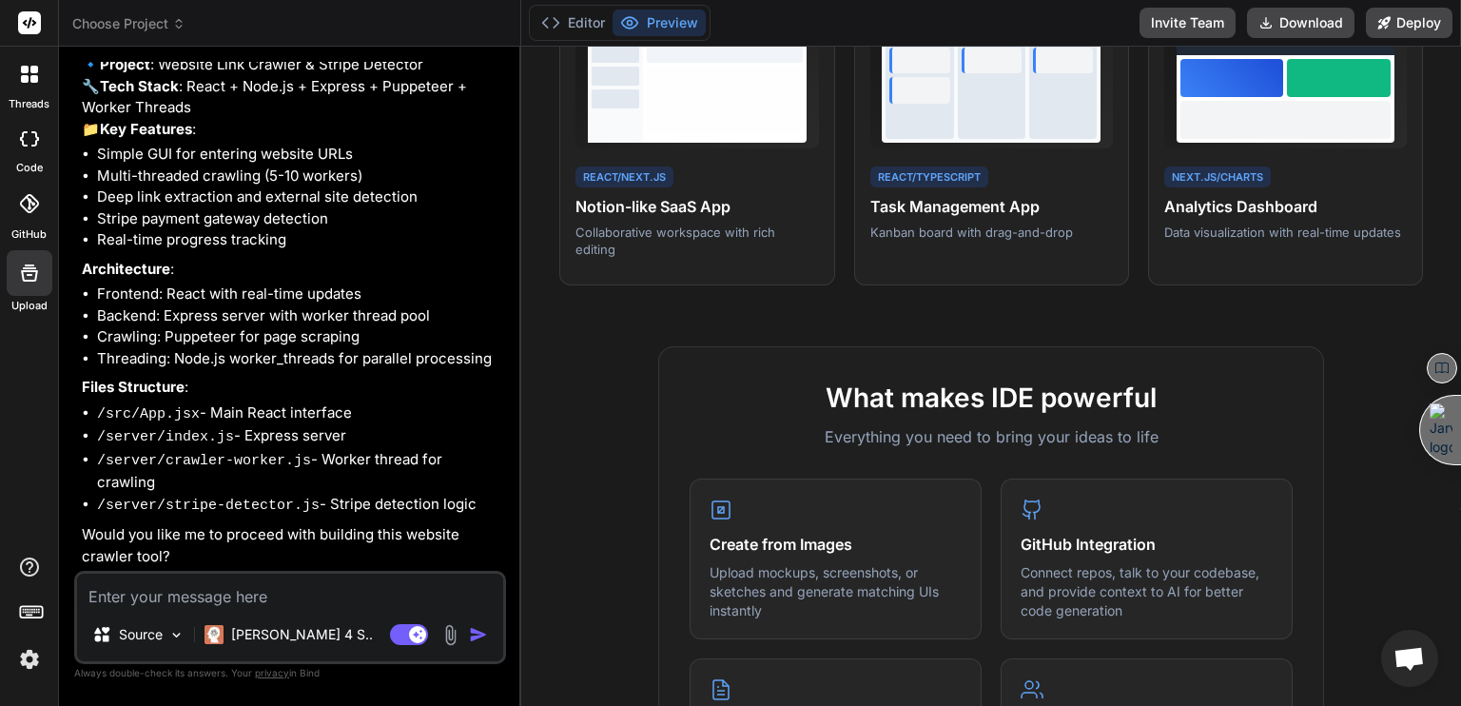
scroll to position [673, 0]
click at [246, 607] on textarea at bounding box center [290, 591] width 426 height 34
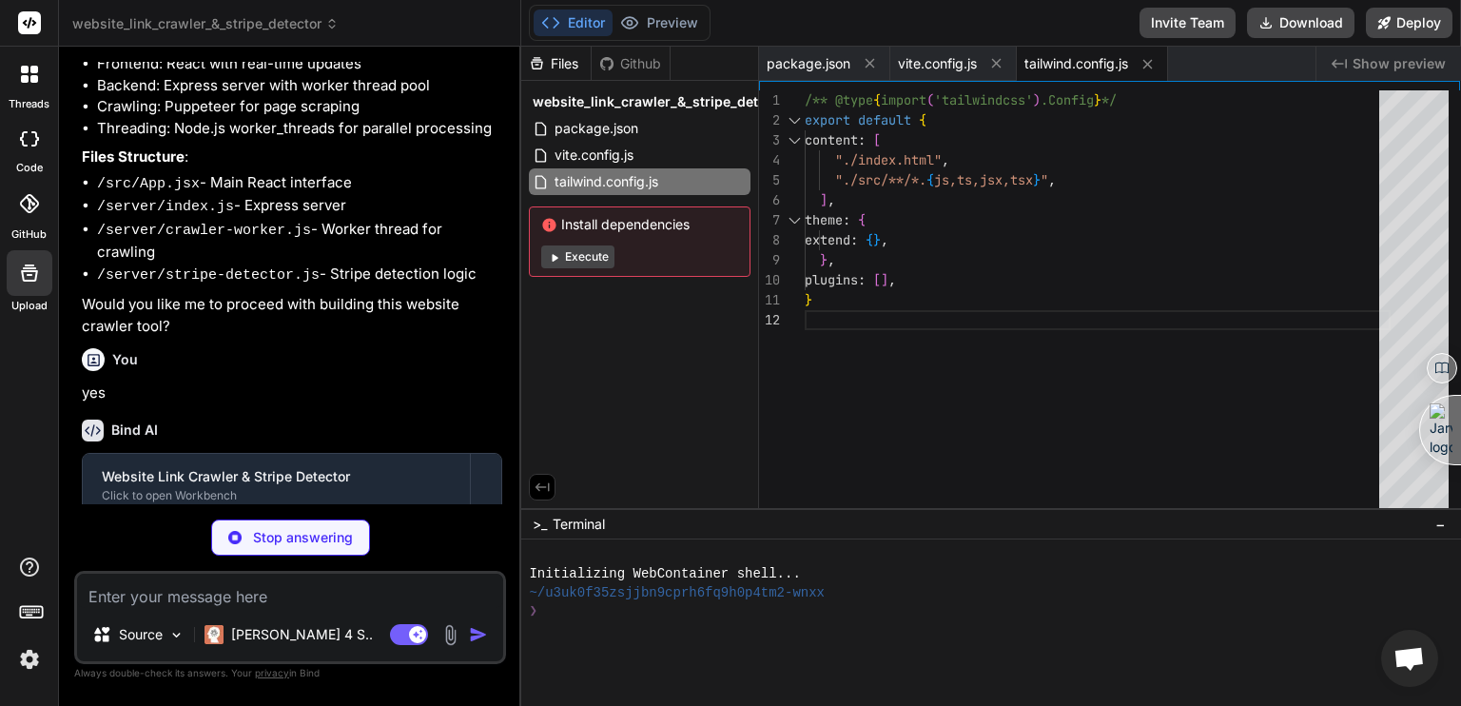
scroll to position [0, 9]
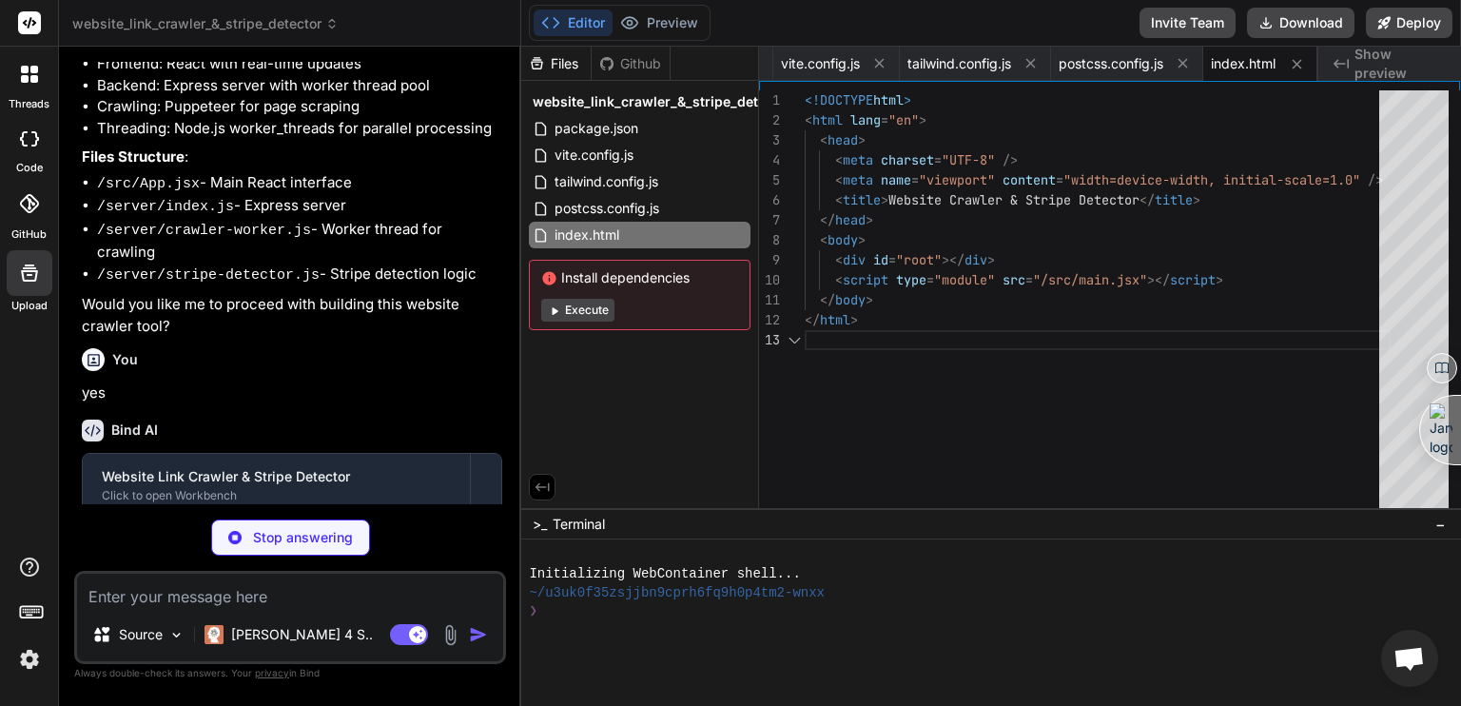
click at [575, 289] on div "Install dependencies Execute" at bounding box center [640, 295] width 222 height 70
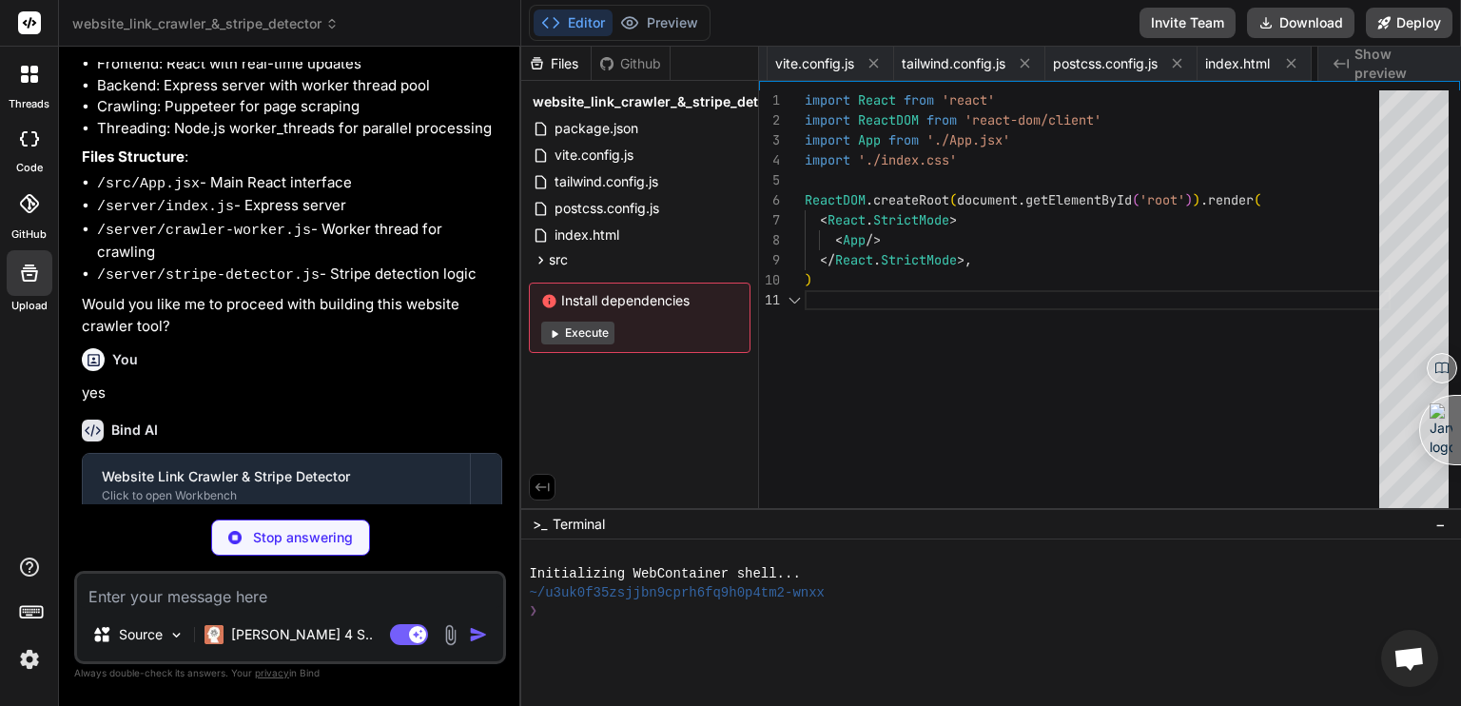
click at [579, 306] on div "Install dependencies Execute" at bounding box center [640, 318] width 222 height 70
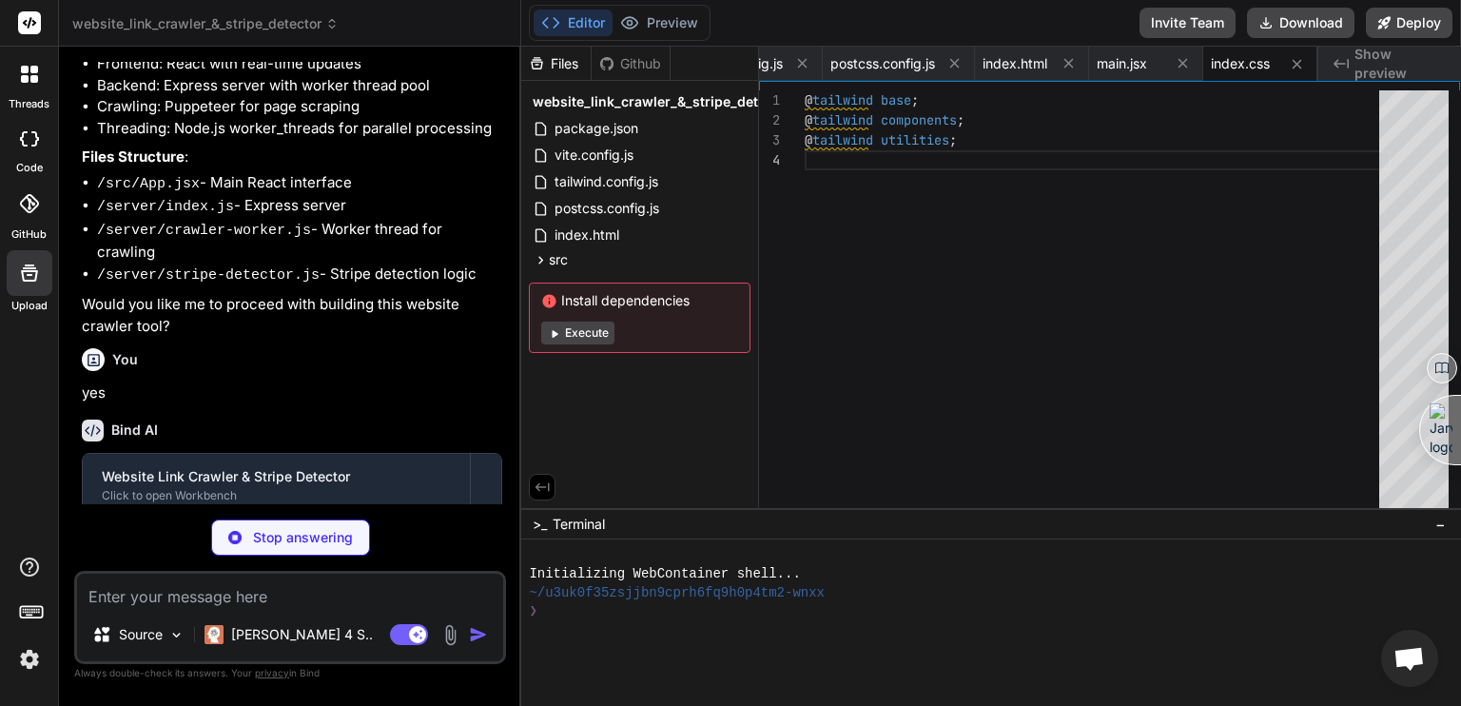
click at [561, 339] on button "Execute" at bounding box center [577, 333] width 73 height 23
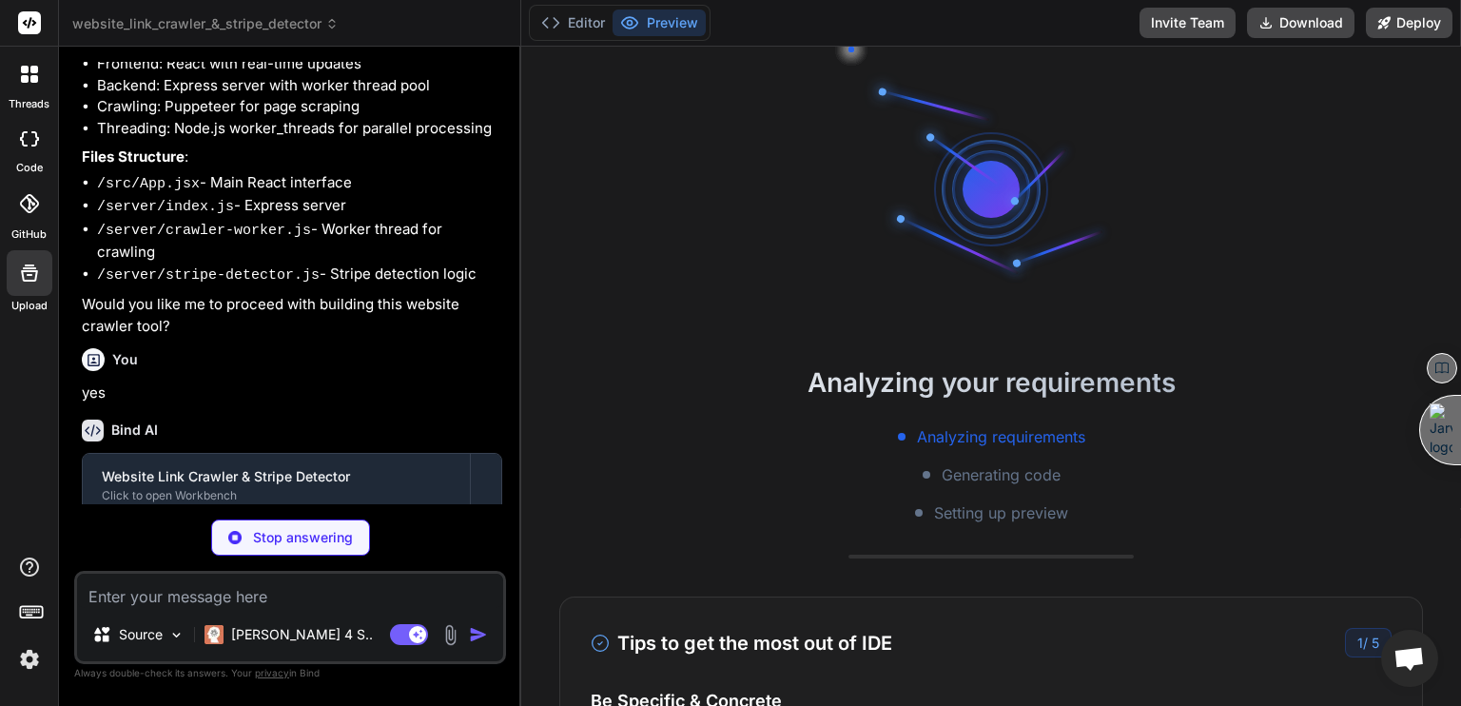
scroll to position [109, 0]
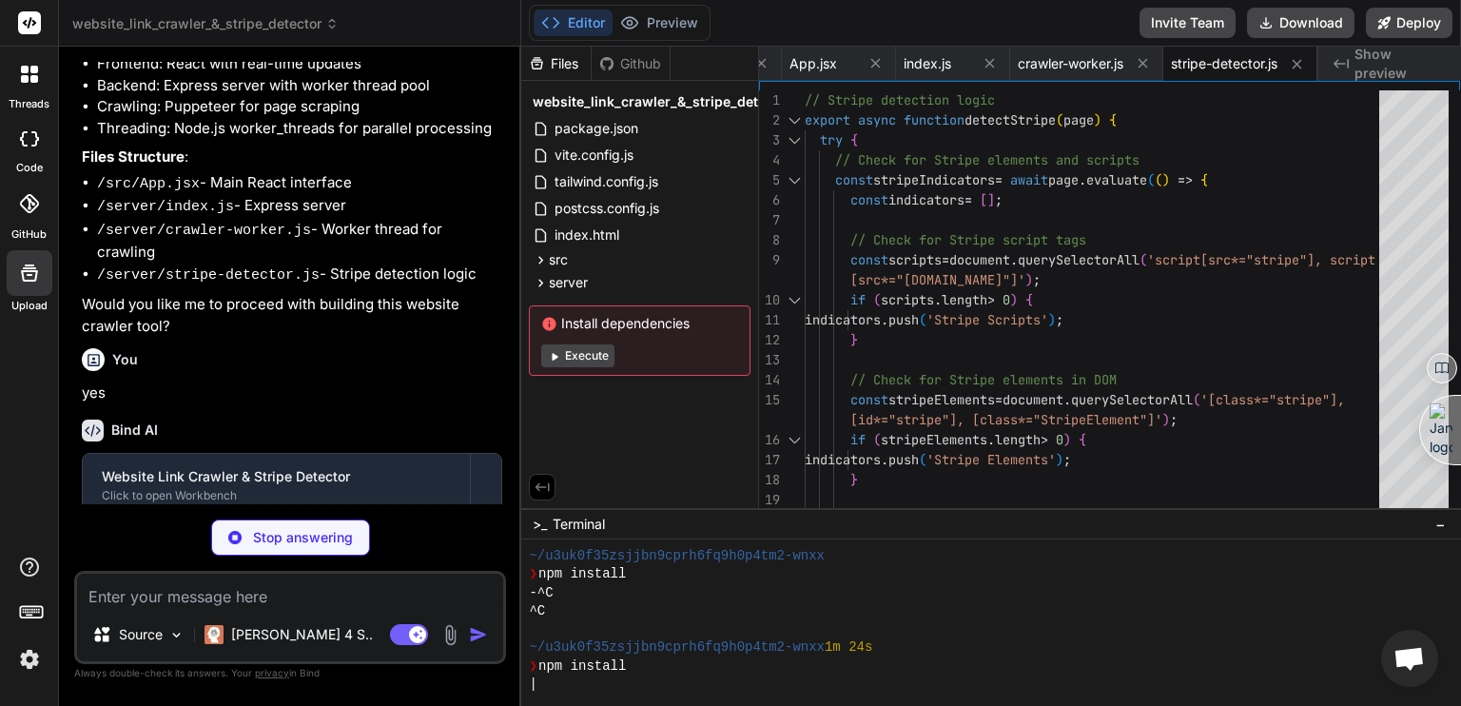
click at [600, 353] on button "Execute" at bounding box center [577, 355] width 73 height 23
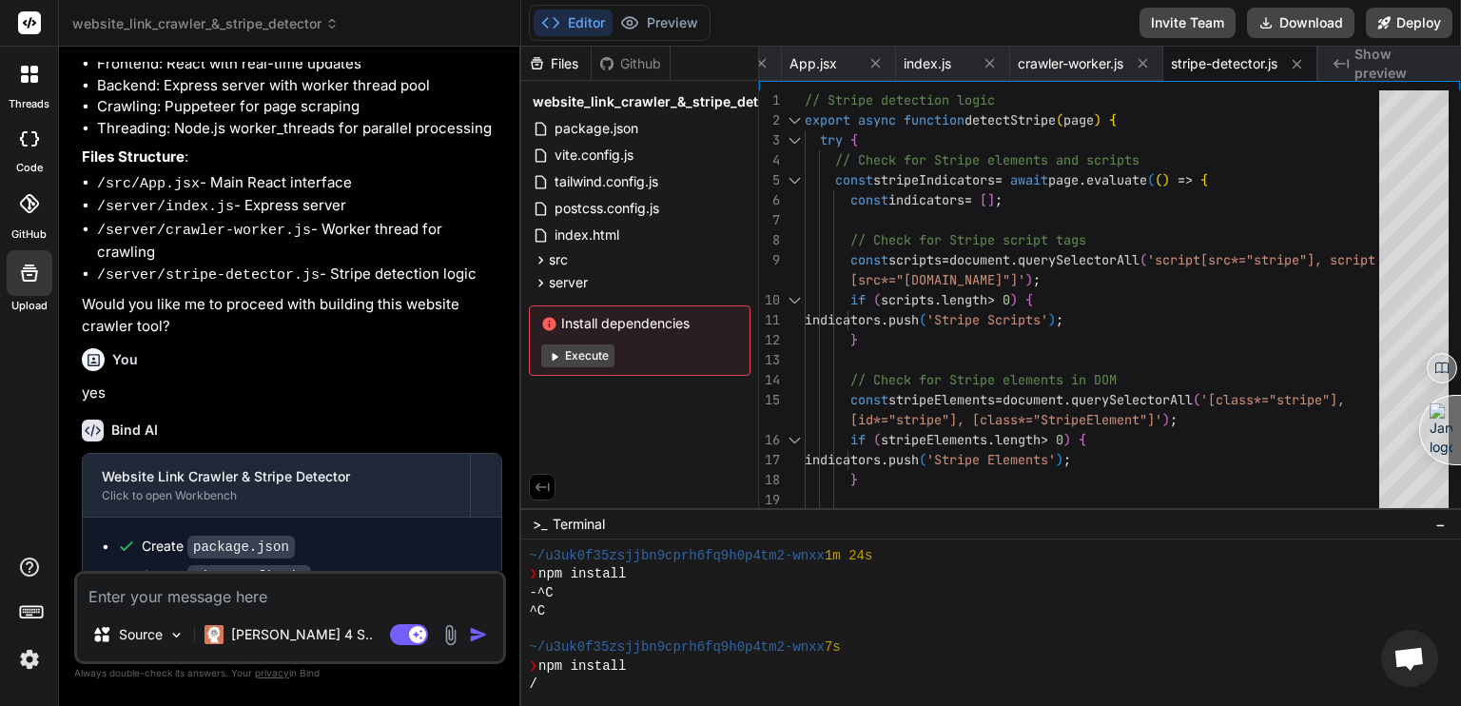
click at [588, 358] on button "Execute" at bounding box center [577, 355] width 73 height 23
click at [586, 362] on button "Execute" at bounding box center [577, 355] width 73 height 23
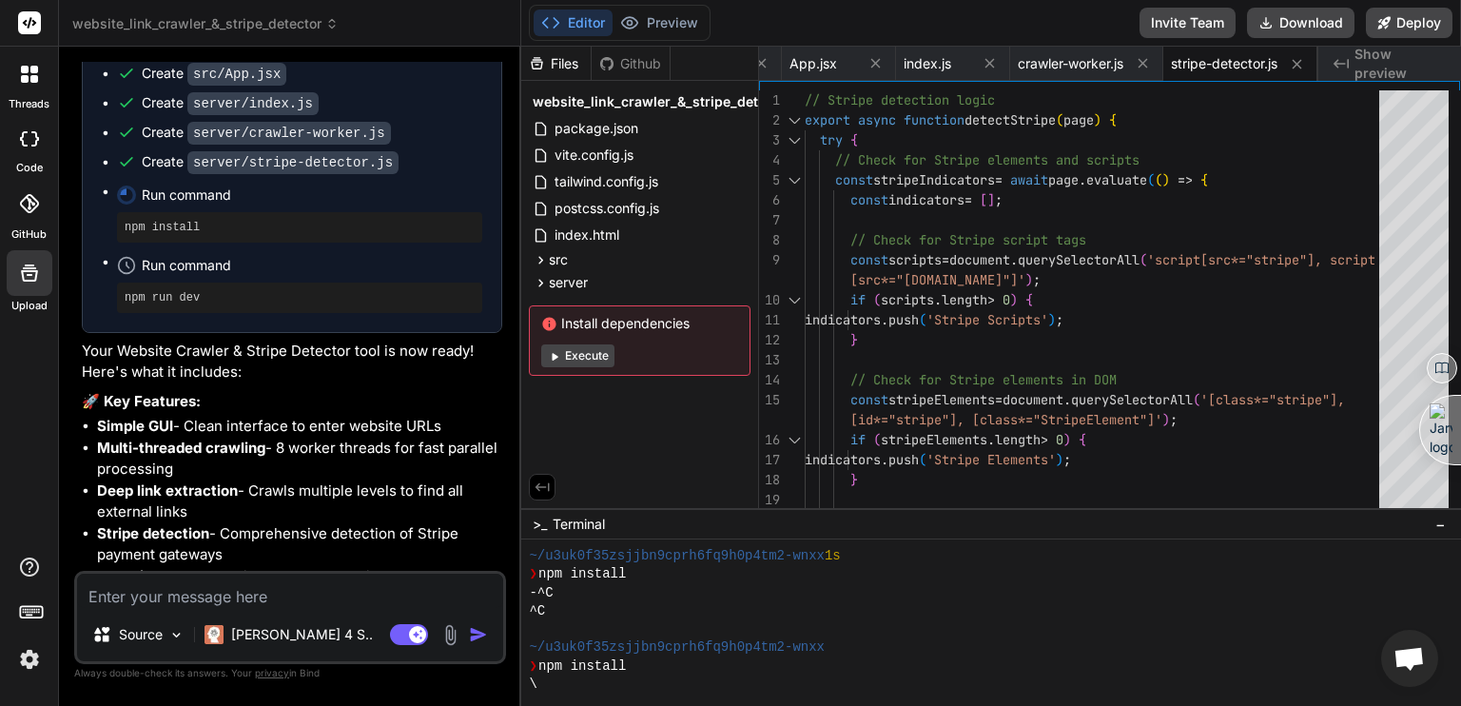
scroll to position [1535, 0]
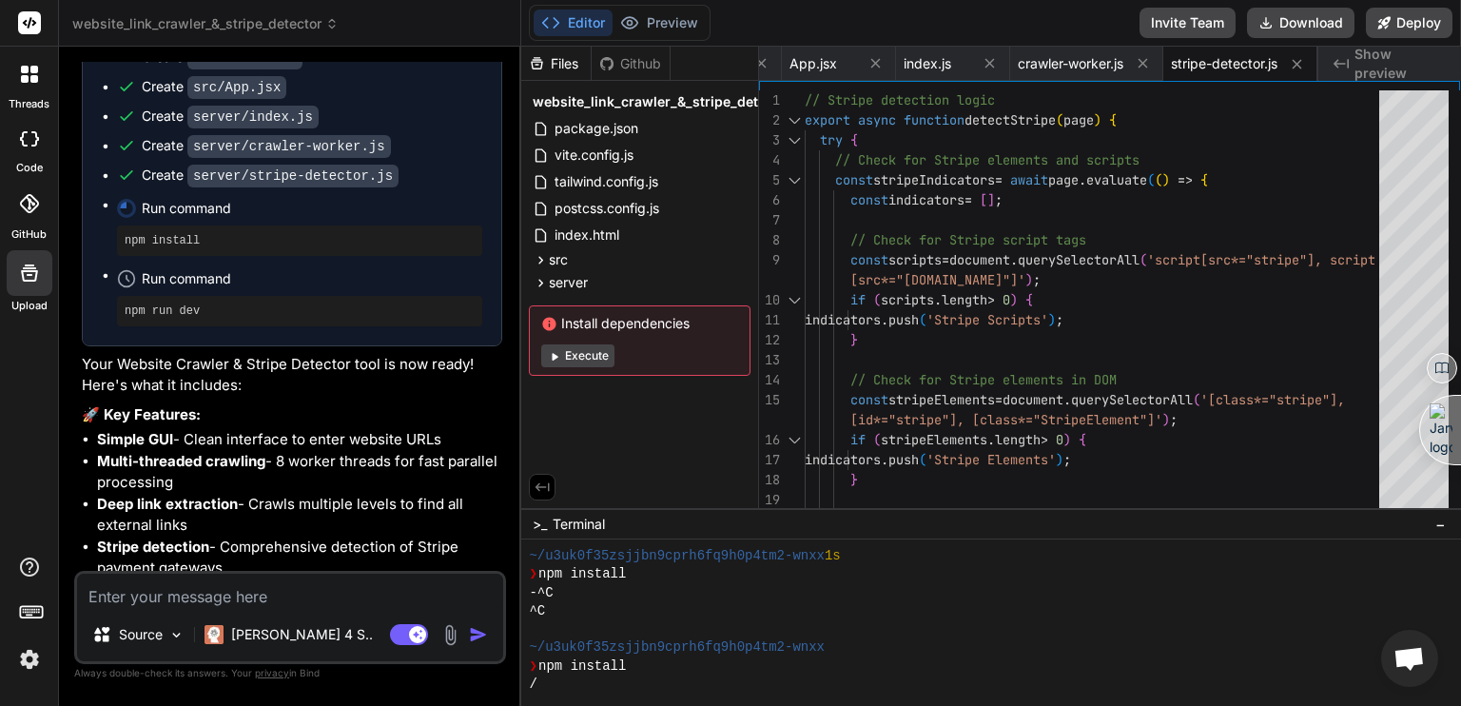
click at [567, 357] on button "Execute" at bounding box center [577, 355] width 73 height 23
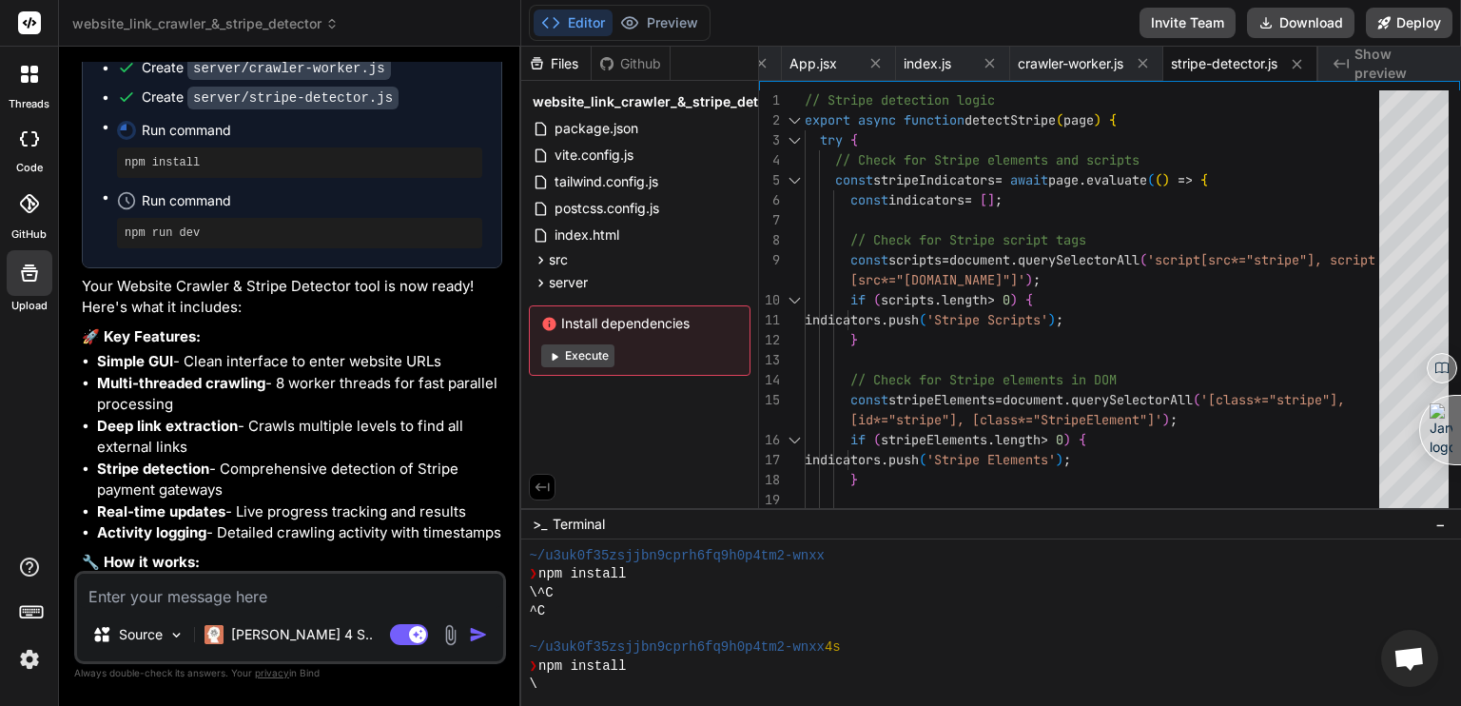
scroll to position [1592, 0]
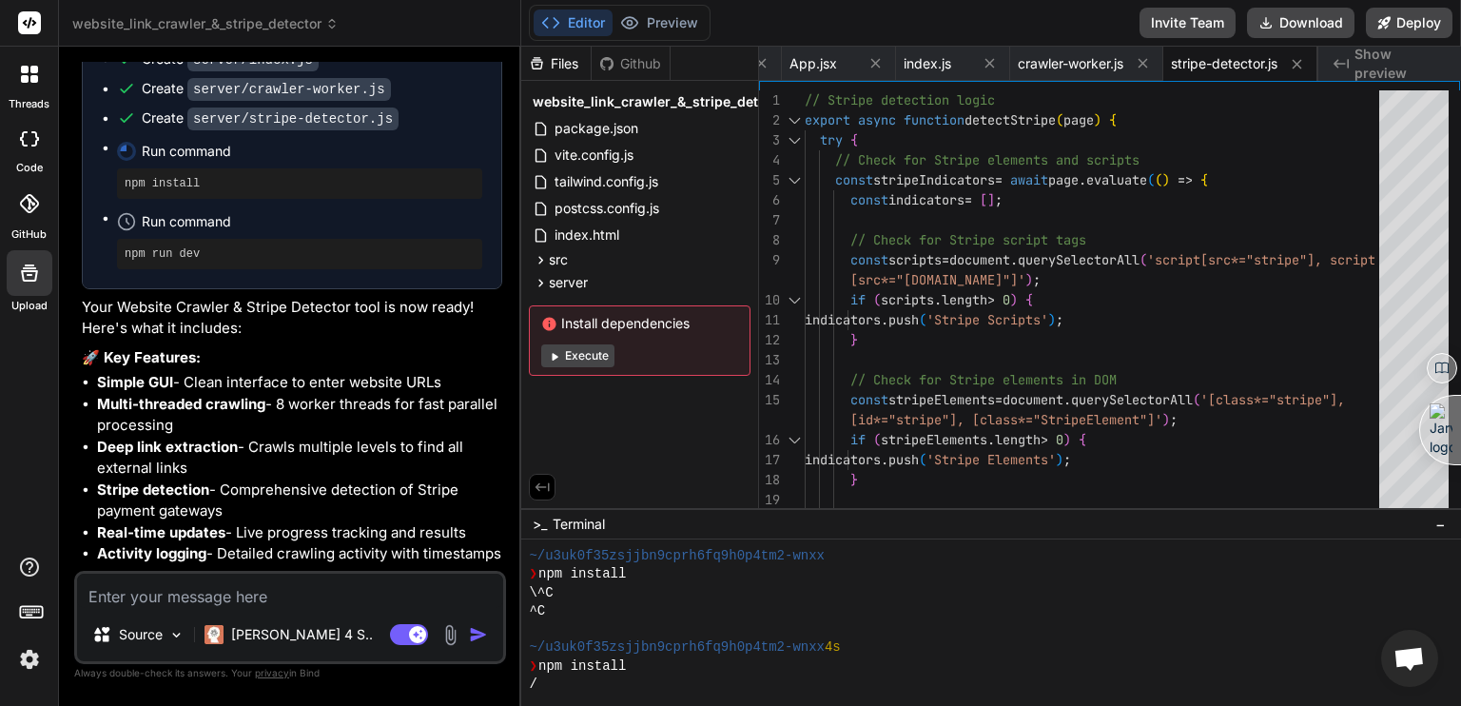
click at [635, 66] on div "Github" at bounding box center [631, 63] width 78 height 19
click at [566, 64] on div "Files" at bounding box center [555, 63] width 69 height 19
click at [178, 638] on img at bounding box center [176, 635] width 16 height 16
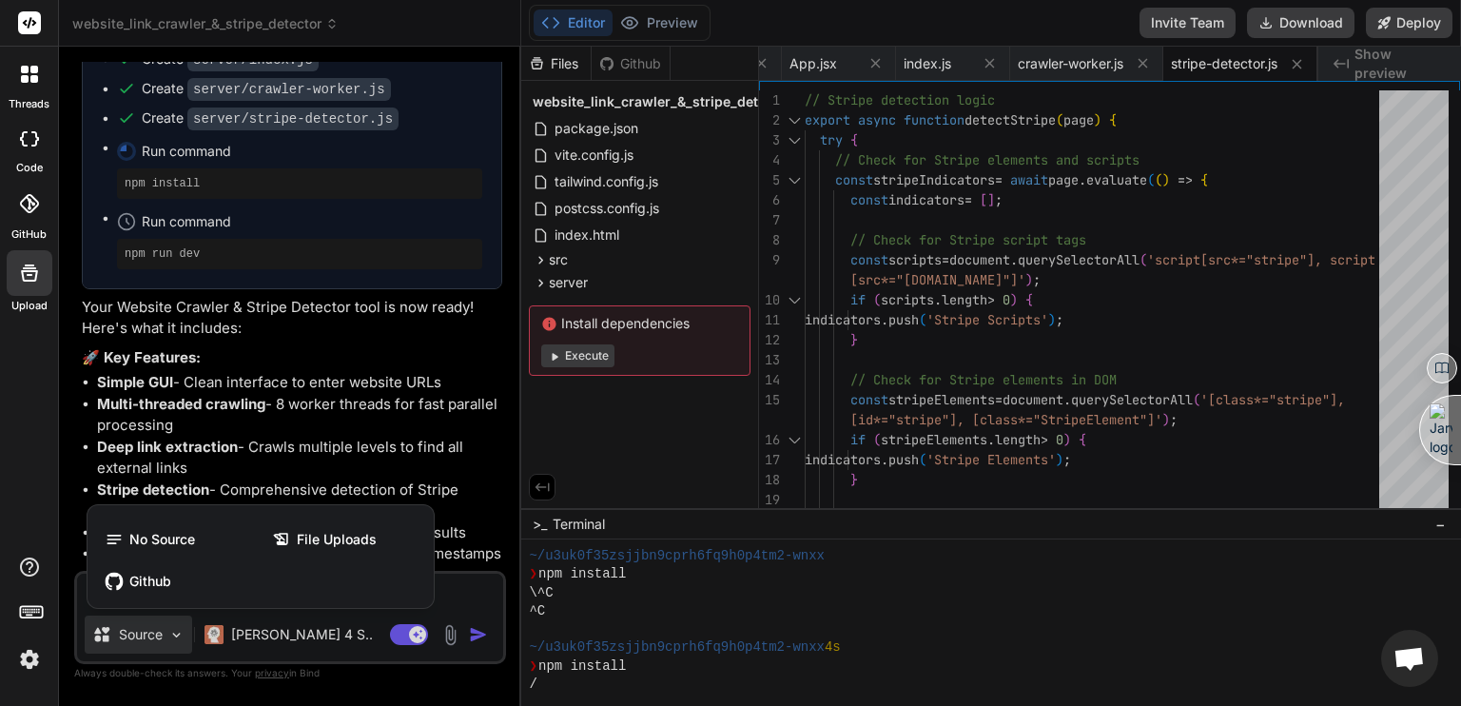
click at [171, 638] on div at bounding box center [730, 353] width 1461 height 706
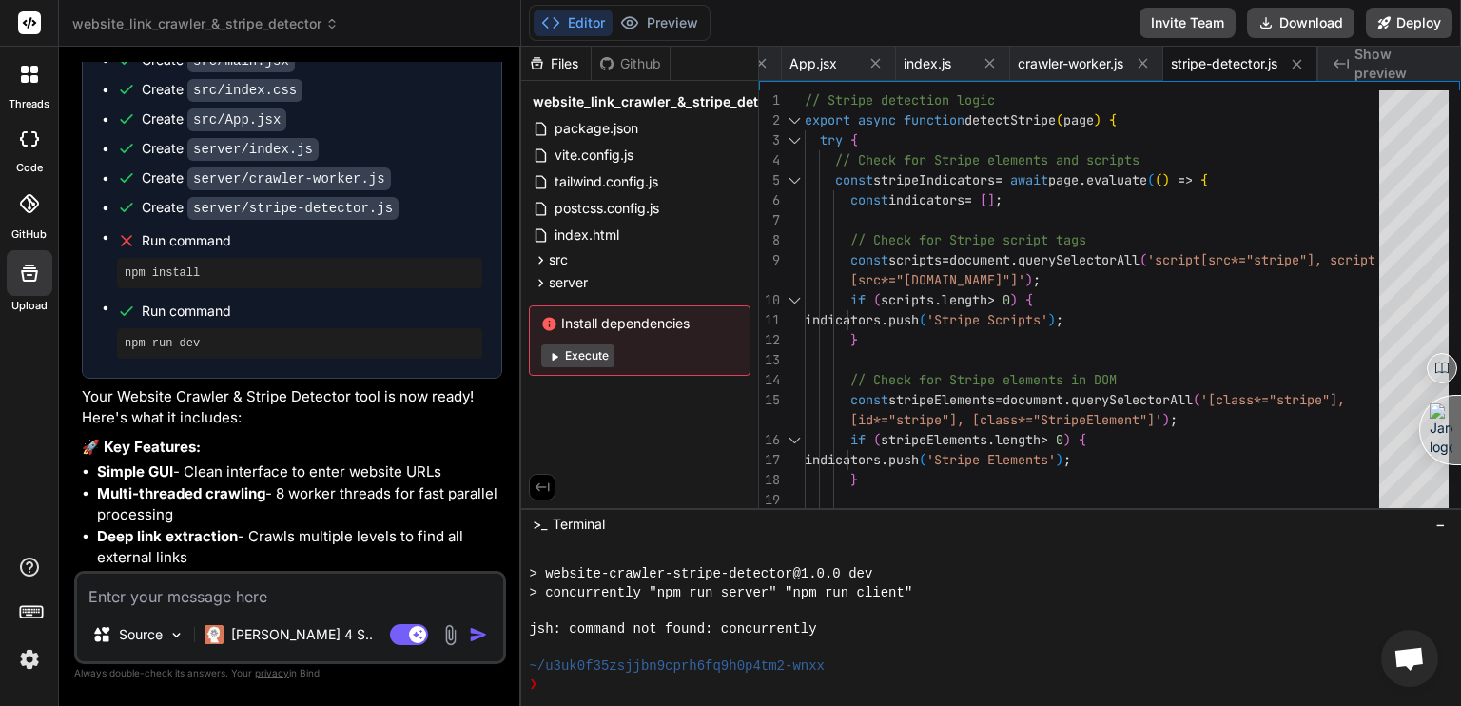
scroll to position [1403, 0]
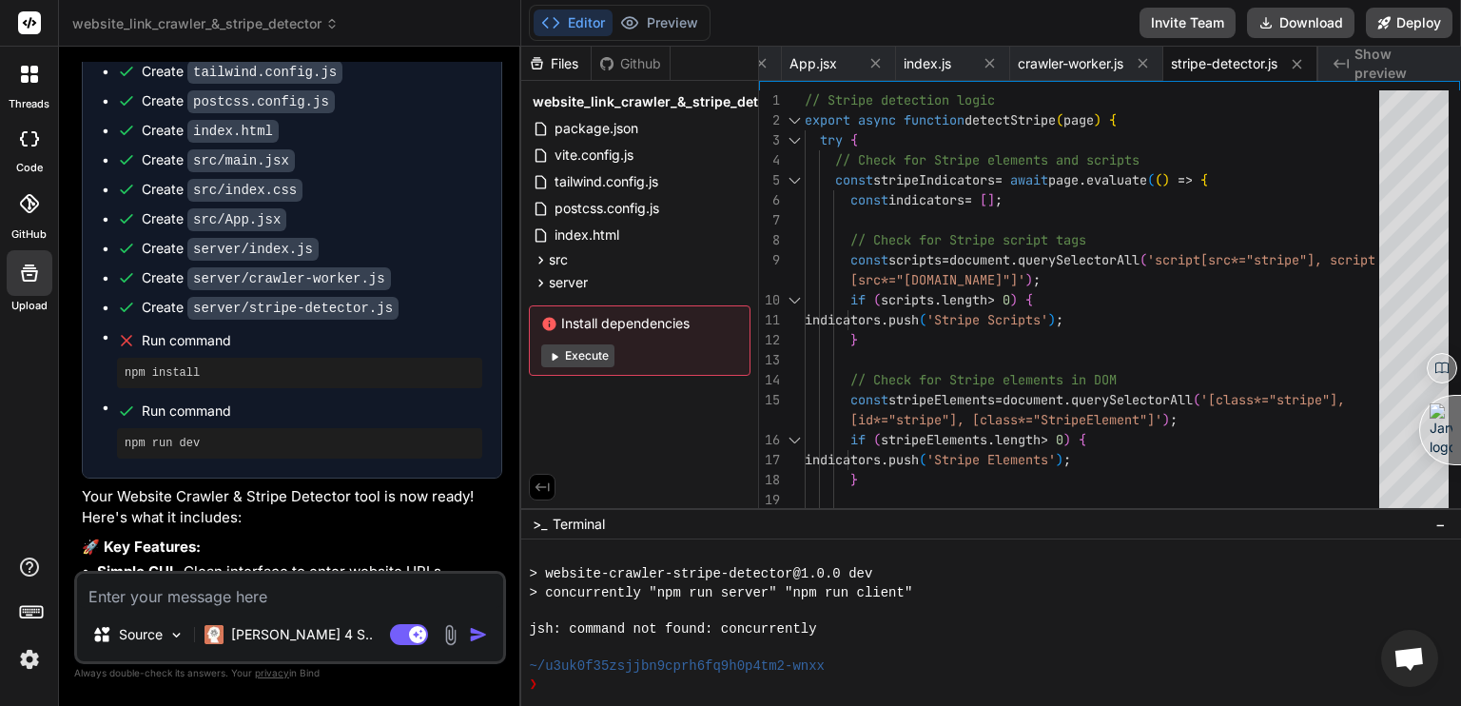
click at [586, 353] on button "Execute" at bounding box center [577, 355] width 73 height 23
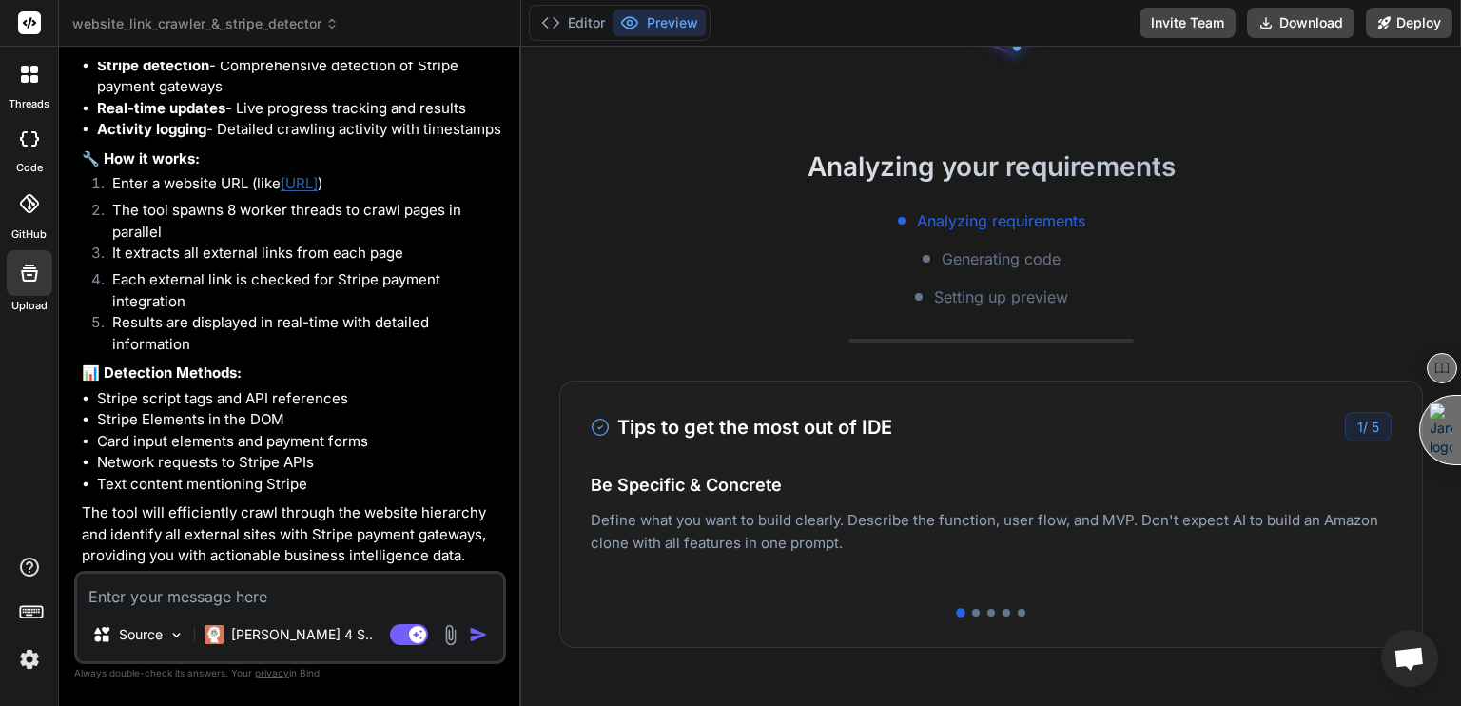
scroll to position [0, 0]
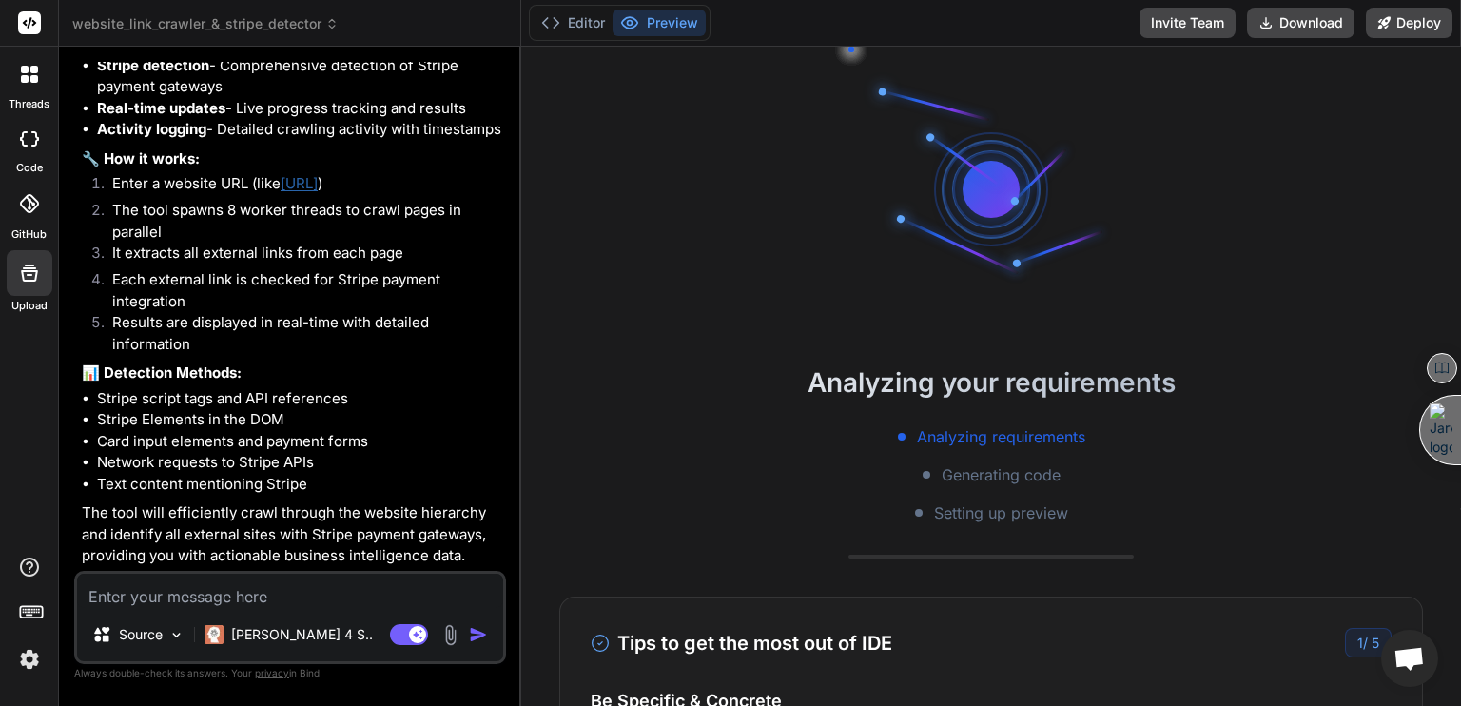
click at [996, 477] on span "Generating code" at bounding box center [1001, 474] width 119 height 23
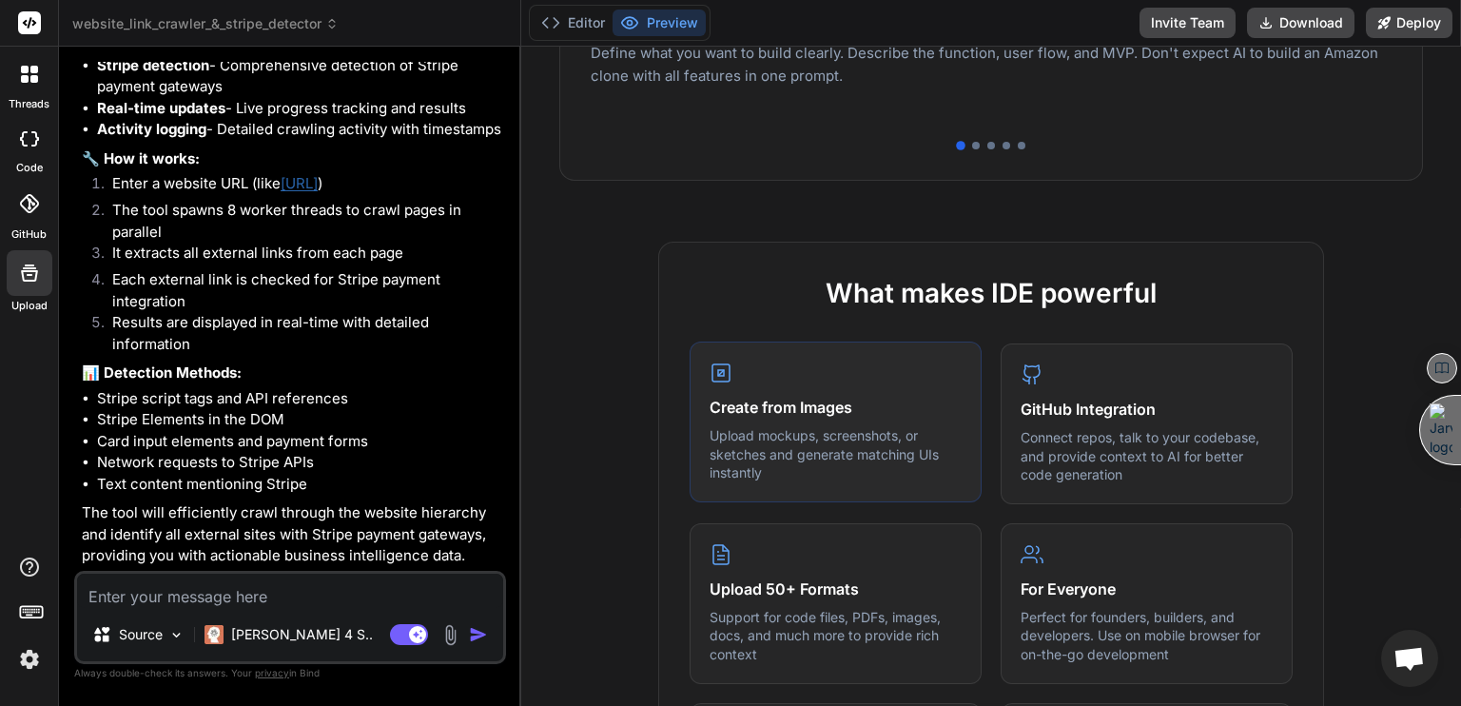
scroll to position [887, 0]
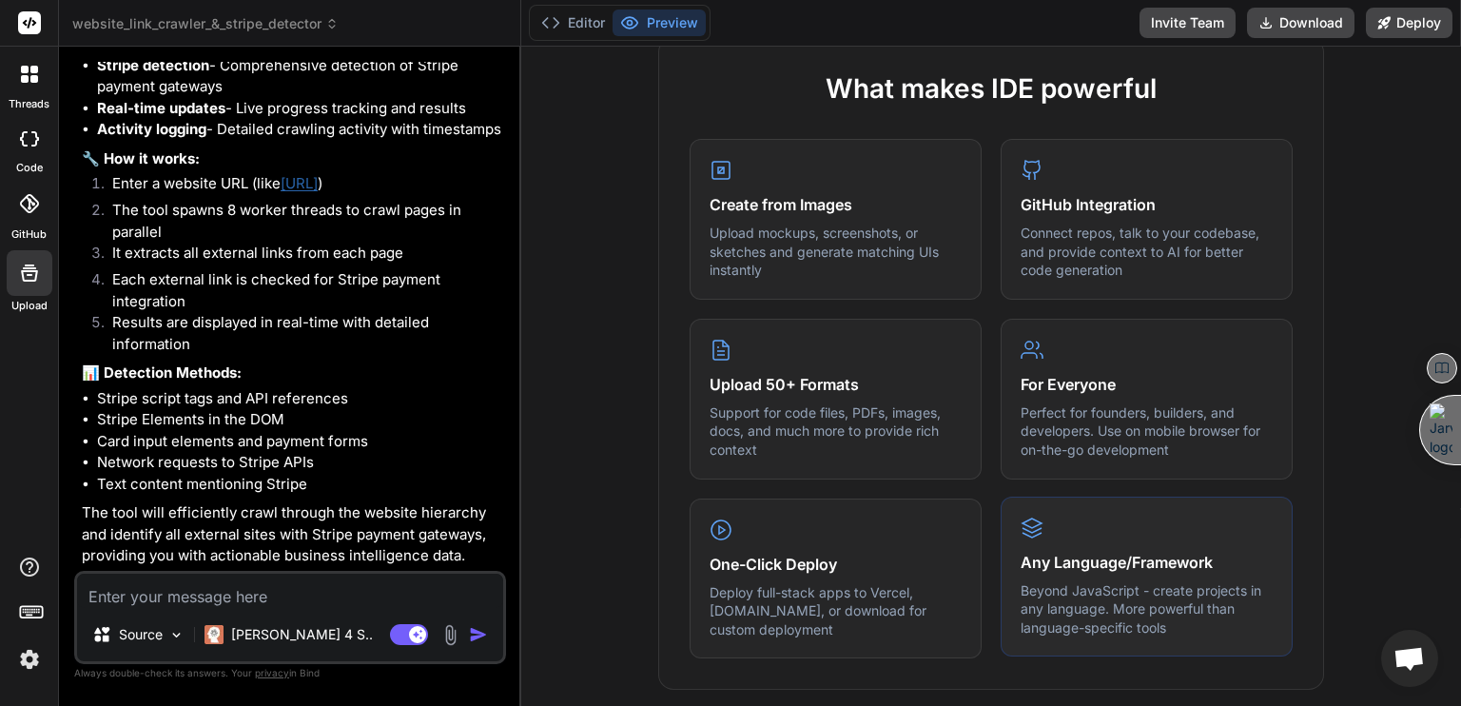
click at [1056, 540] on div "Any Language/Framework Beyond JavaScript - create projects in any language. Mor…" at bounding box center [1147, 577] width 292 height 161
click at [1051, 396] on div "For Everyone Perfect for founders, builders, and developers. Use on mobile brow…" at bounding box center [1147, 397] width 292 height 161
click at [826, 380] on h4 "Upload 50+ Formats" at bounding box center [836, 382] width 252 height 23
click at [1069, 174] on div "GitHub Integration Connect repos, talk to your codebase, and provide context to…" at bounding box center [1147, 217] width 292 height 161
click at [786, 208] on h4 "Create from Images" at bounding box center [836, 202] width 252 height 23
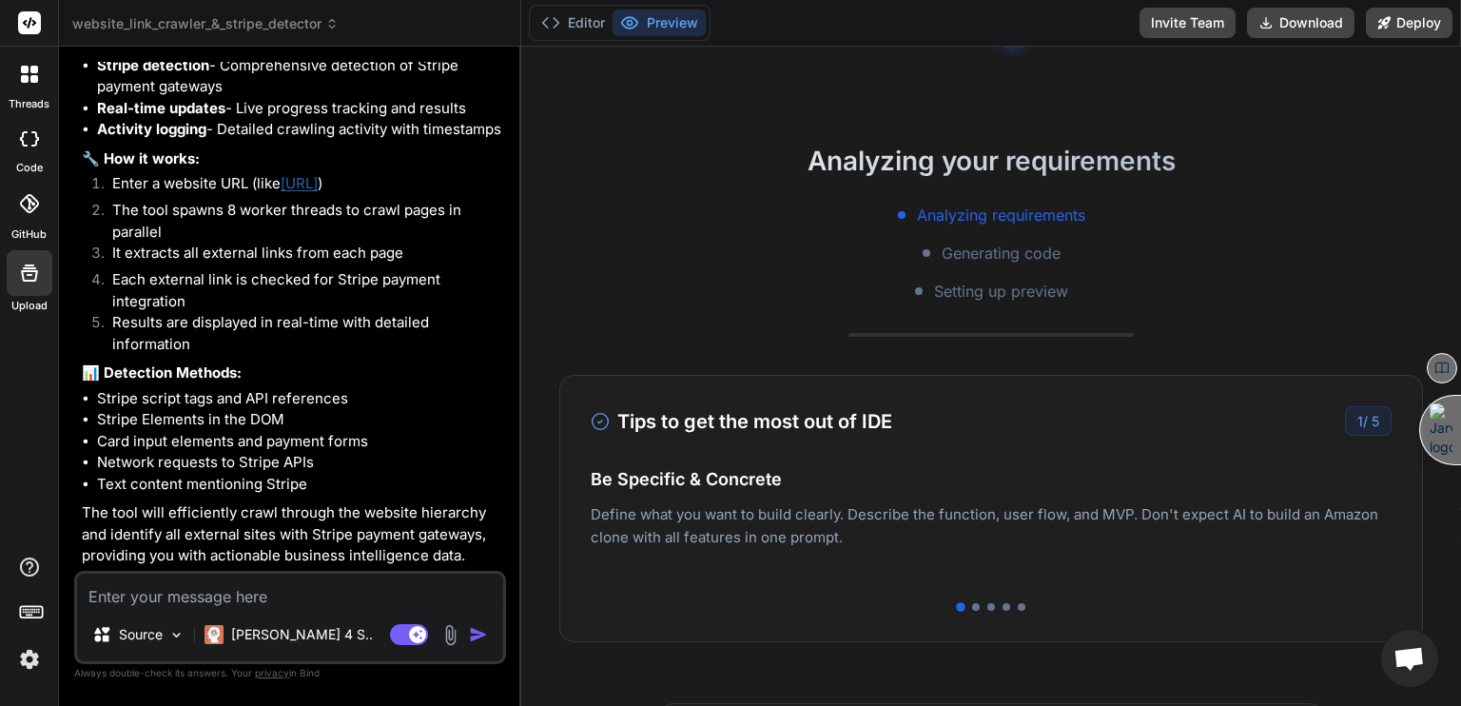
scroll to position [0, 0]
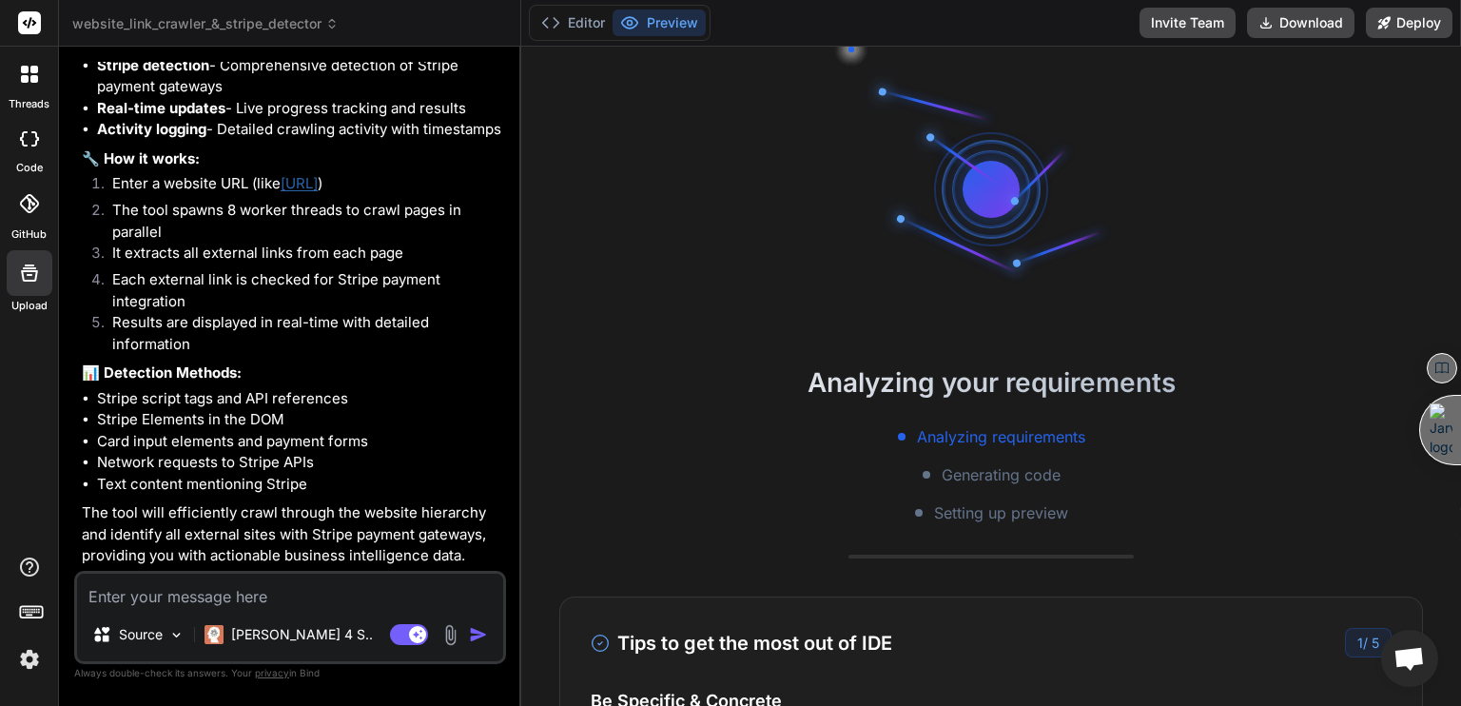
click at [954, 449] on div "Analyzing requirements Generating code Setting up preview" at bounding box center [991, 474] width 940 height 99
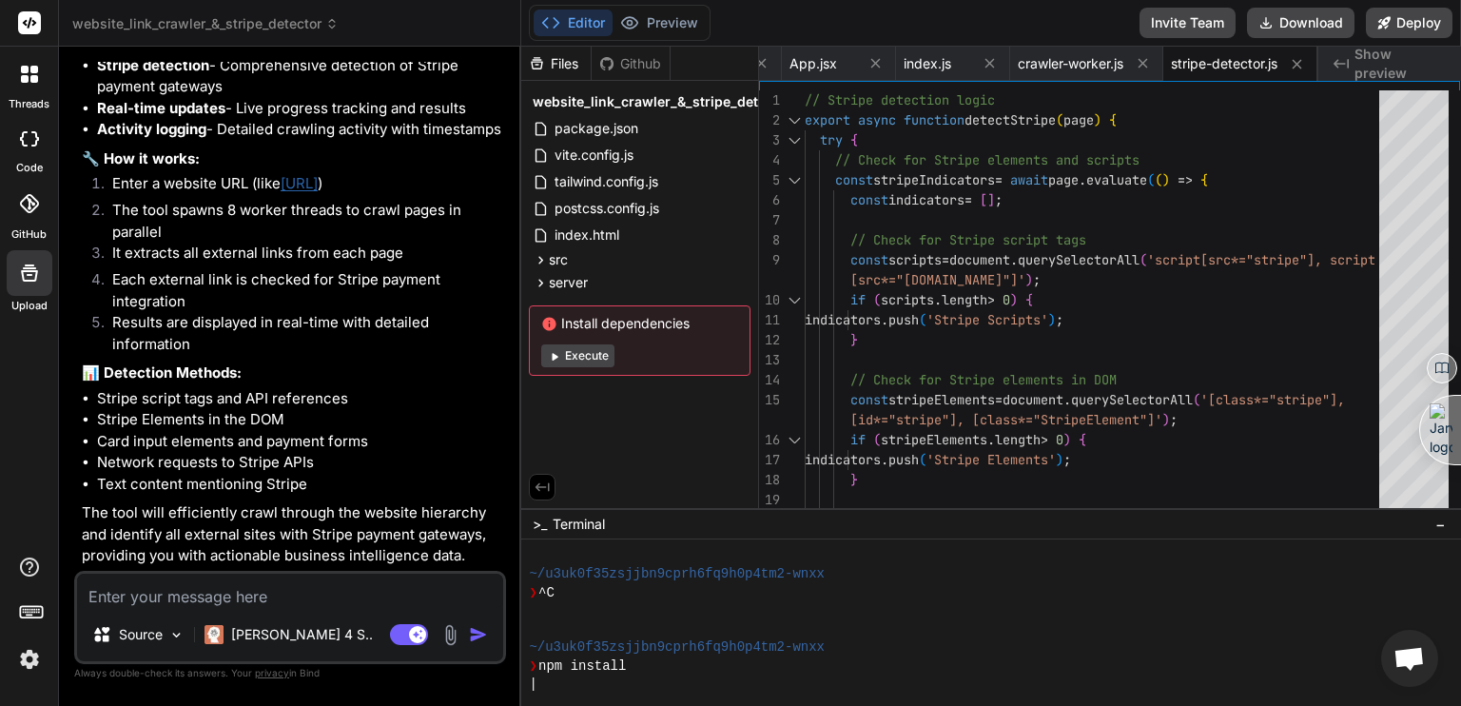
click at [585, 358] on button "Execute" at bounding box center [577, 355] width 73 height 23
click at [594, 359] on button "Execute" at bounding box center [577, 355] width 73 height 23
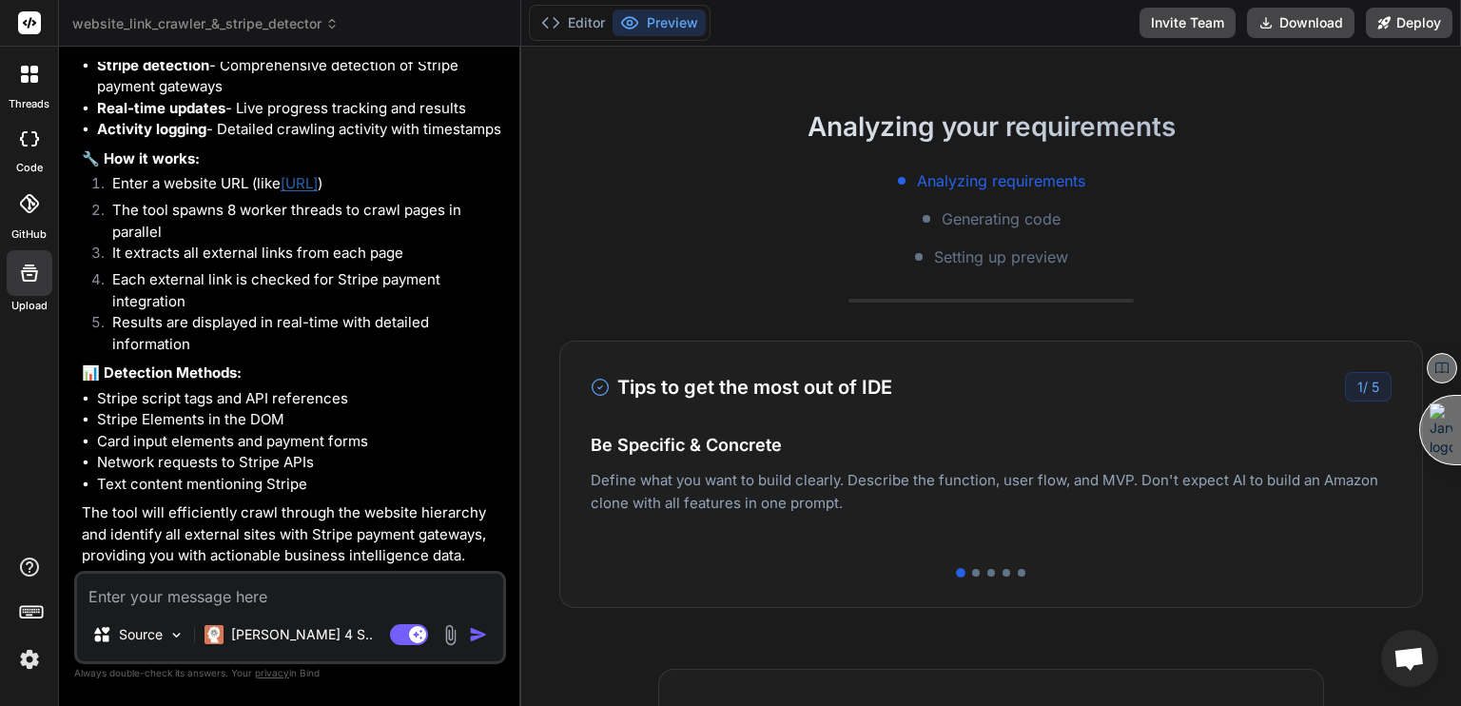
scroll to position [285, 0]
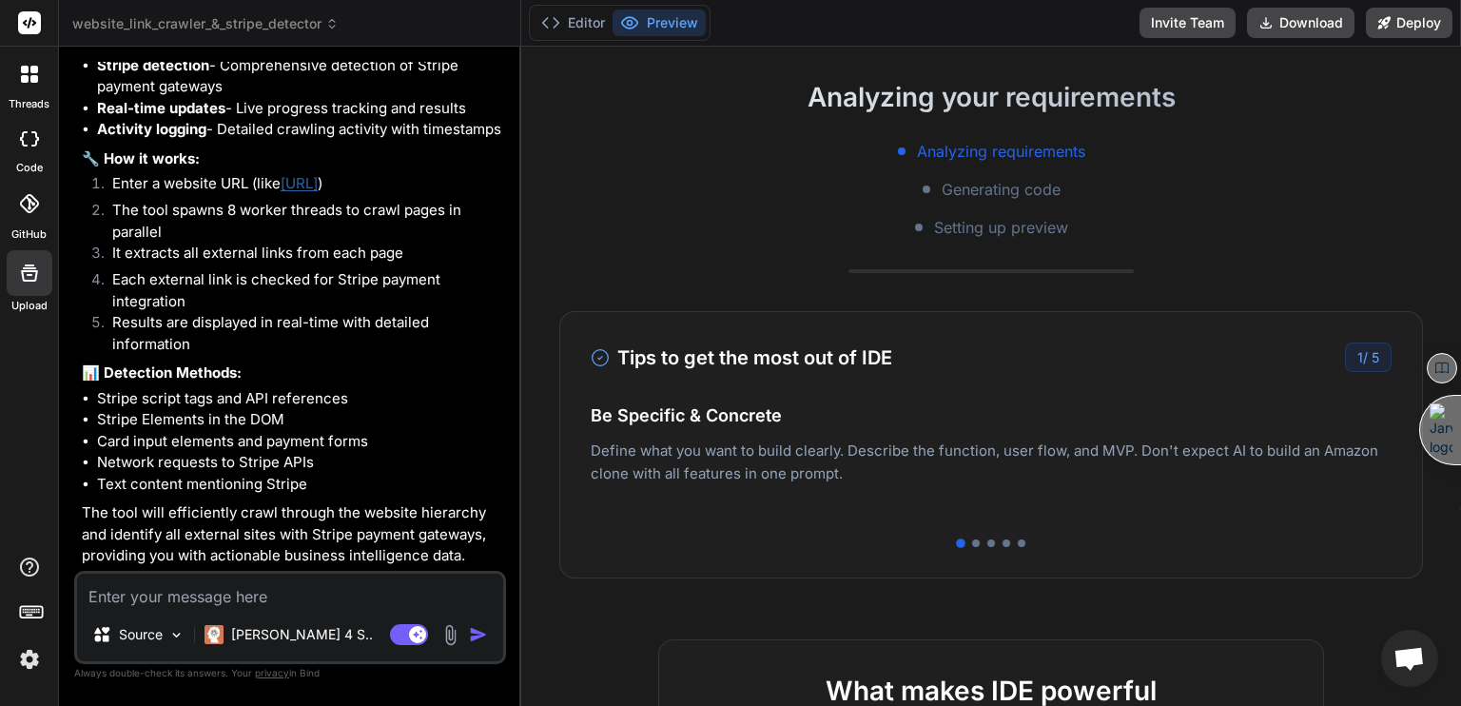
click at [675, 29] on button "Preview" at bounding box center [659, 23] width 93 height 27
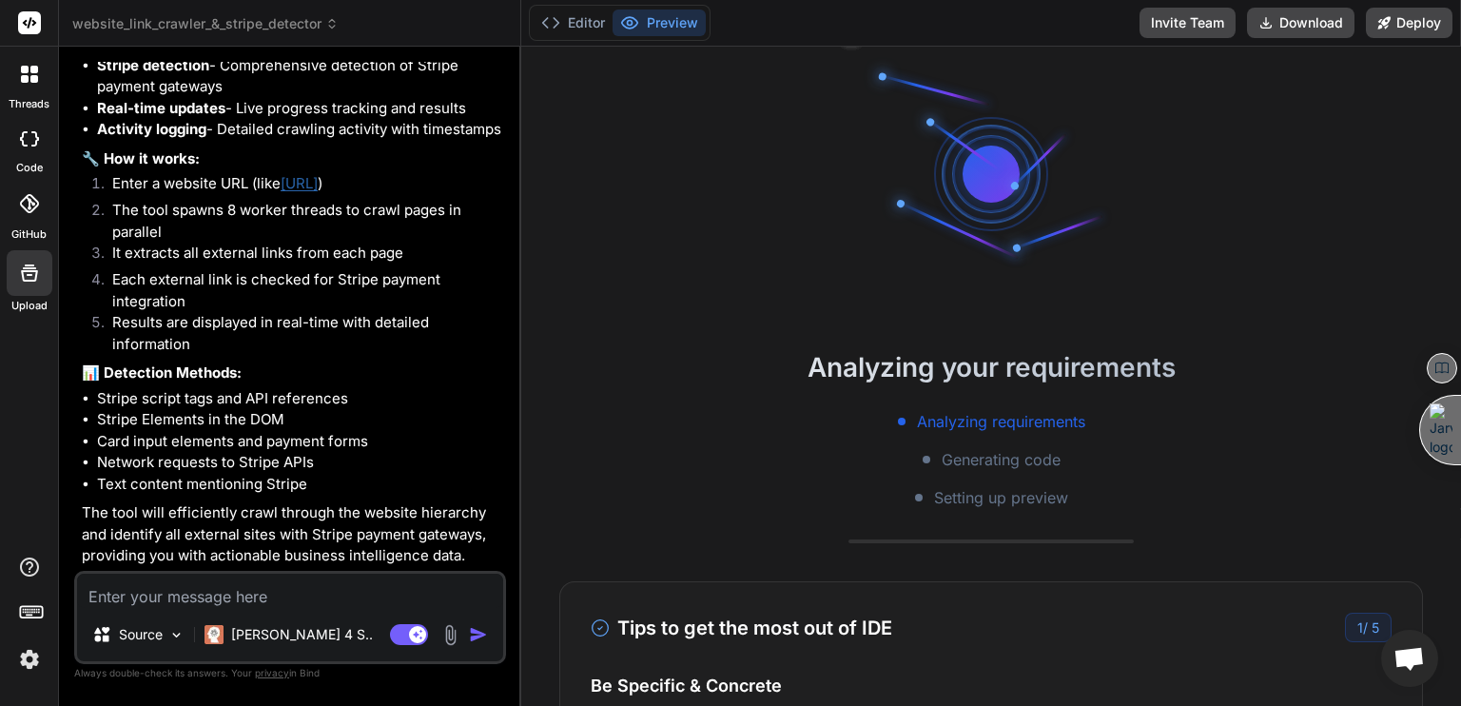
scroll to position [0, 0]
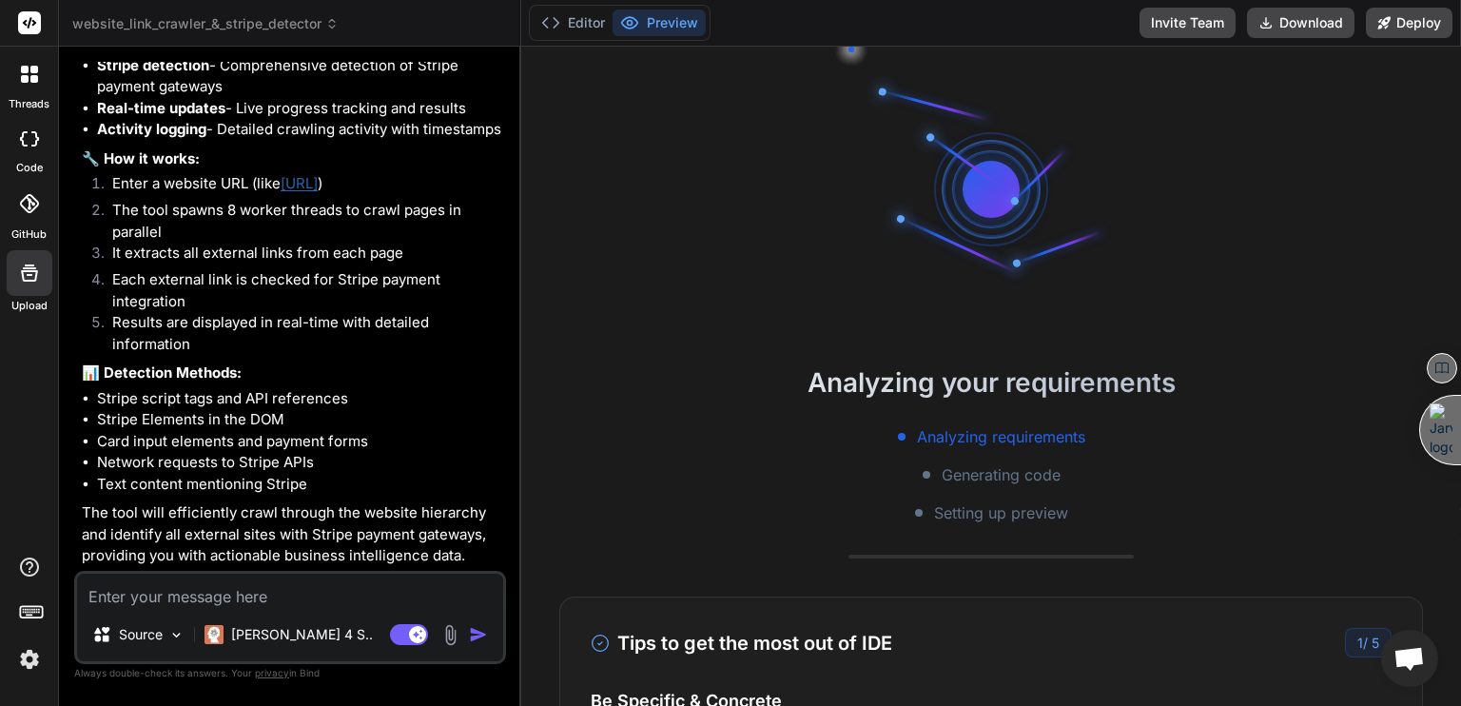
click at [1000, 213] on div at bounding box center [991, 189] width 114 height 114
click at [1000, 213] on div at bounding box center [991, 190] width 127 height 127
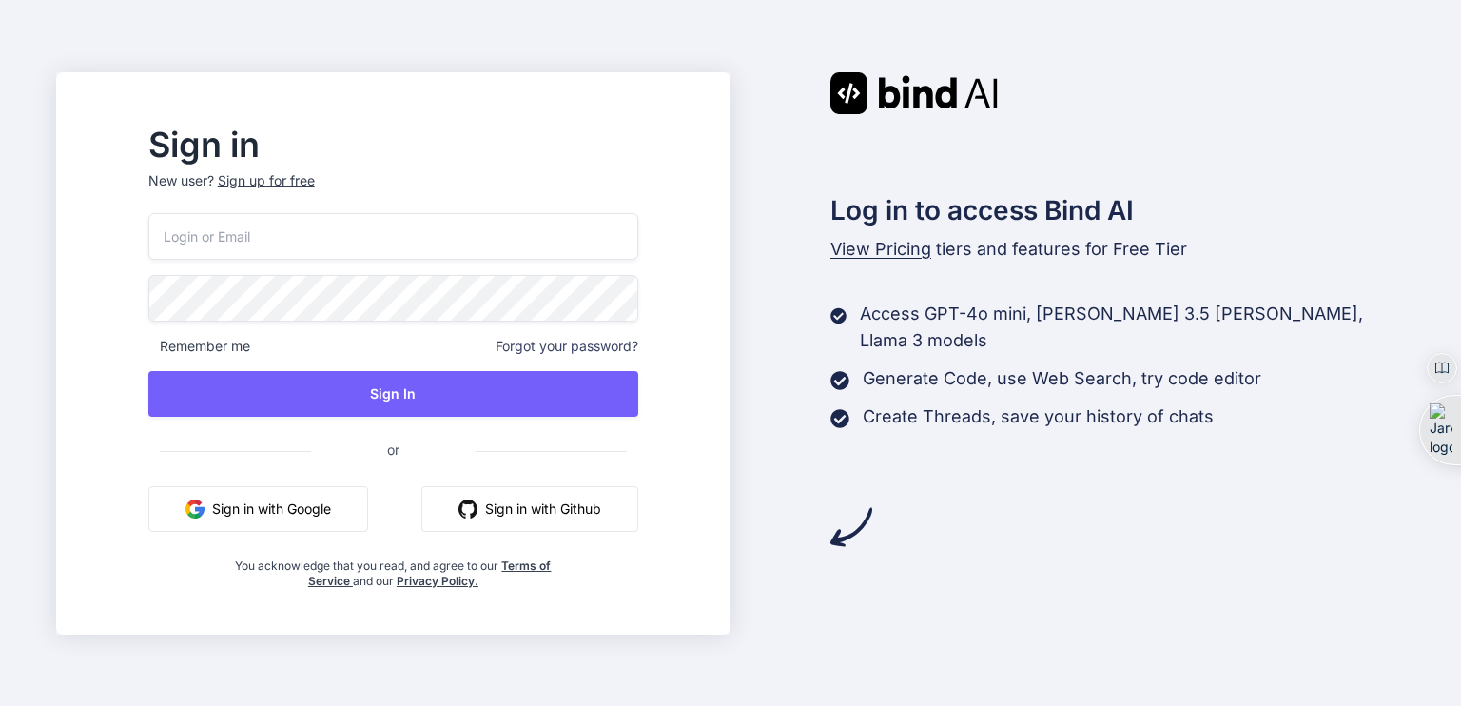
click at [301, 508] on button "Sign in with Google" at bounding box center [258, 509] width 220 height 46
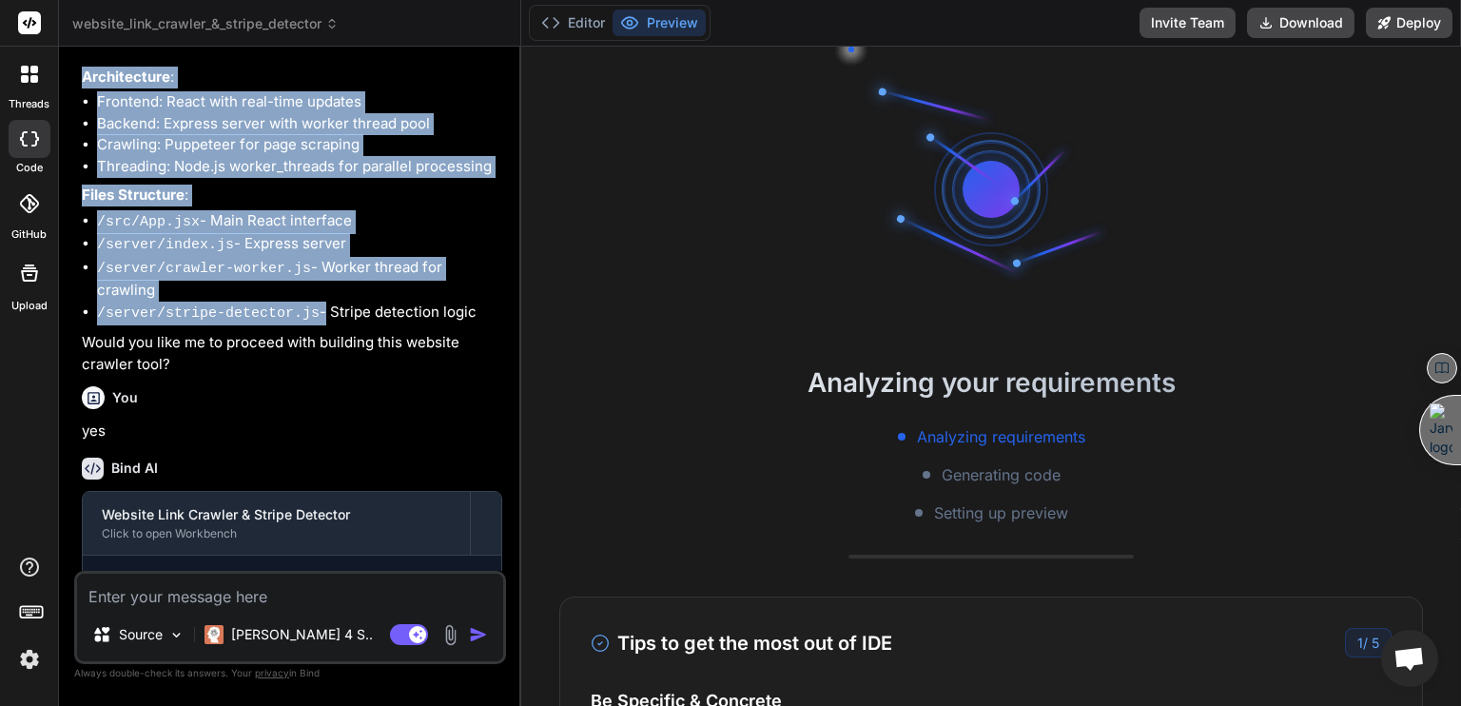
scroll to position [926, 0]
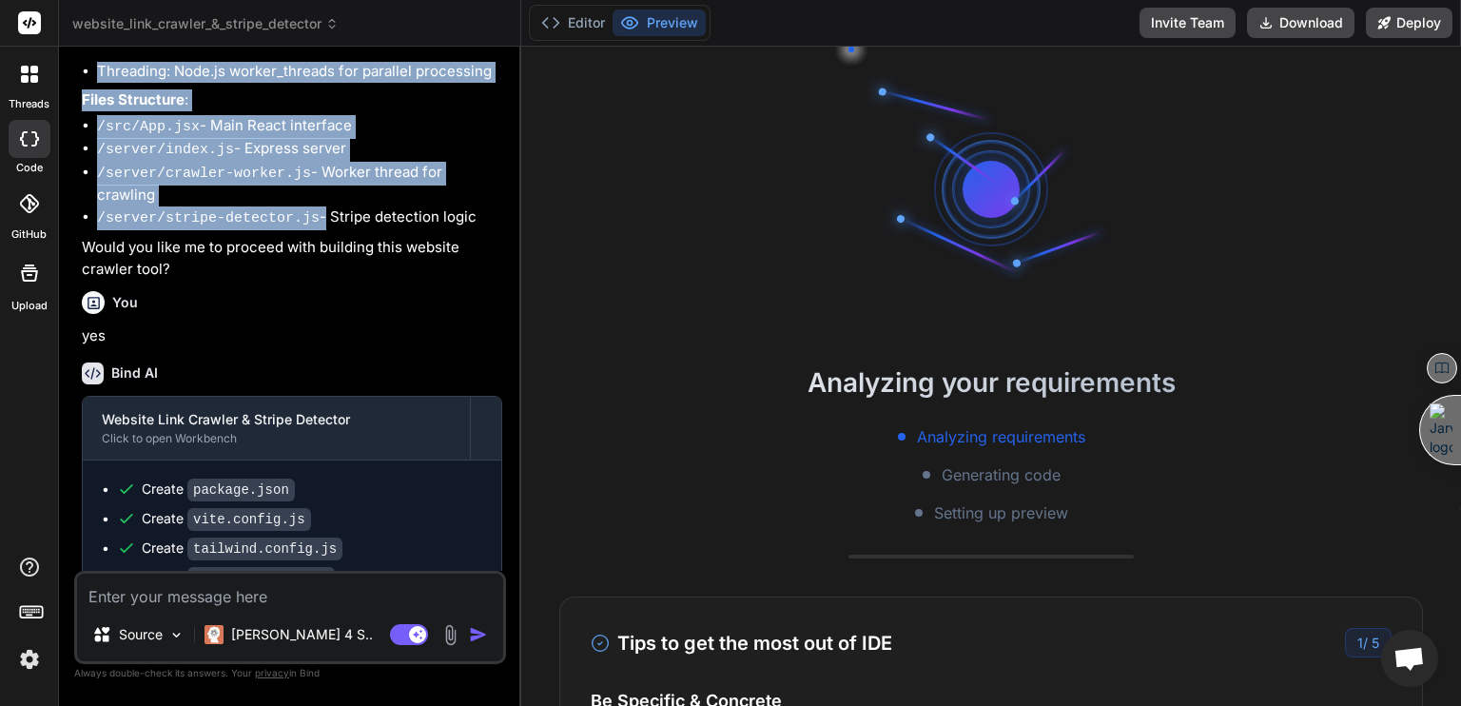
drag, startPoint x: 84, startPoint y: 177, endPoint x: 498, endPoint y: 240, distance: 419.5
click at [484, 254] on div "🔹 Project : Website Link Crawler & Stripe Detector 🔧 Tech Stack : React + Node.…" at bounding box center [292, 23] width 420 height 513
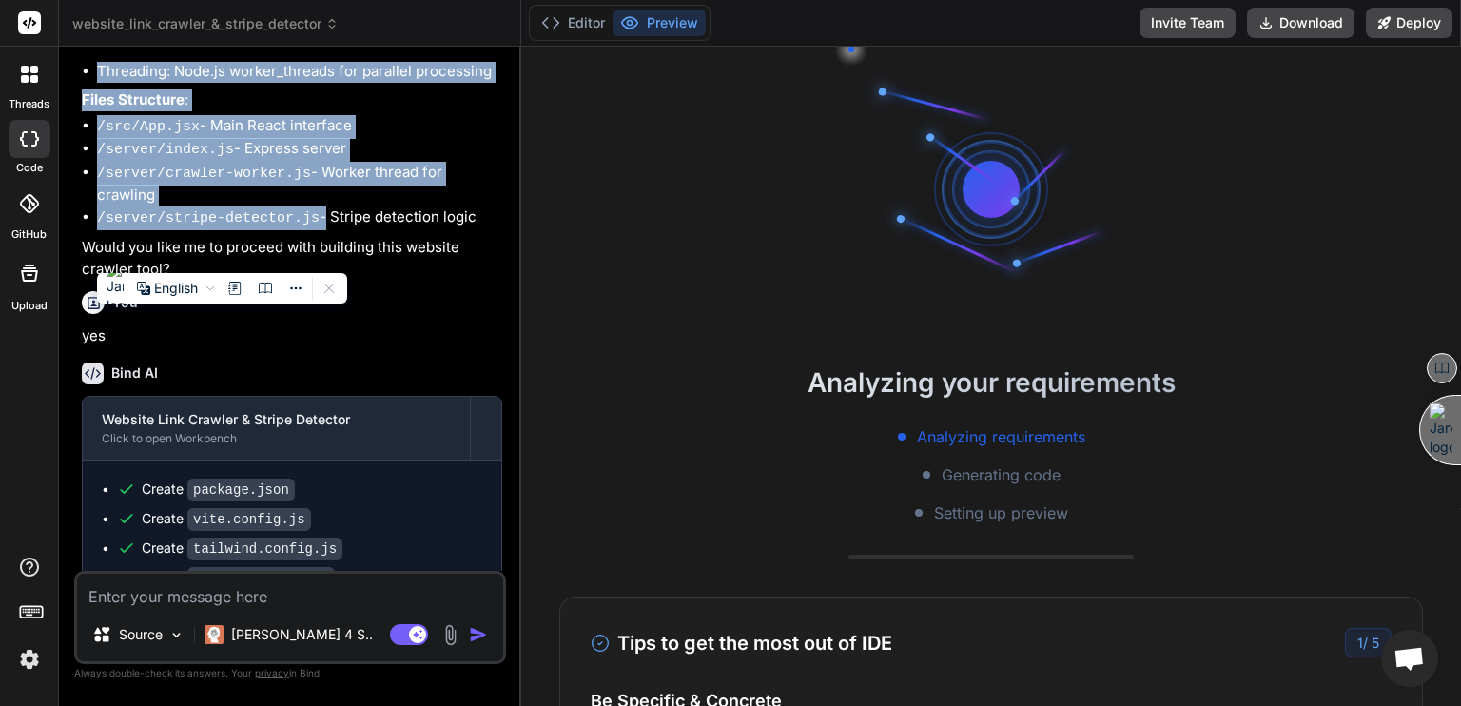
copy div "🔹 Project : Website Link Crawler & Stripe Detector 🔧 Tech Stack : React + Node.…"
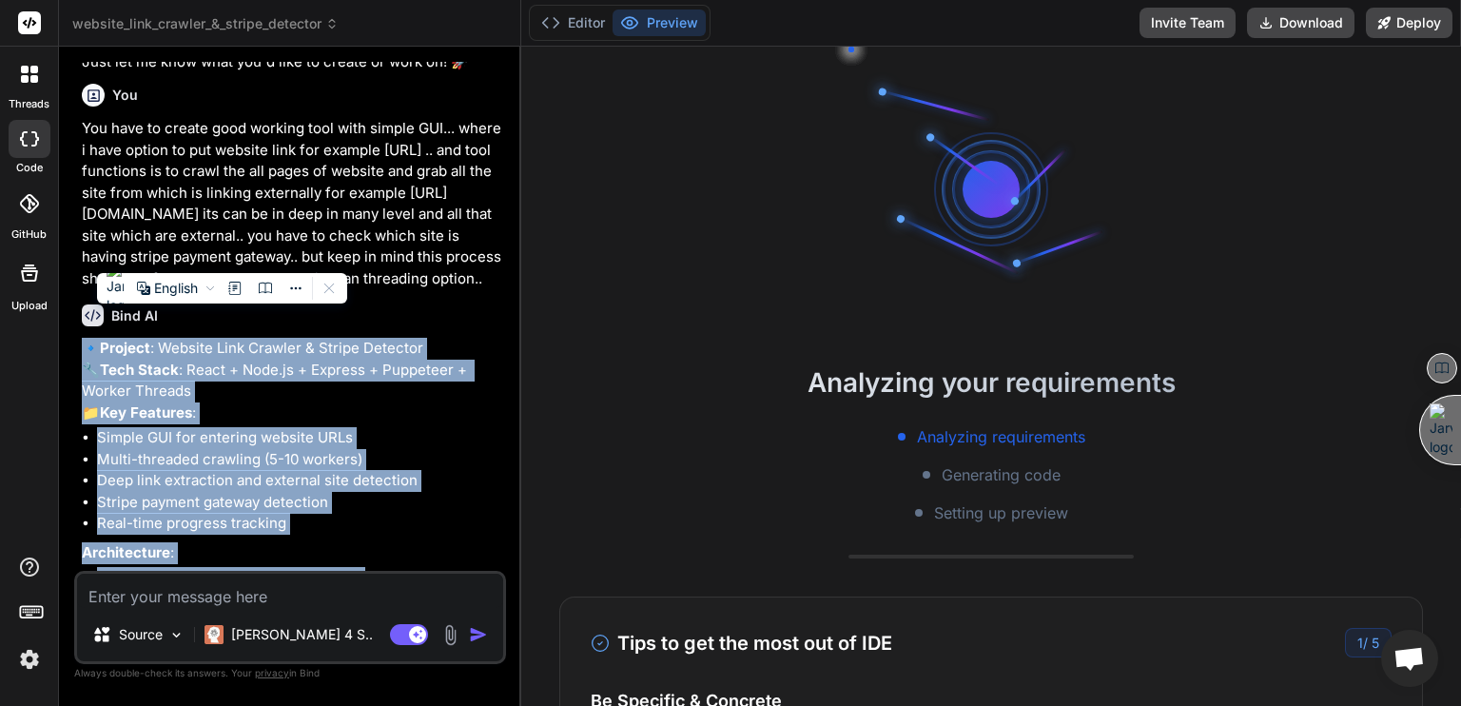
scroll to position [166, 0]
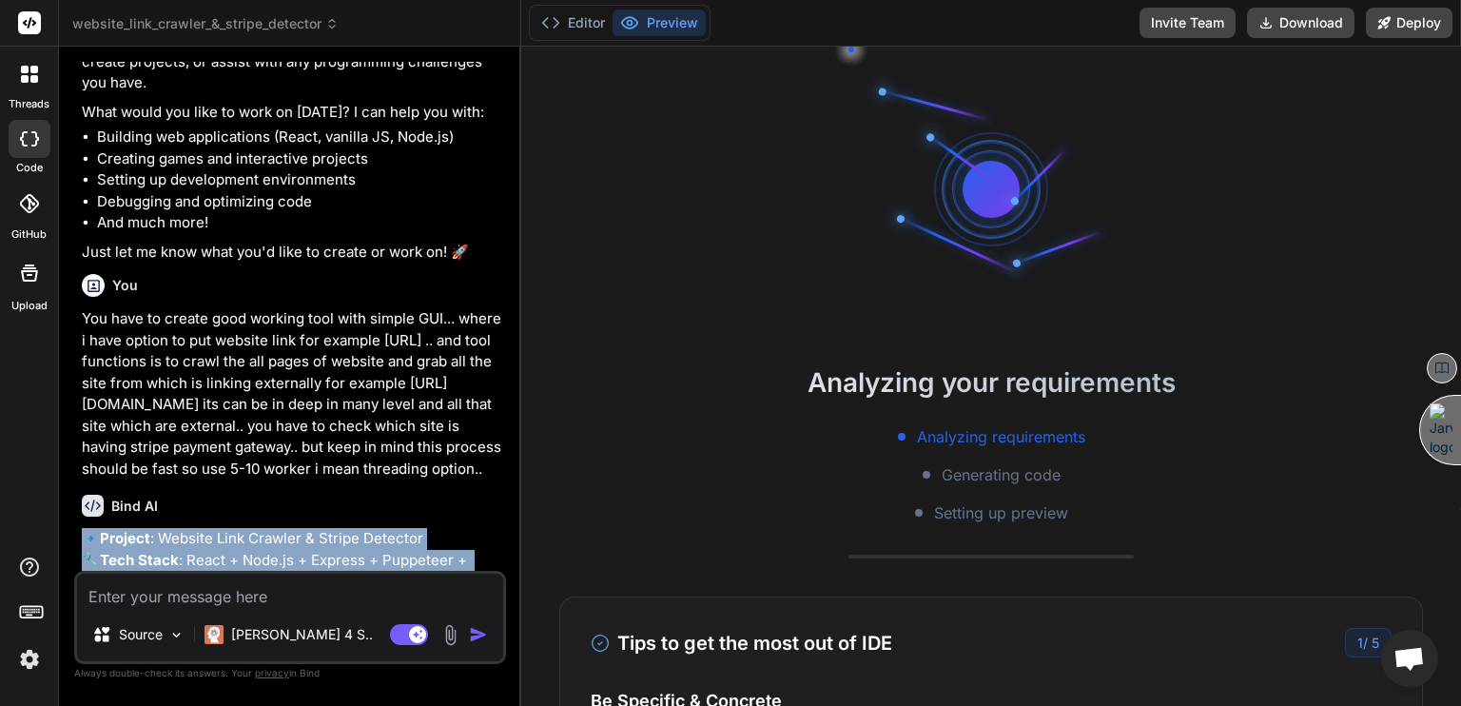
drag, startPoint x: 80, startPoint y: 317, endPoint x: 500, endPoint y: 486, distance: 453.3
click at [500, 486] on div "You hello Bind AI Hello! I'm Bind AI, your expert software development assistan…" at bounding box center [292, 316] width 428 height 509
copy p "You have to create good working tool with simple GUI... where i have option to …"
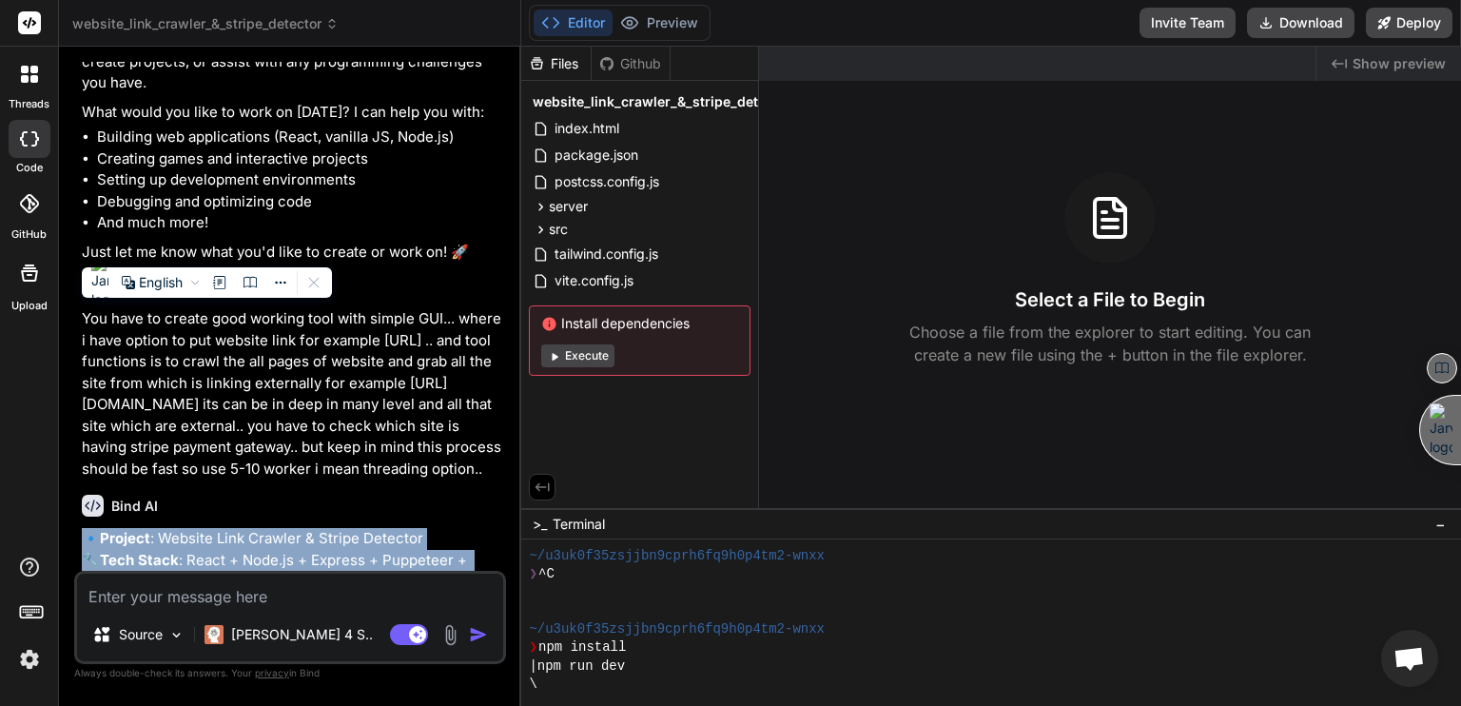
scroll to position [35, 0]
copy p "You have to create good working tool with simple GUI... where i have option to …"
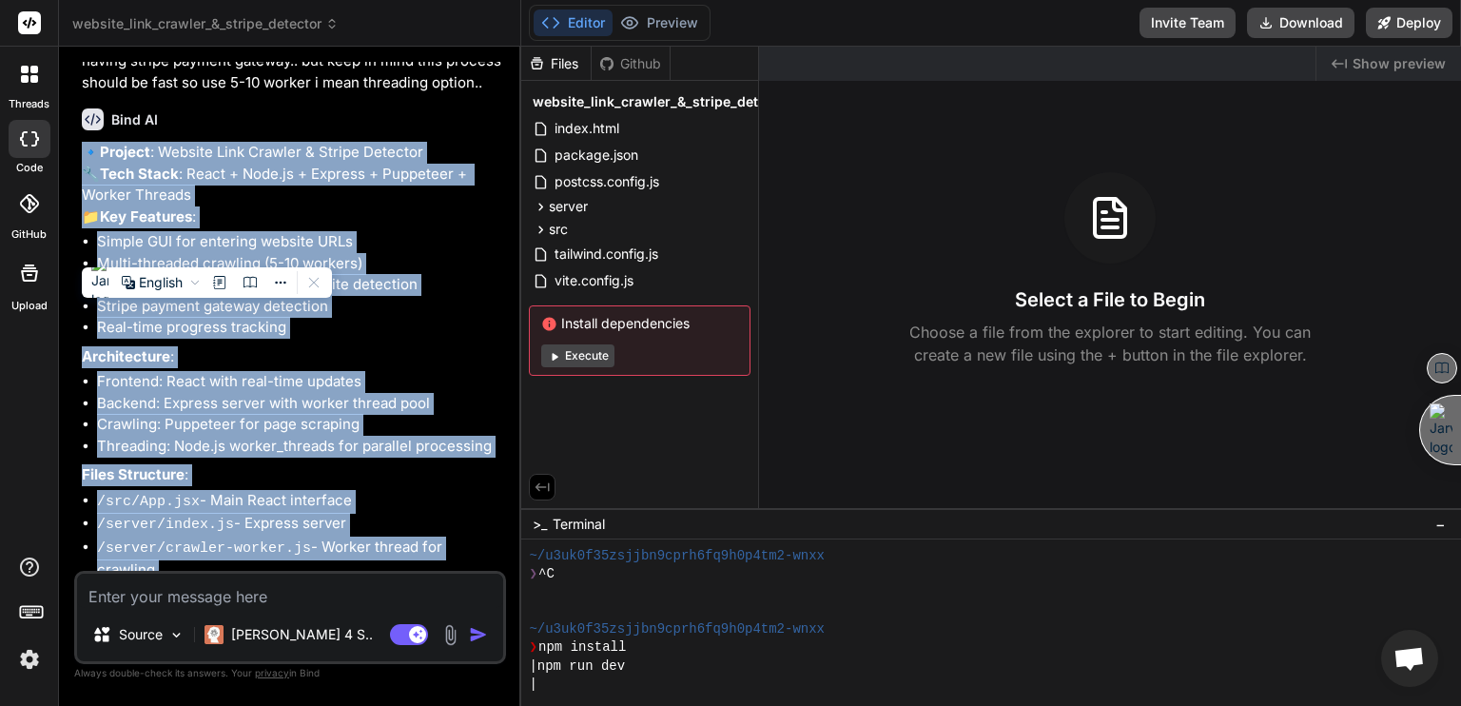
scroll to position [736, 0]
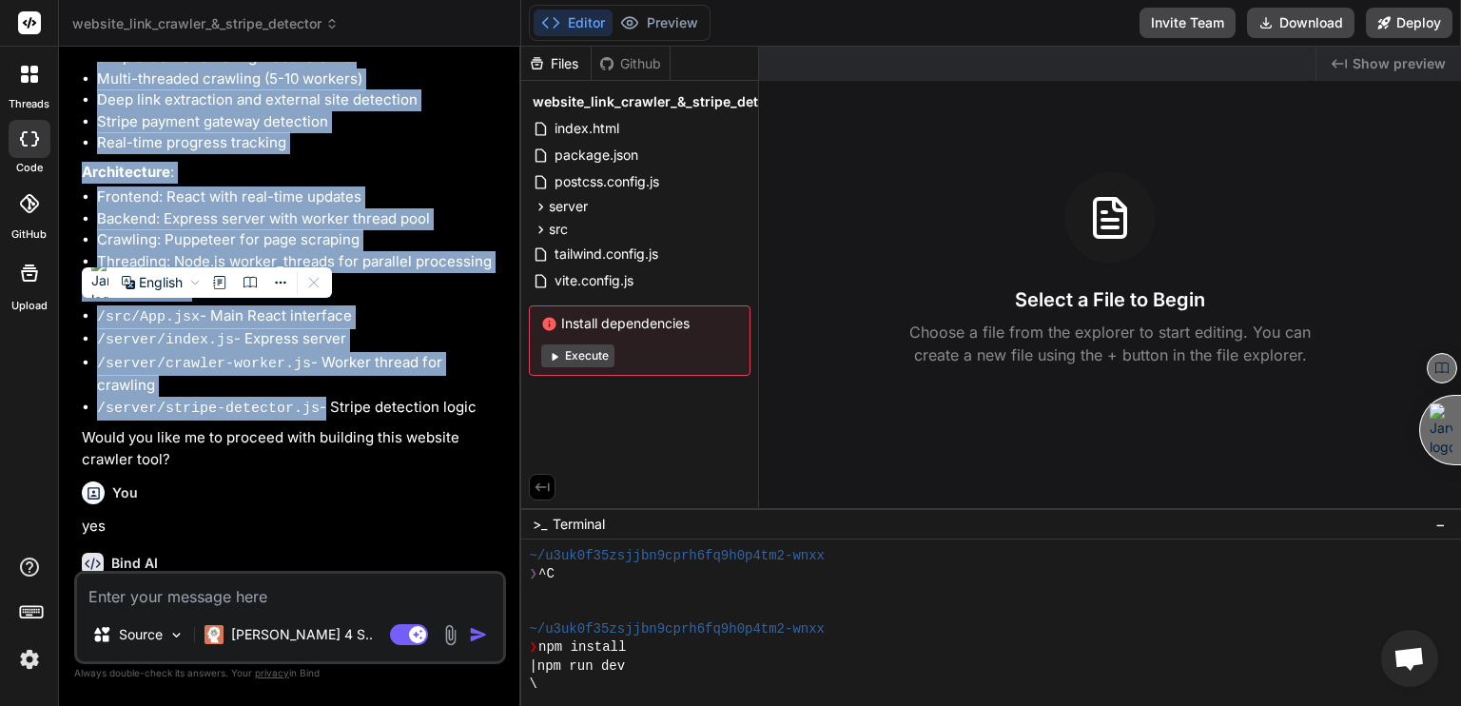
click at [585, 348] on button "Execute" at bounding box center [577, 355] width 73 height 23
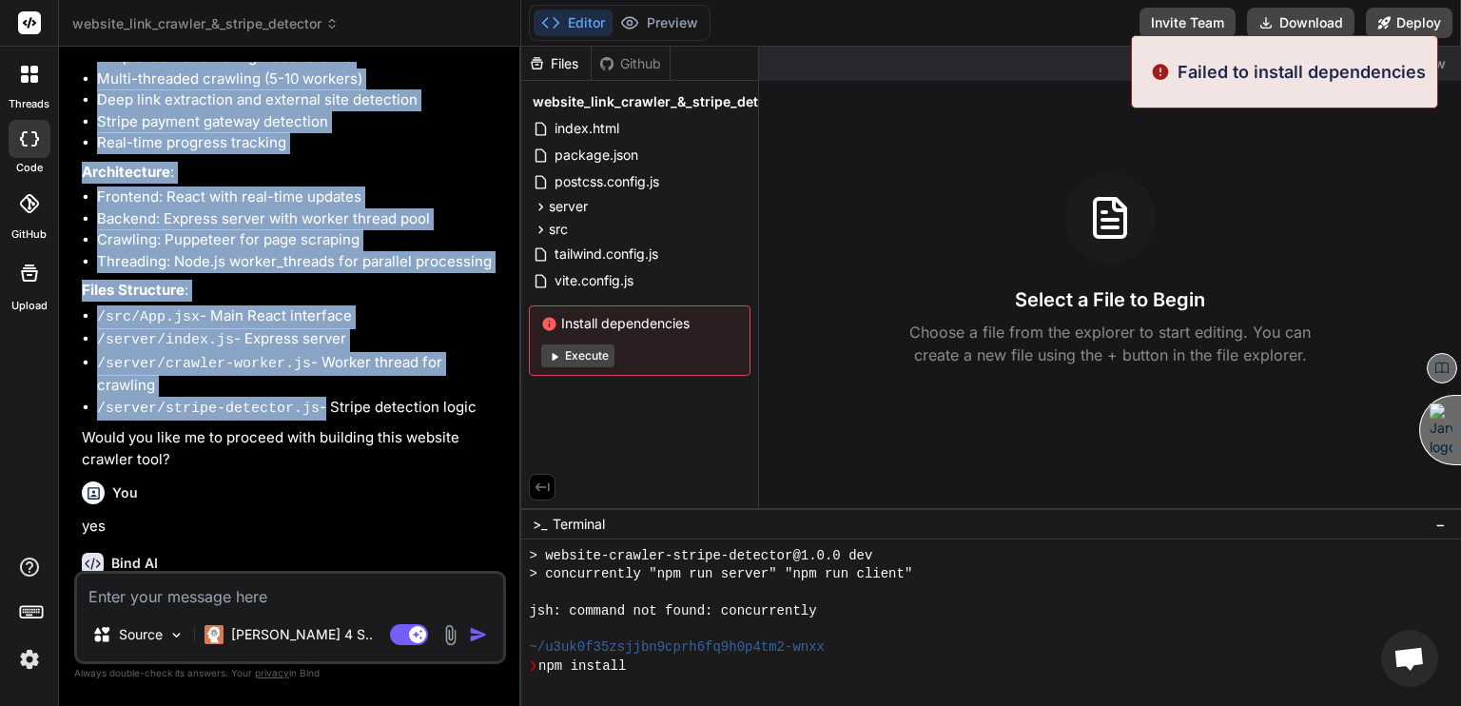
scroll to position [292, 0]
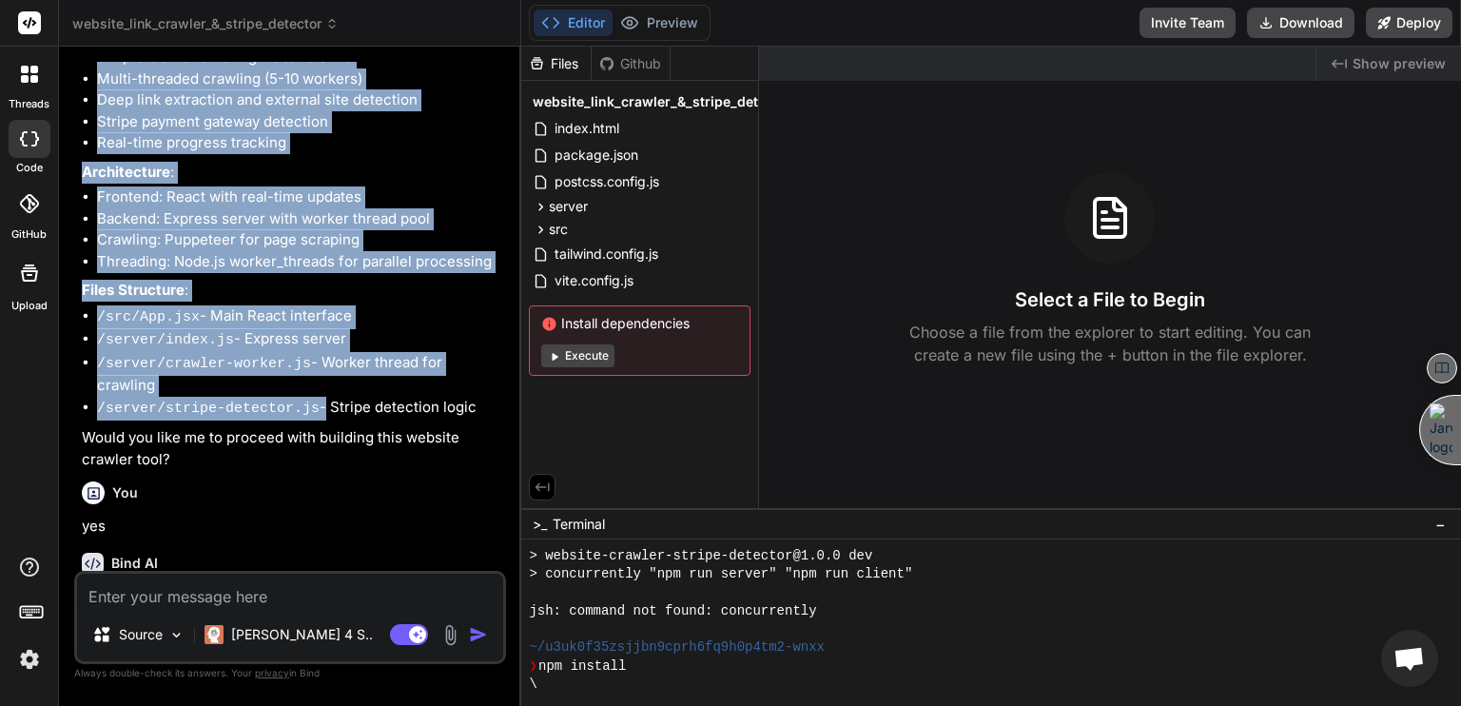
click at [588, 360] on button "Execute" at bounding box center [577, 355] width 73 height 23
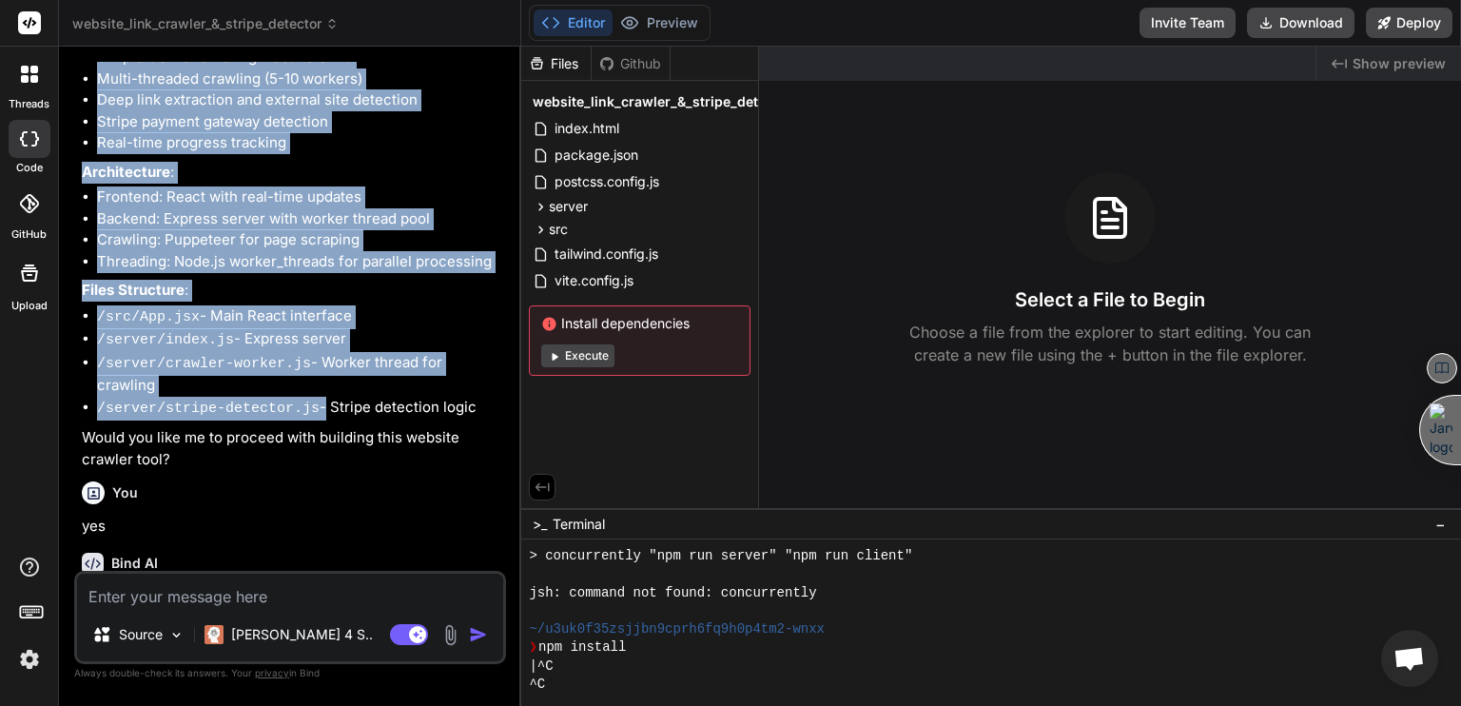
scroll to position [383, 0]
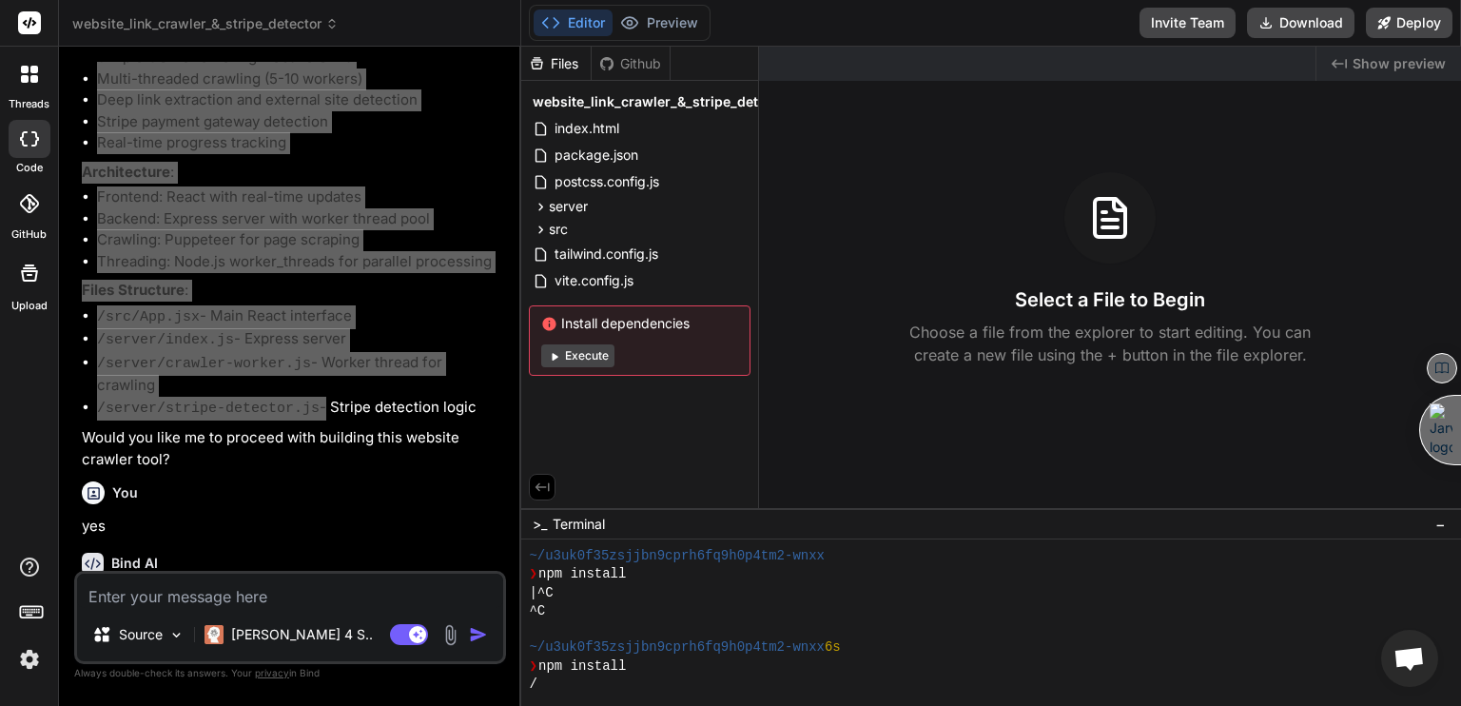
type textarea "x"
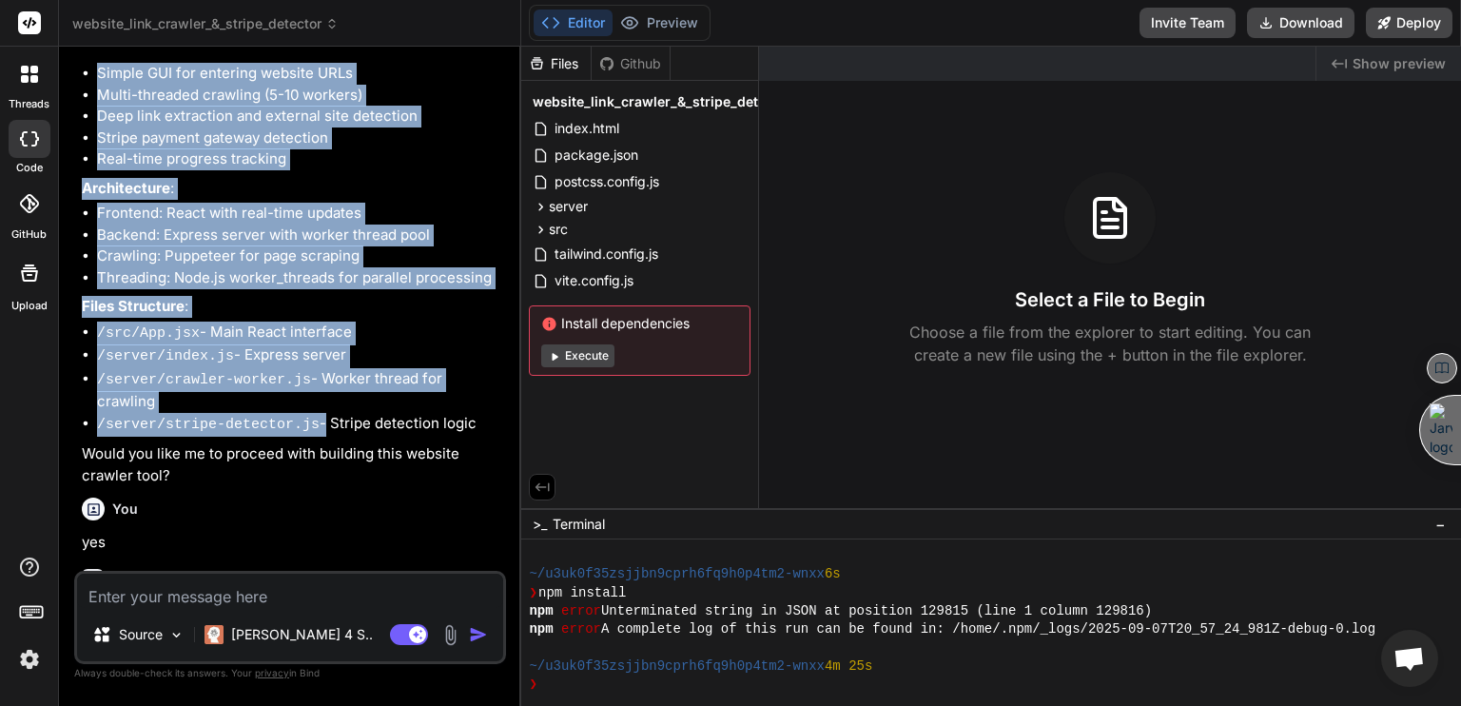
scroll to position [736, 0]
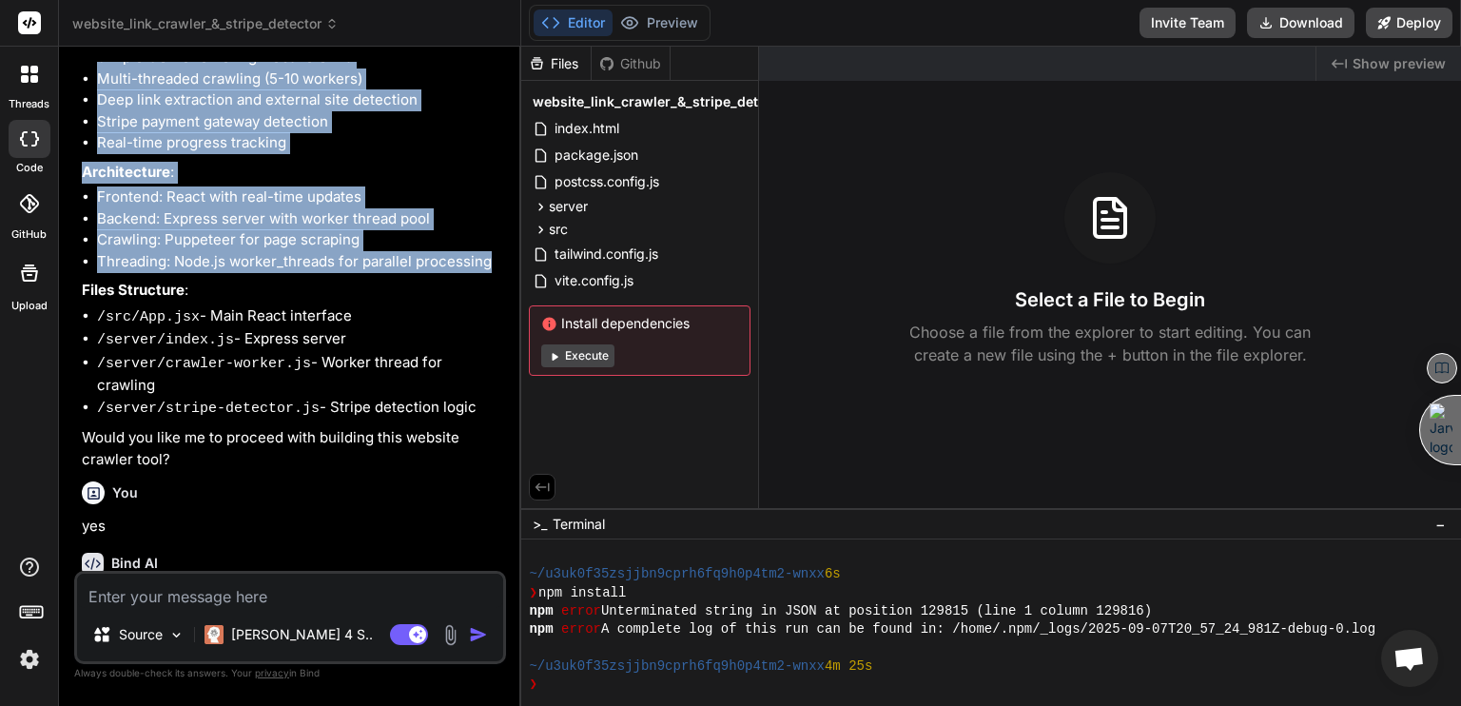
drag, startPoint x: 84, startPoint y: 312, endPoint x: 506, endPoint y: 325, distance: 422.6
click at [506, 325] on div "You hello Bind AI Hello! I'm Bind AI, your expert software development assistan…" at bounding box center [292, 316] width 428 height 509
copy div "Simple GUI for entering website URLs Multi-threaded crawling (5-10 workers) Dee…"
